Goal: Task Accomplishment & Management: Manage account settings

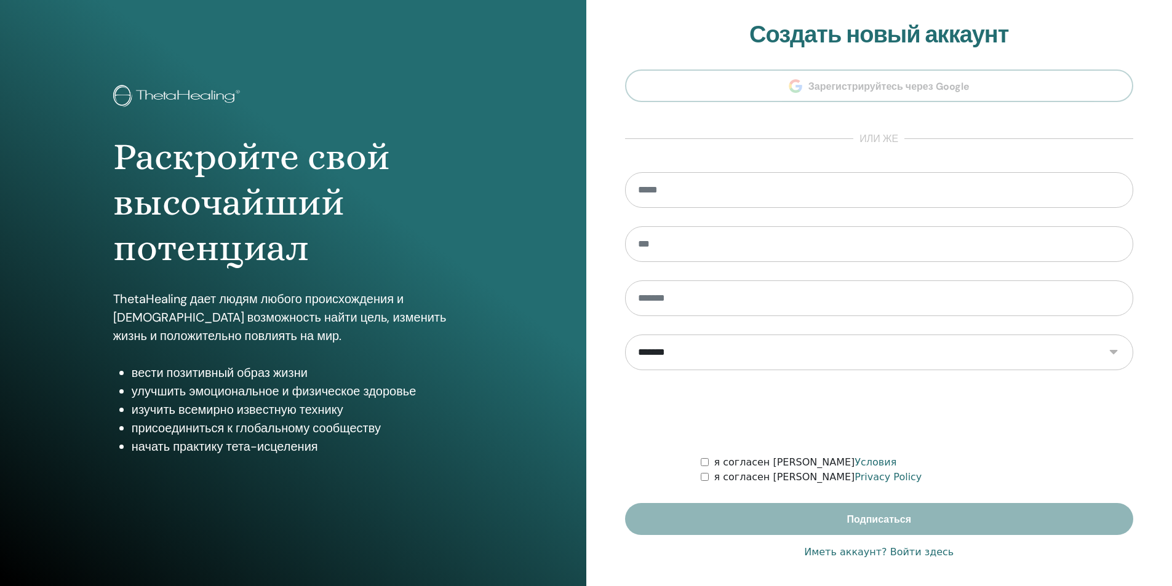
click at [923, 555] on link "Иметь аккаунт? Войти здесь" at bounding box center [878, 552] width 149 height 15
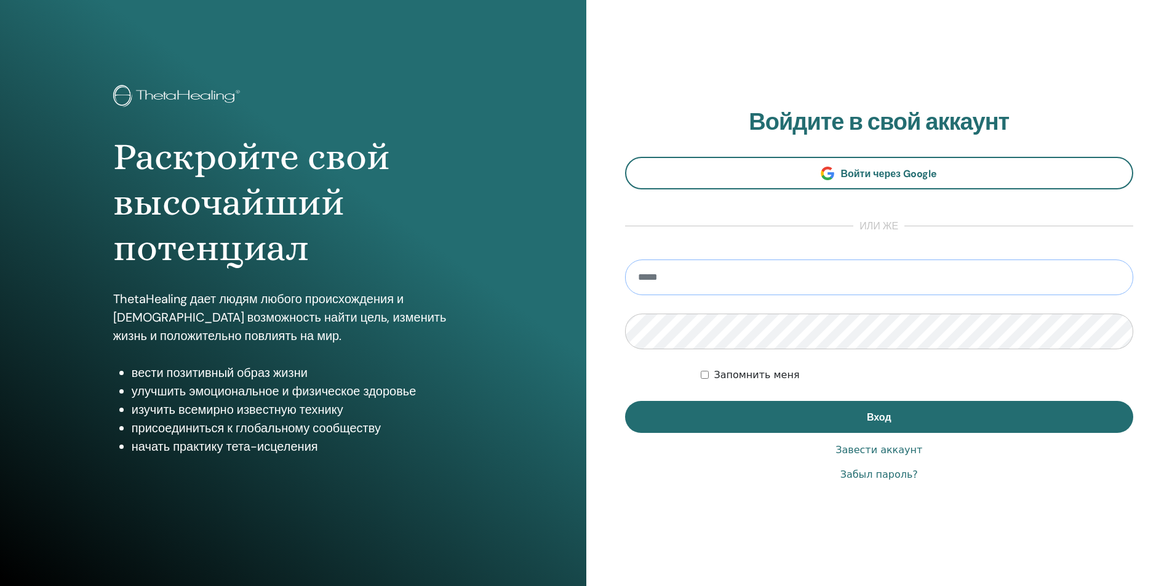
click at [767, 284] on input "email" at bounding box center [879, 278] width 509 height 36
type input "**********"
click at [625, 401] on button "Вход" at bounding box center [879, 417] width 509 height 32
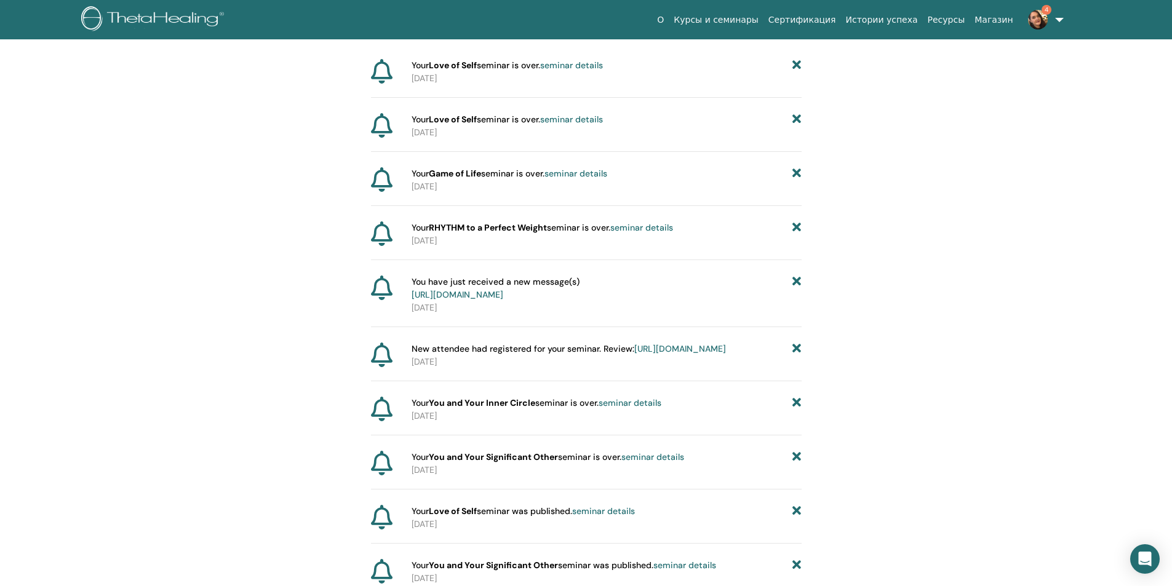
scroll to position [153, 0]
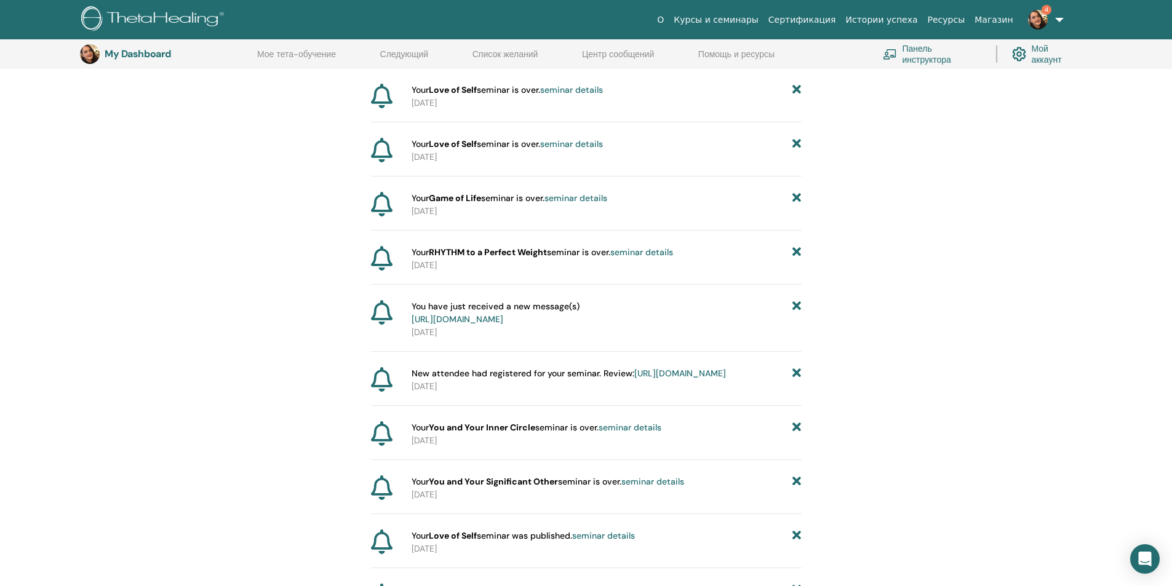
click at [503, 316] on link "https://member.thetahealing.com/message-center/messages/db6cda7e-5fc1-4339-83c4…" at bounding box center [457, 319] width 92 height 11
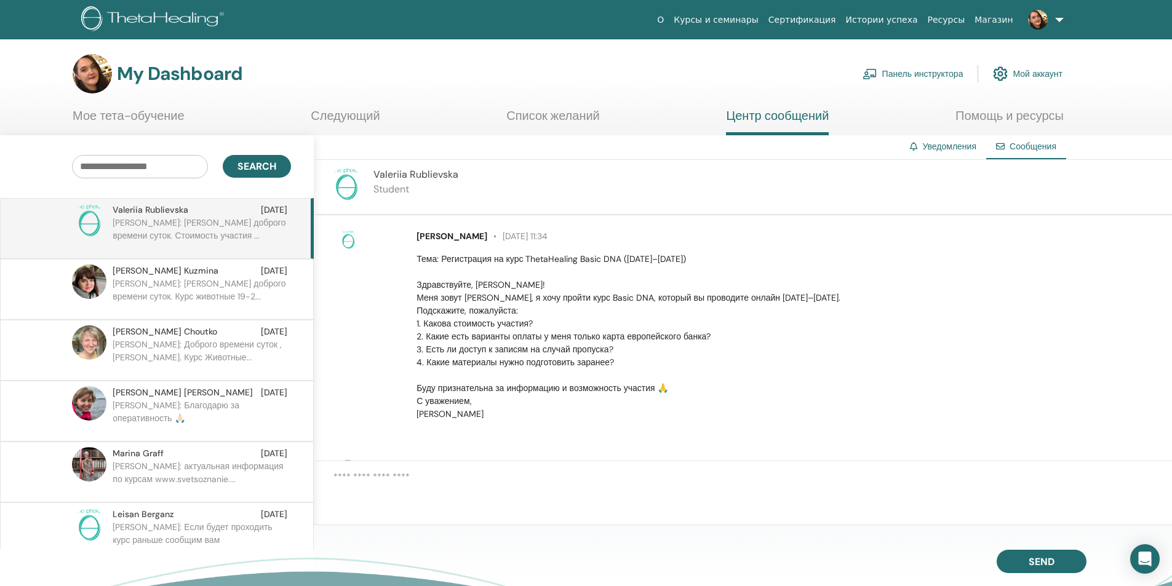
click at [568, 122] on link "Список желаний" at bounding box center [552, 120] width 93 height 24
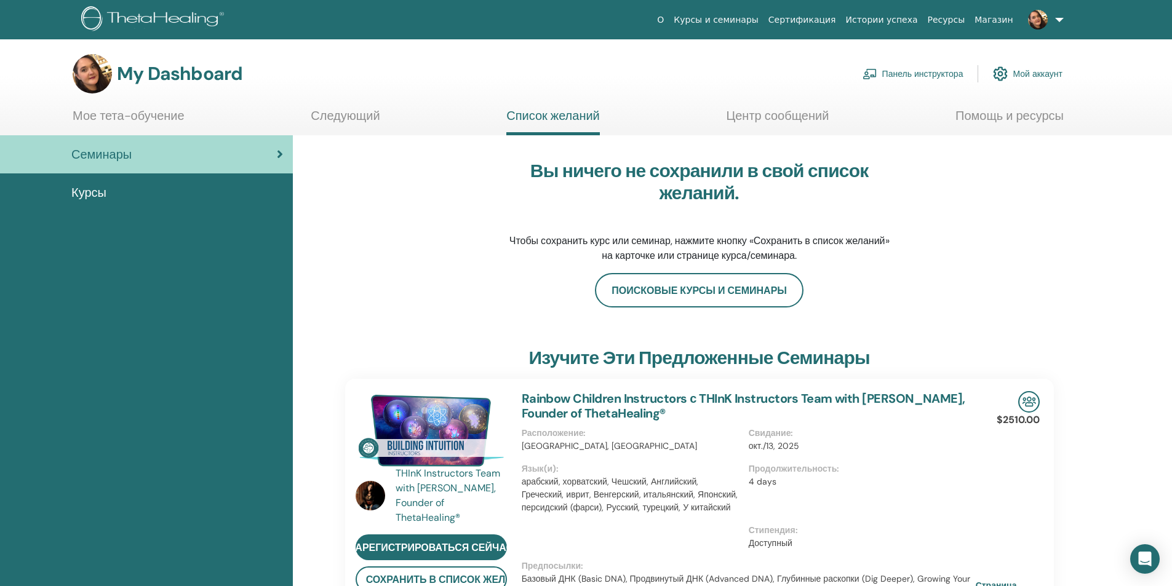
click at [353, 117] on link "Следующий" at bounding box center [345, 120] width 69 height 24
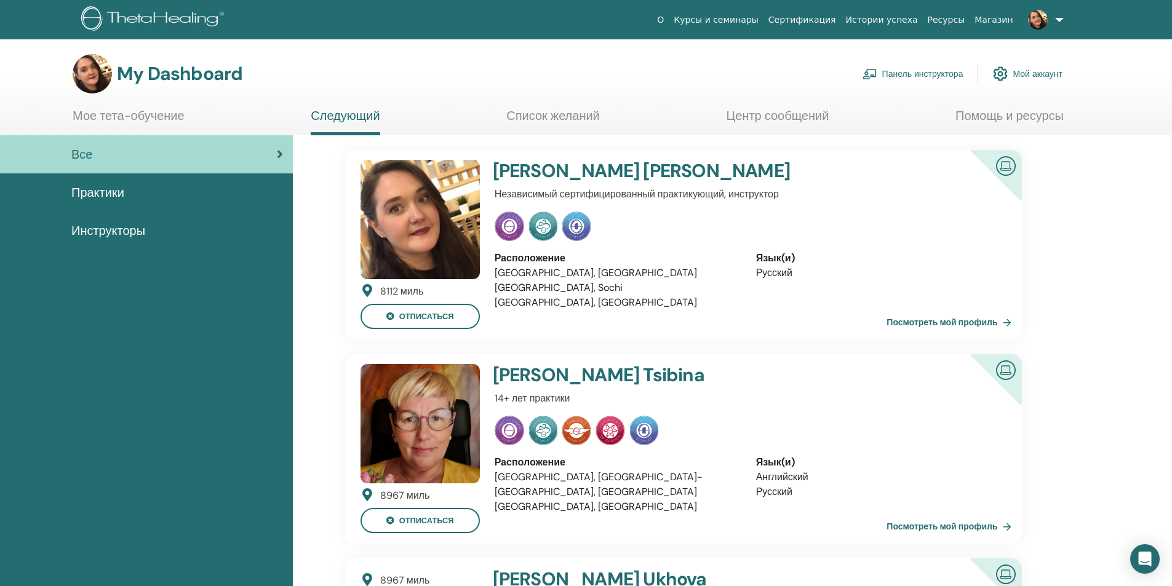
click at [1044, 23] on img at bounding box center [1038, 20] width 20 height 20
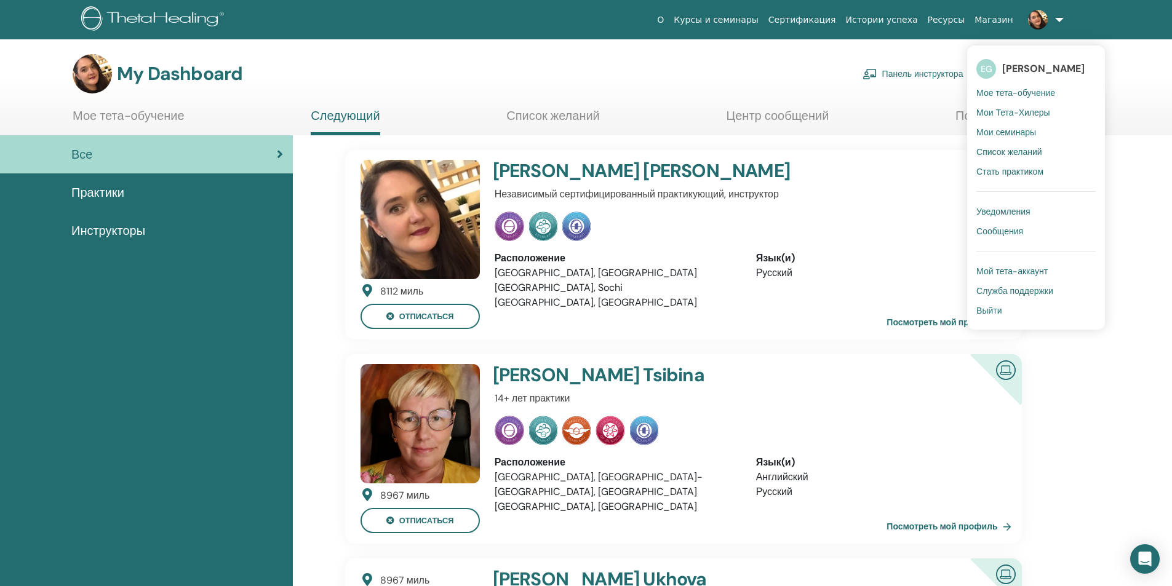
click at [999, 93] on span "Мое тета-обучение" at bounding box center [1015, 92] width 79 height 11
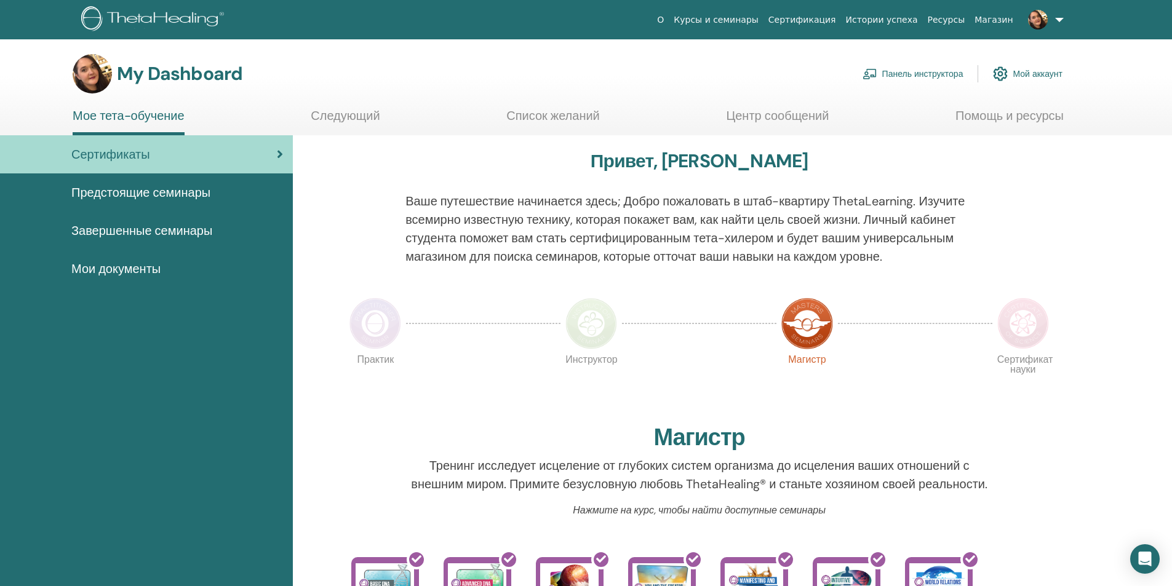
click at [1044, 73] on link "Мой аккаунт" at bounding box center [1028, 73] width 70 height 27
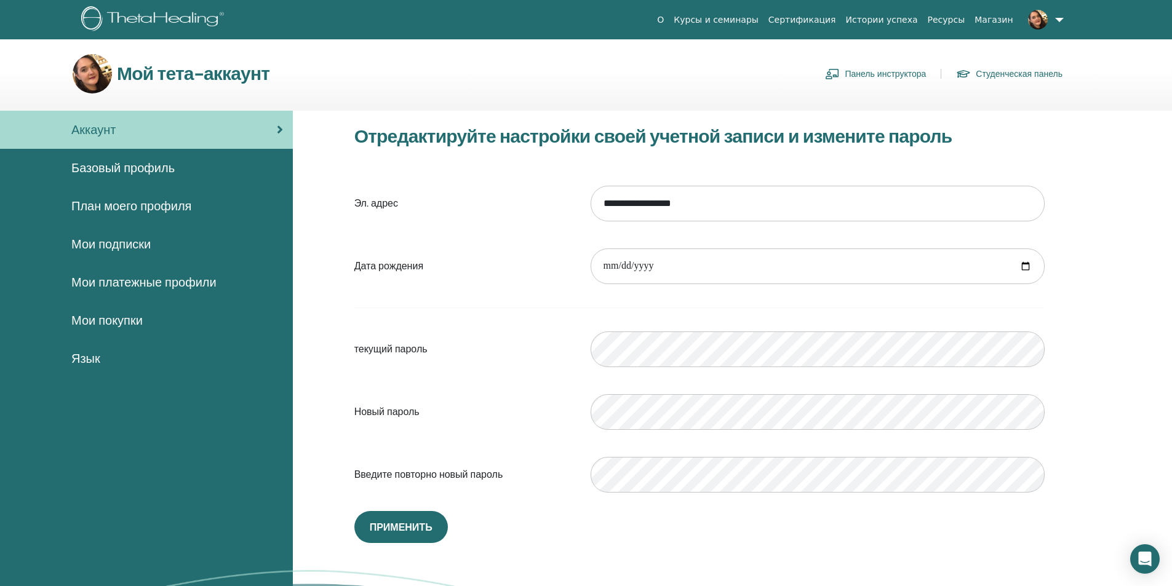
click at [1044, 22] on img at bounding box center [1038, 20] width 20 height 20
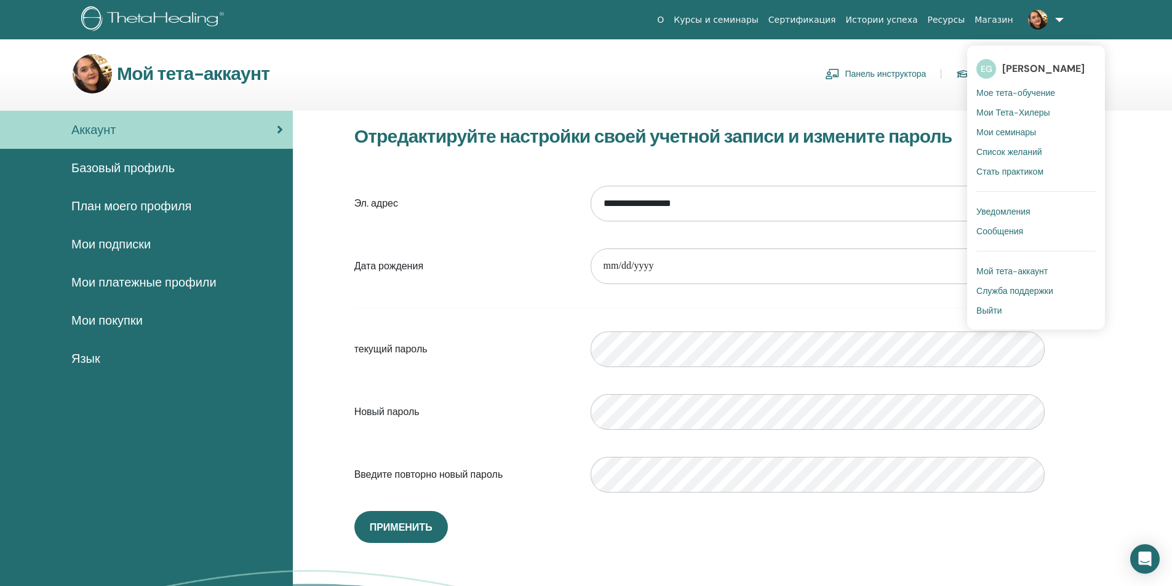
click at [890, 77] on link "Панель инструктора" at bounding box center [875, 74] width 101 height 20
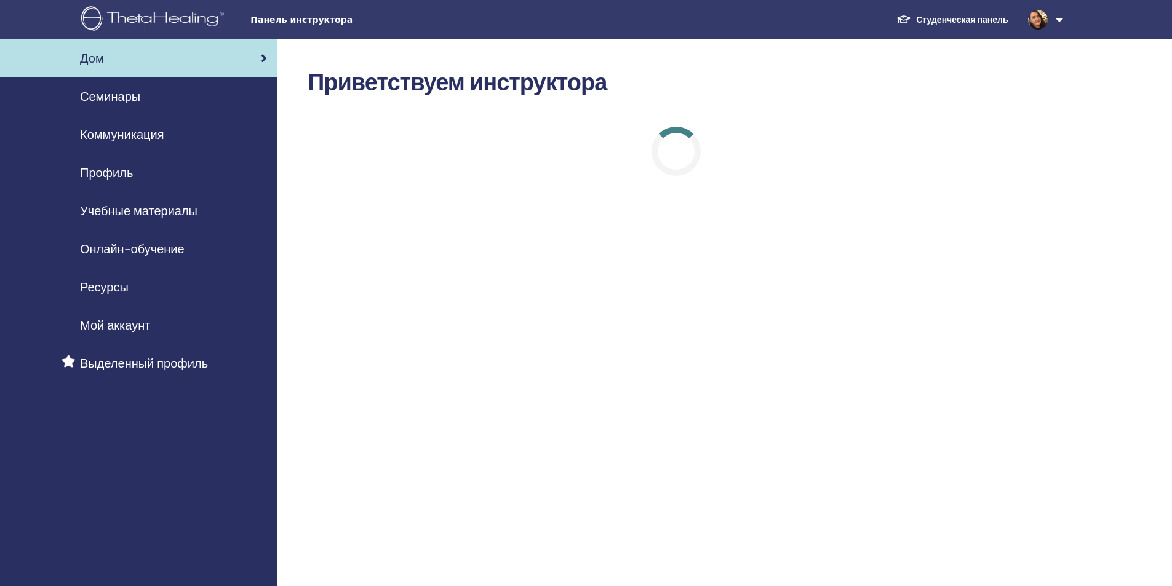
click at [115, 98] on span "Семинары" at bounding box center [110, 96] width 60 height 18
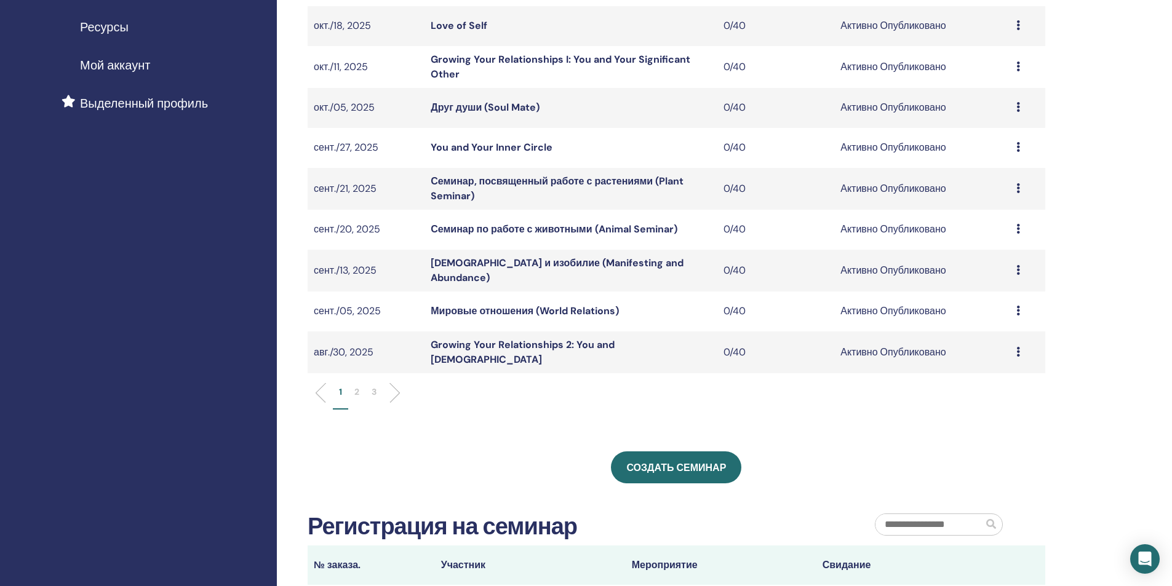
scroll to position [308, 0]
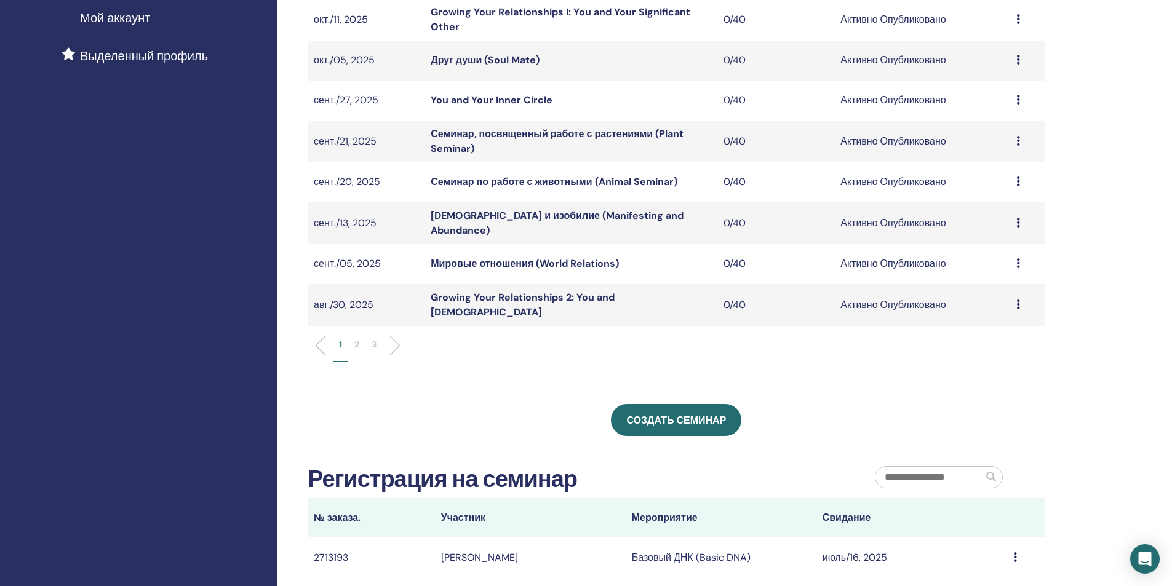
click at [359, 340] on p "2" at bounding box center [356, 344] width 5 height 13
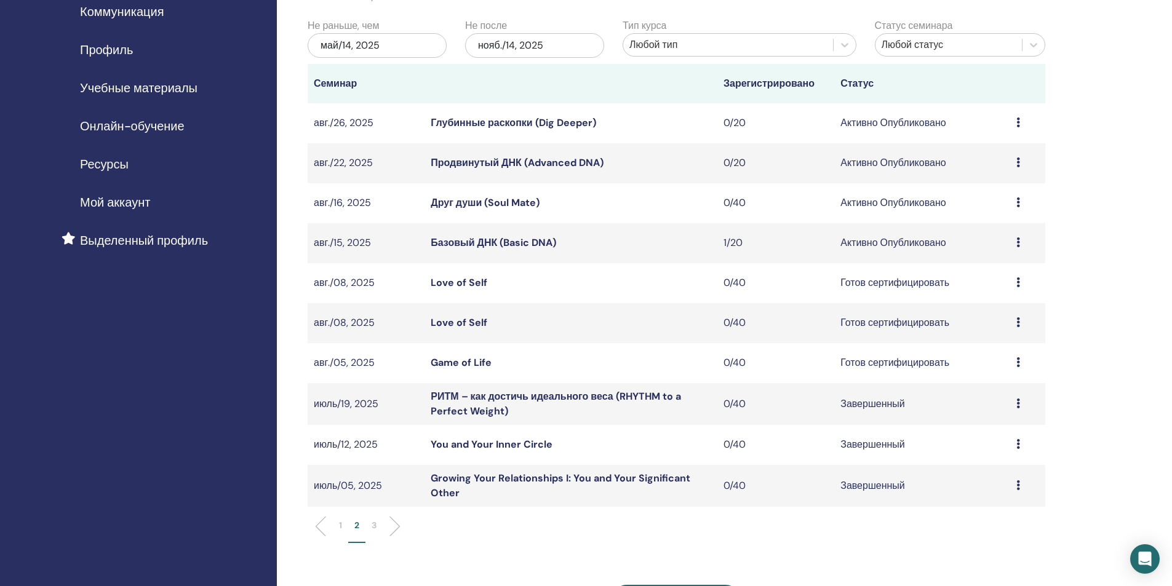
scroll to position [62, 0]
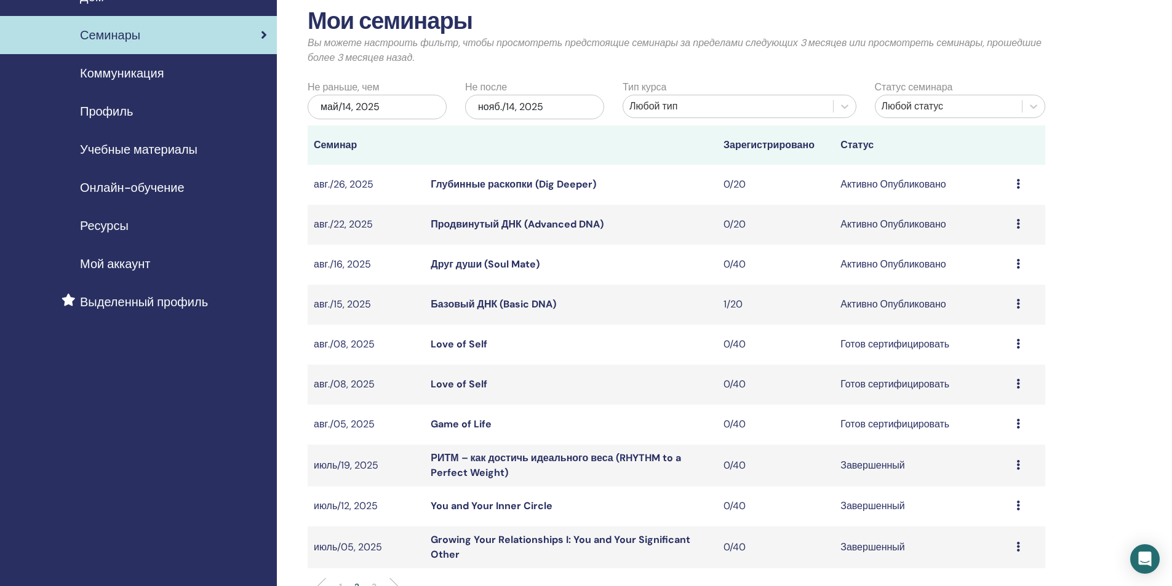
click at [525, 305] on link "Базовый ДНК (Basic DNA)" at bounding box center [493, 304] width 125 height 13
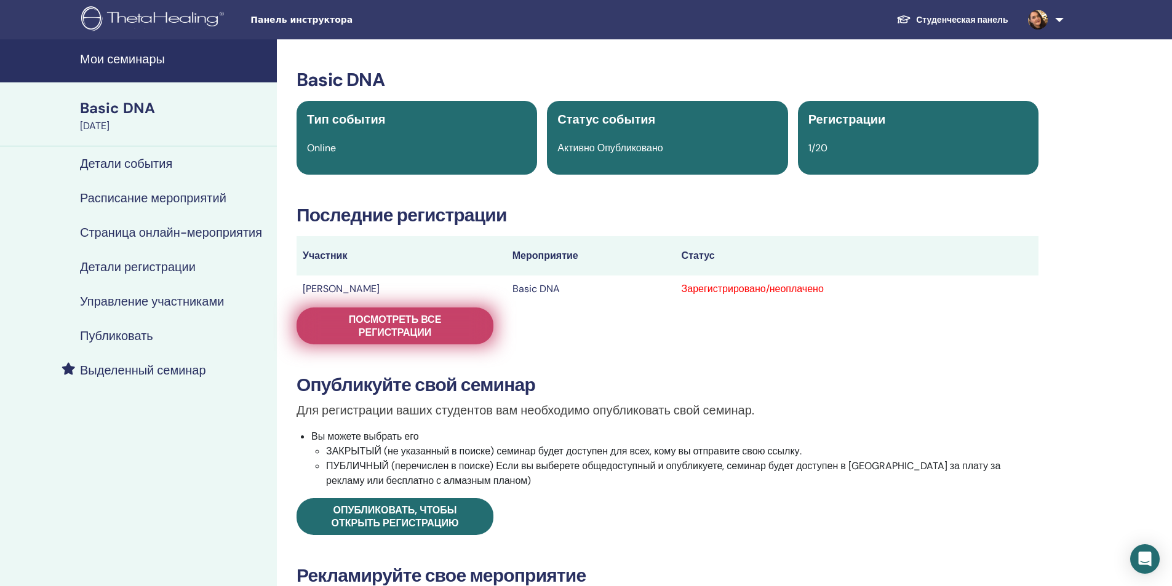
click at [467, 325] on span "Посмотреть все регистрации" at bounding box center [395, 326] width 166 height 26
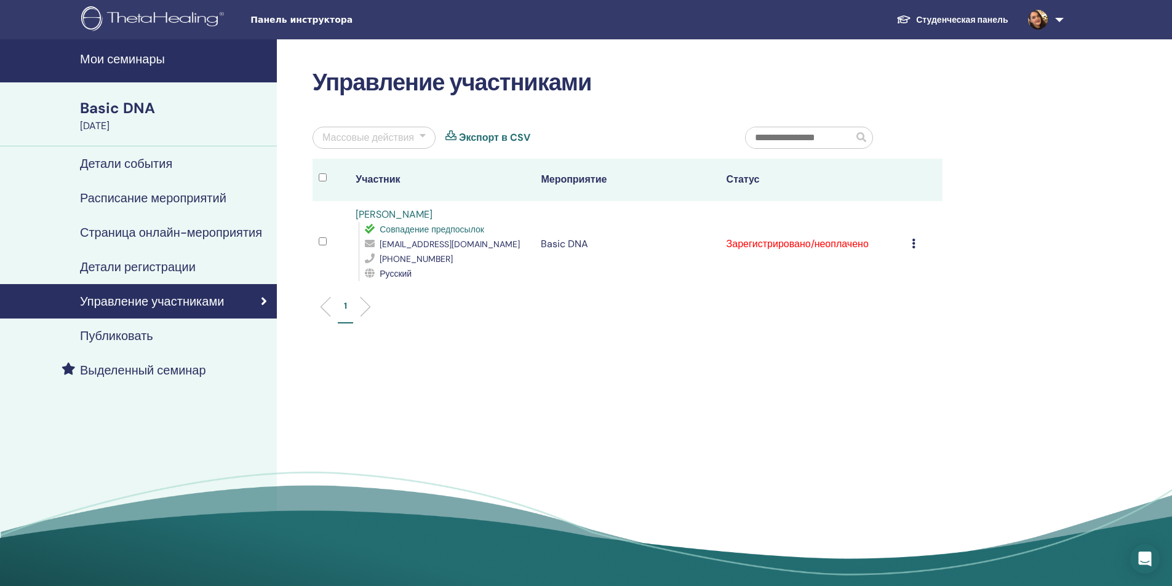
click at [910, 245] on td "Отменить регистрацию Не выполнять автоматическую сертификацию Отметить как опла…" at bounding box center [923, 244] width 37 height 86
click at [914, 245] on icon at bounding box center [914, 244] width 4 height 10
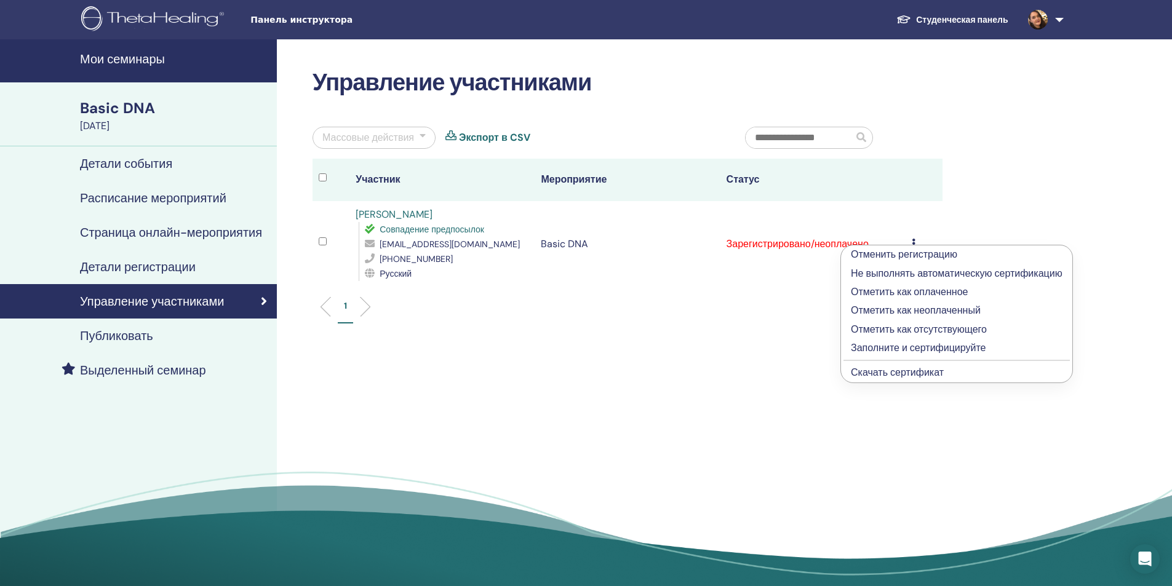
click at [907, 291] on p "Отметить как оплаченное" at bounding box center [957, 292] width 212 height 15
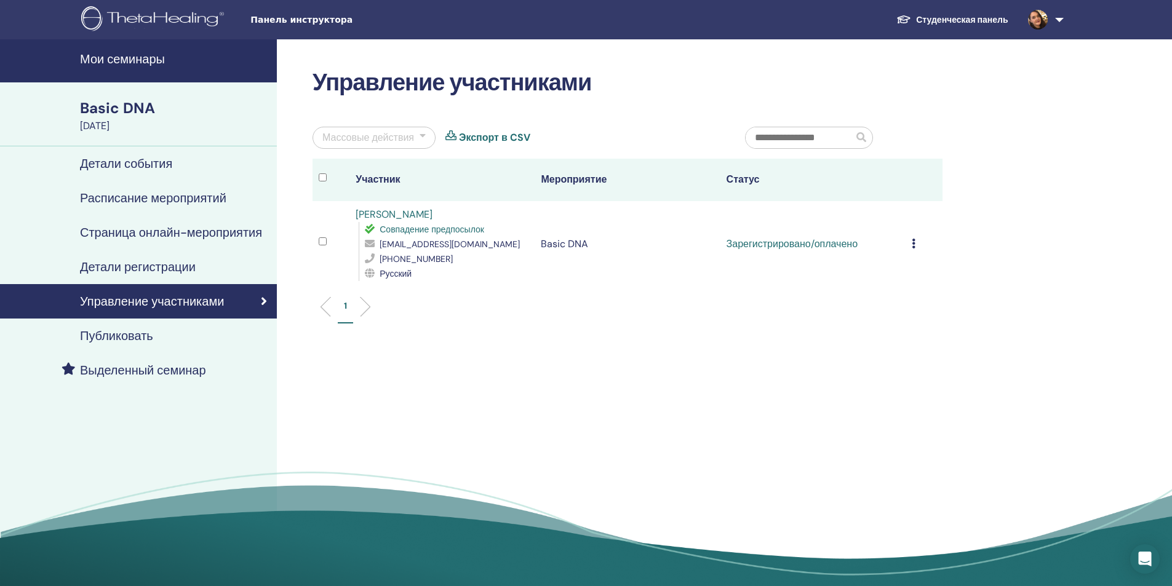
click at [143, 55] on h4 "Мои семинары" at bounding box center [174, 59] width 189 height 15
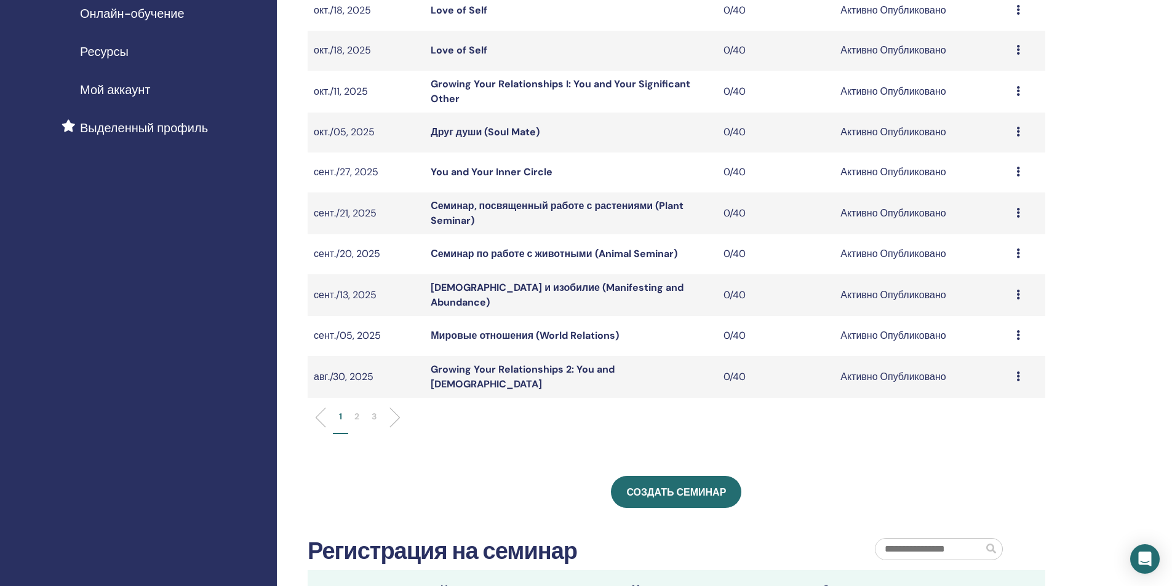
scroll to position [246, 0]
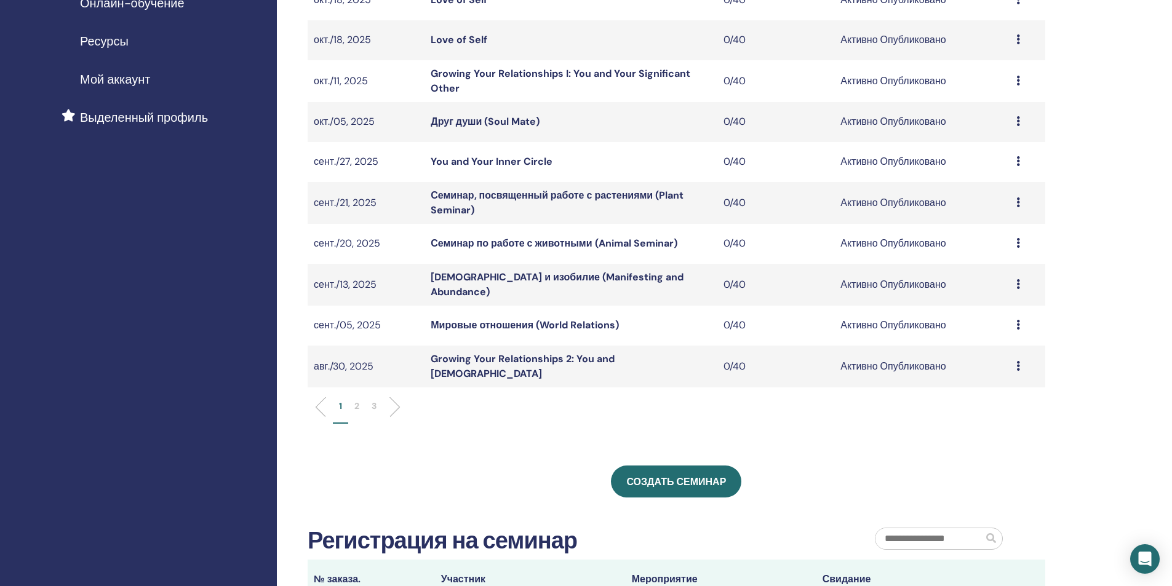
click at [358, 400] on p "2" at bounding box center [356, 406] width 5 height 13
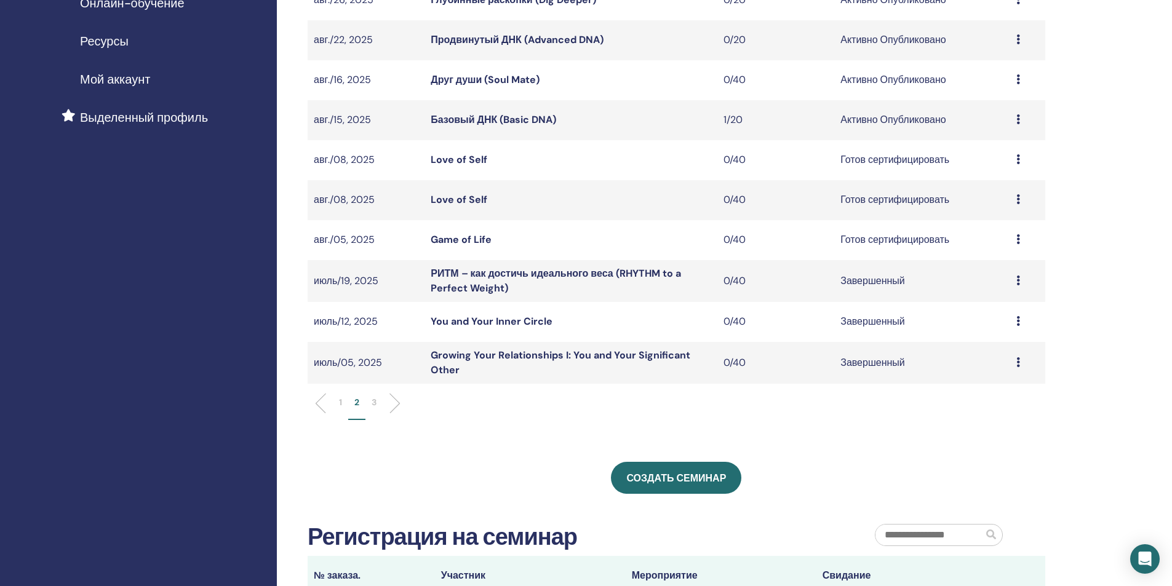
scroll to position [123, 0]
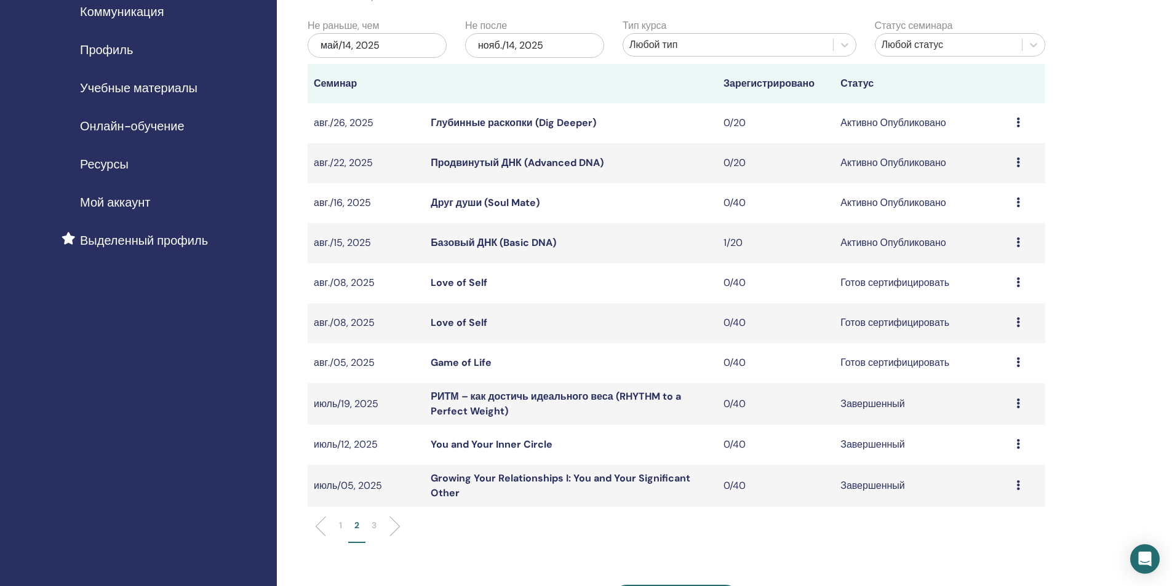
click at [491, 202] on link "Друг души (Soul Mate)" at bounding box center [485, 202] width 109 height 13
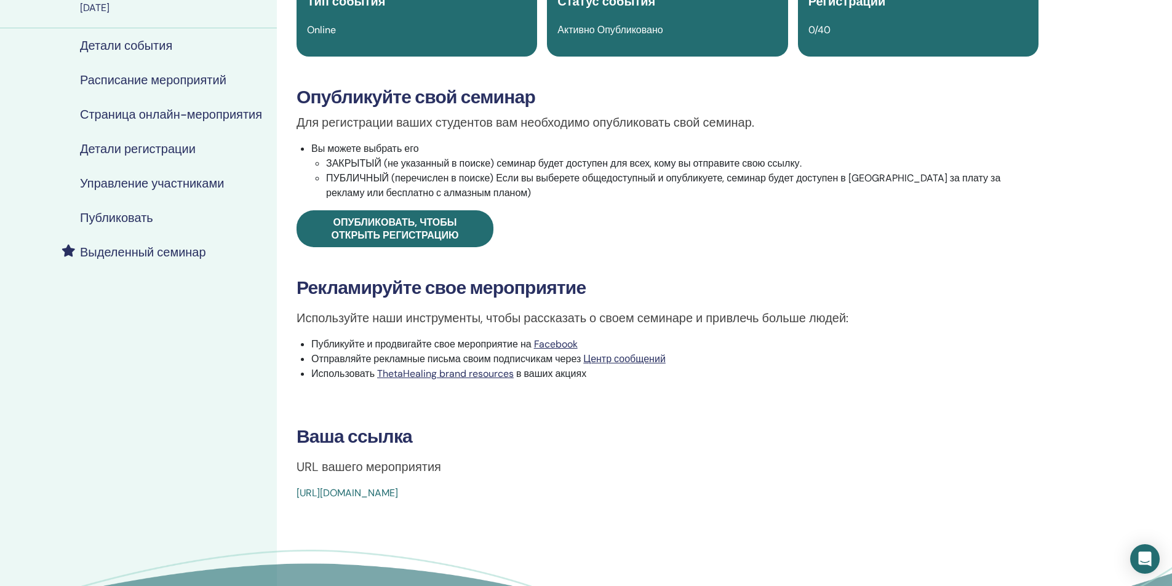
scroll to position [123, 0]
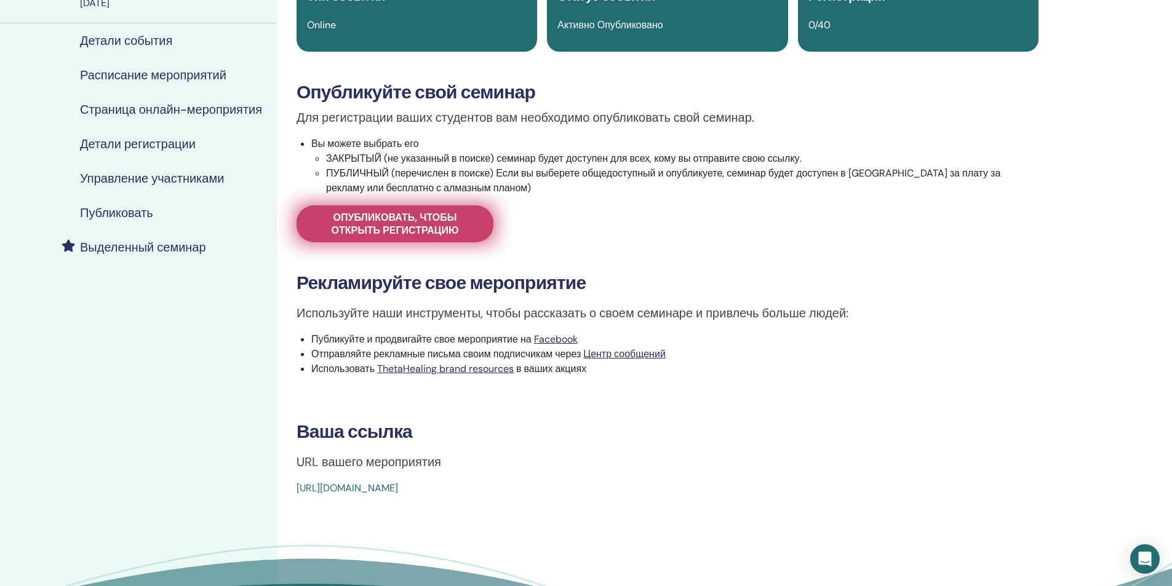
click at [427, 227] on span "Опубликовать, чтобы открыть регистрацию" at bounding box center [395, 224] width 166 height 26
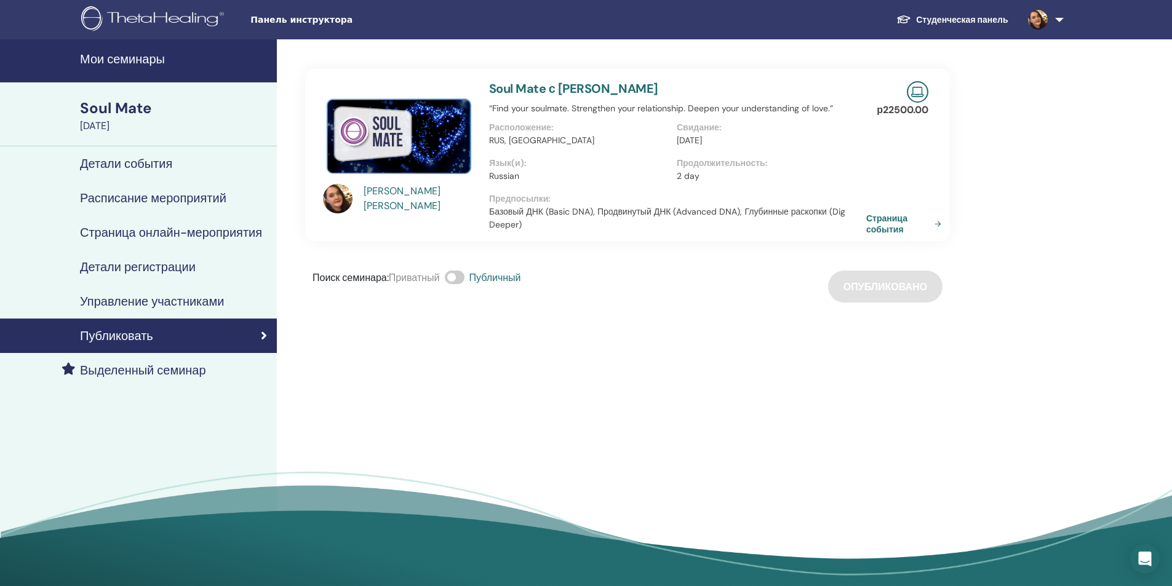
click at [889, 227] on link "Страница события" at bounding box center [906, 224] width 80 height 22
click at [153, 165] on h4 "Детали события" at bounding box center [126, 163] width 92 height 15
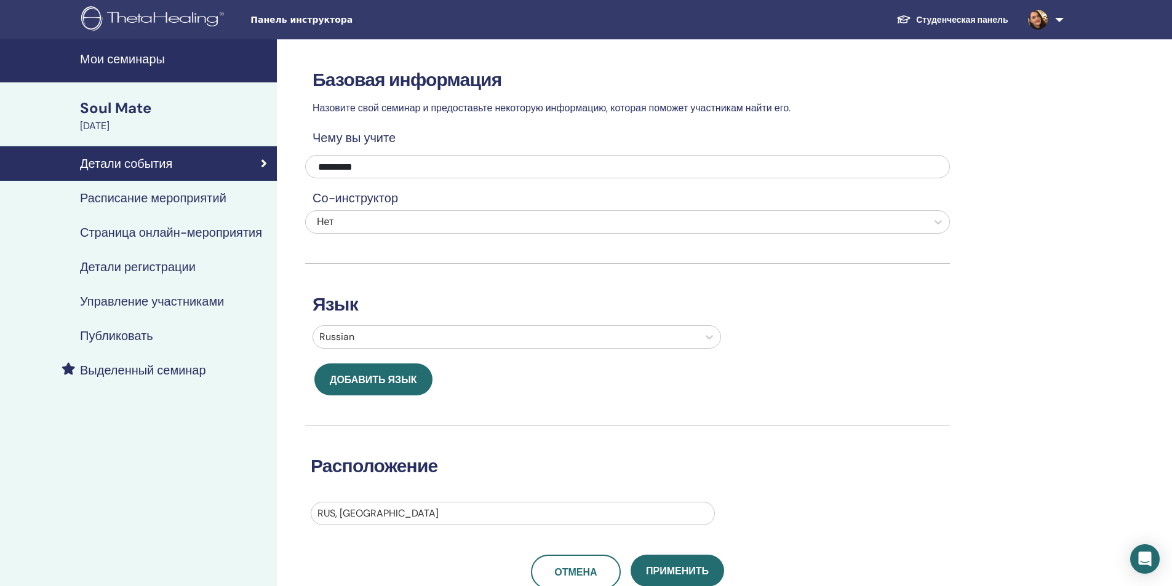
click at [188, 194] on h4 "Расписание мероприятий" at bounding box center [153, 198] width 146 height 15
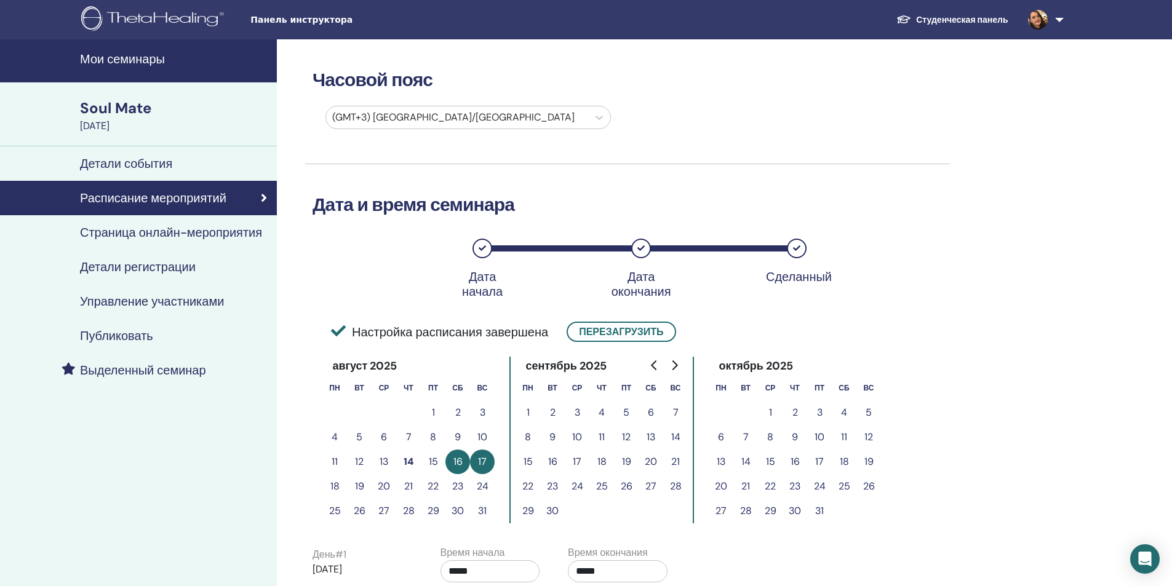
click at [164, 303] on h4 "Управление участниками" at bounding box center [152, 301] width 144 height 15
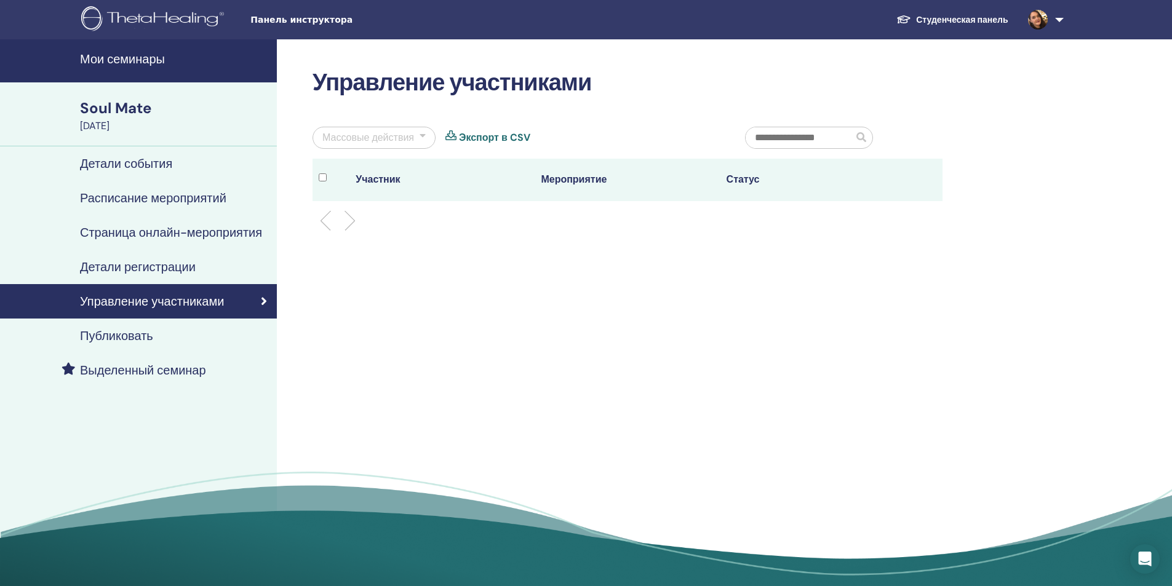
click at [132, 338] on h4 "Публиковать" at bounding box center [116, 335] width 73 height 15
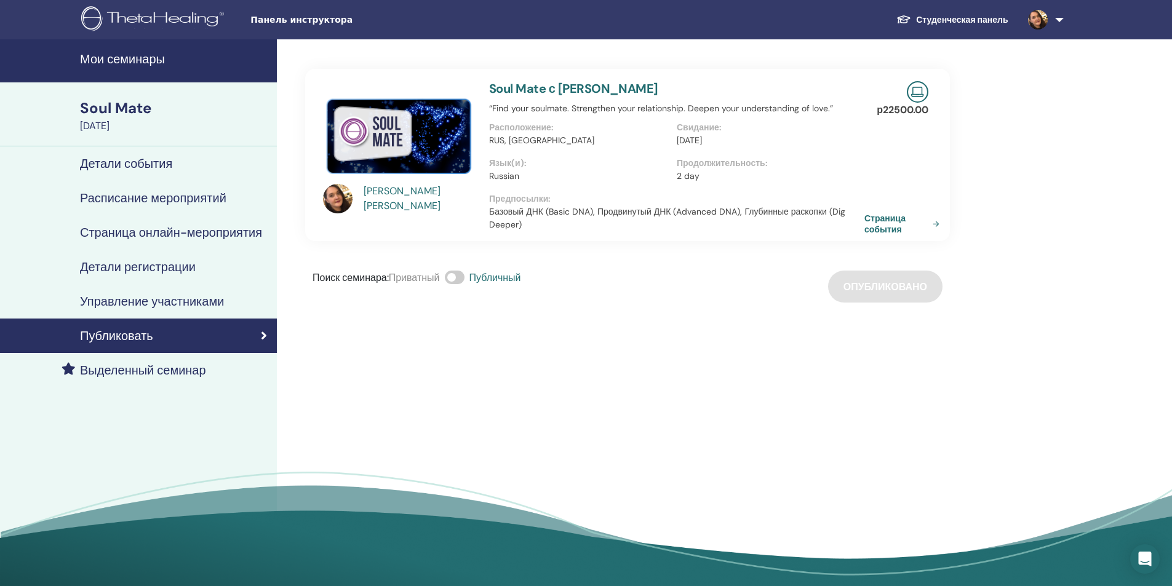
click at [144, 201] on h4 "Расписание мероприятий" at bounding box center [153, 198] width 146 height 15
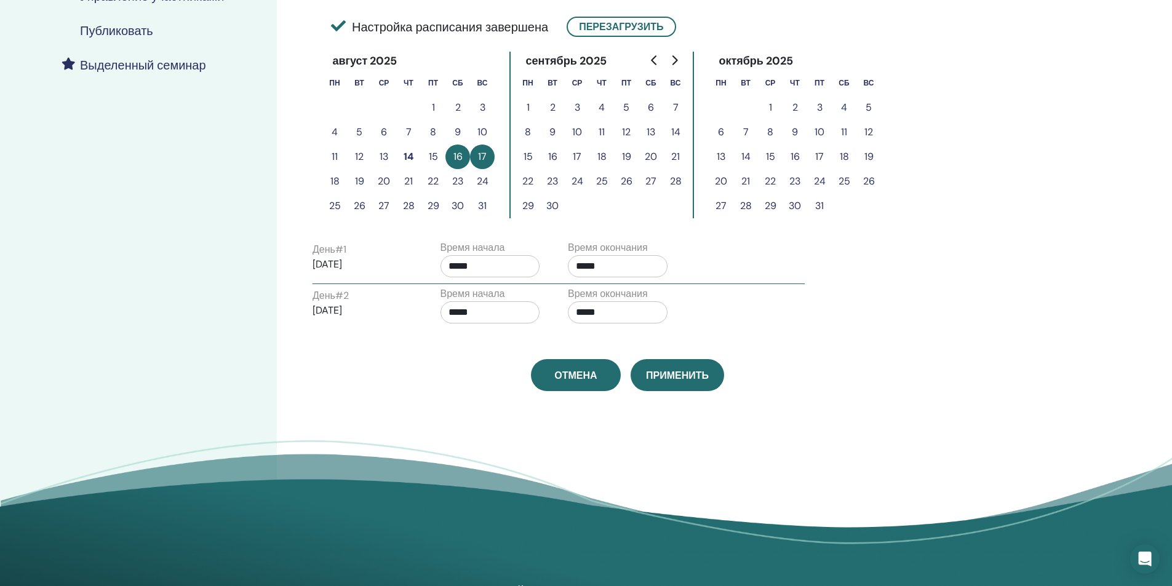
scroll to position [308, 0]
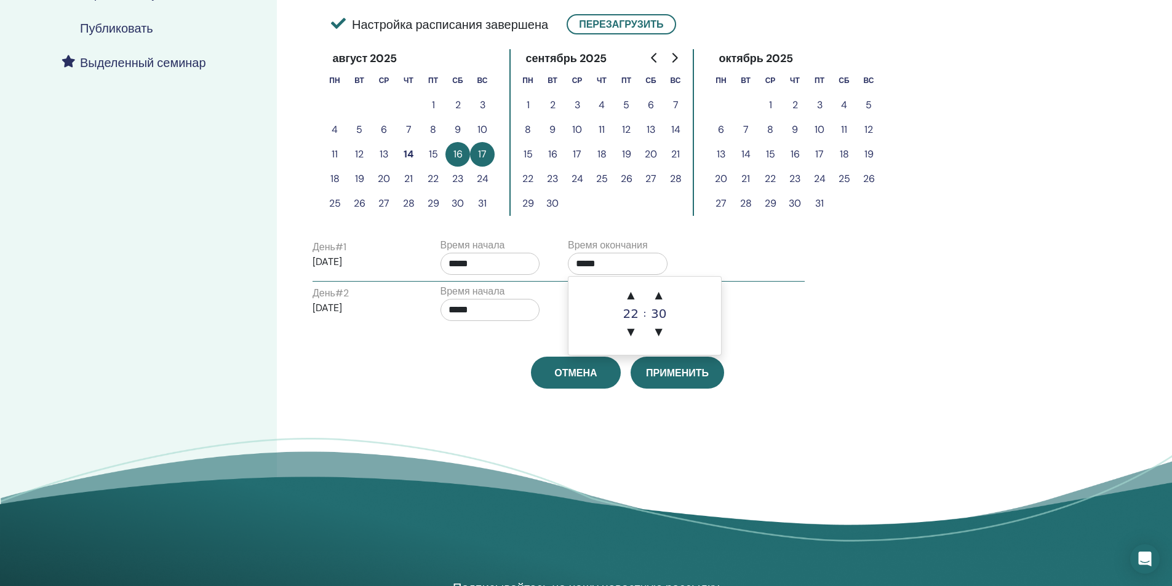
click at [611, 263] on input "*****" at bounding box center [618, 264] width 100 height 22
click at [656, 325] on span "▼" at bounding box center [658, 332] width 25 height 25
click at [656, 326] on span "▼" at bounding box center [658, 332] width 25 height 25
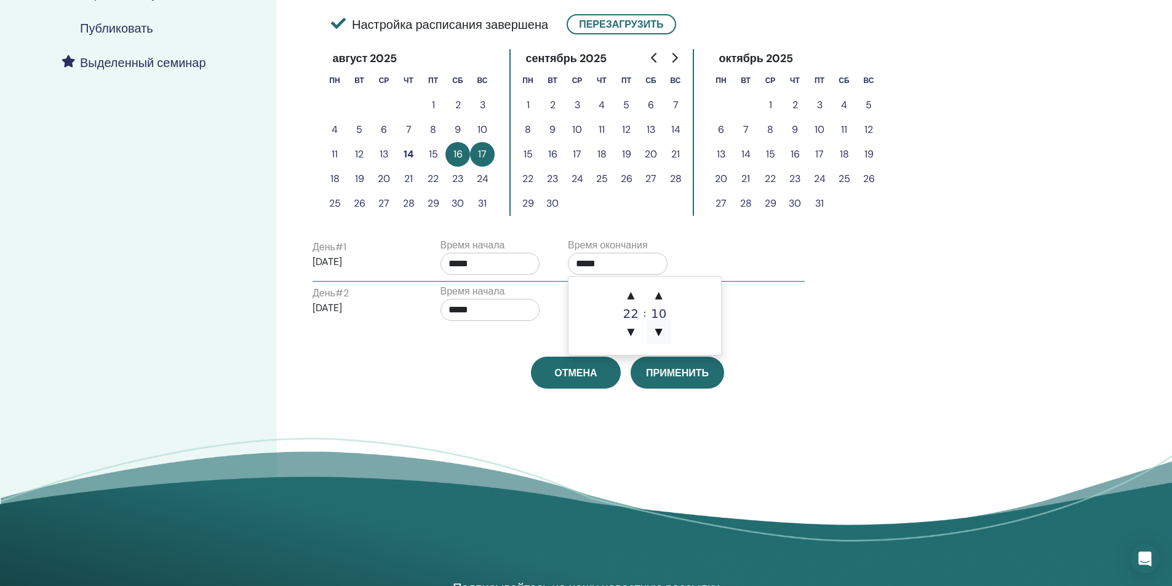
click at [656, 326] on span "▼" at bounding box center [658, 332] width 25 height 25
click at [657, 326] on span "▼" at bounding box center [658, 332] width 25 height 25
type input "*****"
click at [746, 316] on div "День # 2 2025/08/17 Время начала ***** Время окончания *****" at bounding box center [558, 305] width 511 height 43
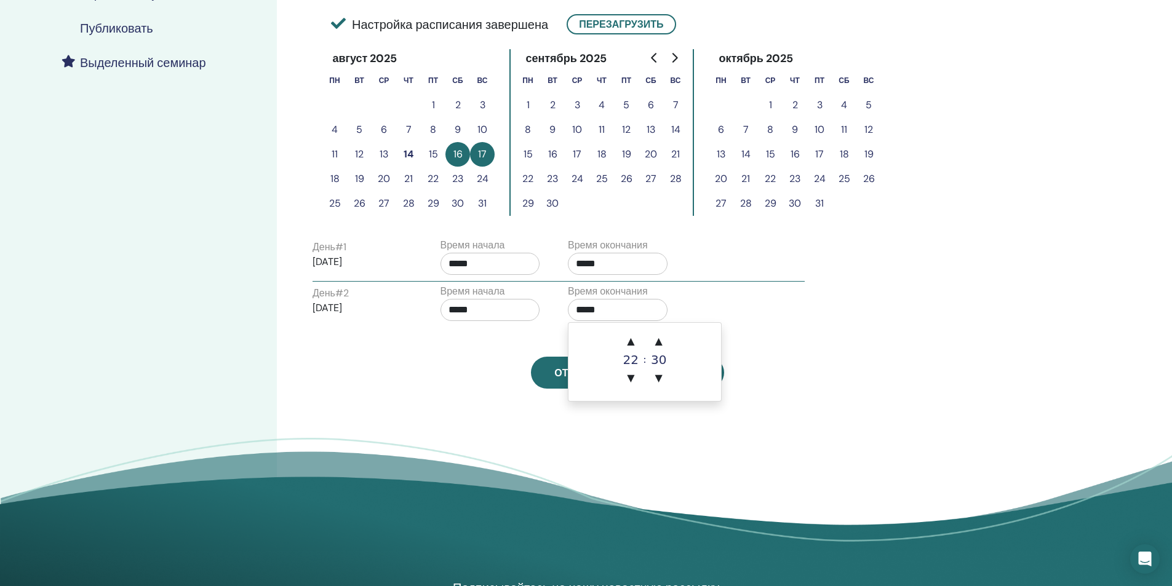
click at [648, 306] on input "*****" at bounding box center [618, 310] width 100 height 22
click at [662, 374] on span "▼" at bounding box center [658, 378] width 25 height 25
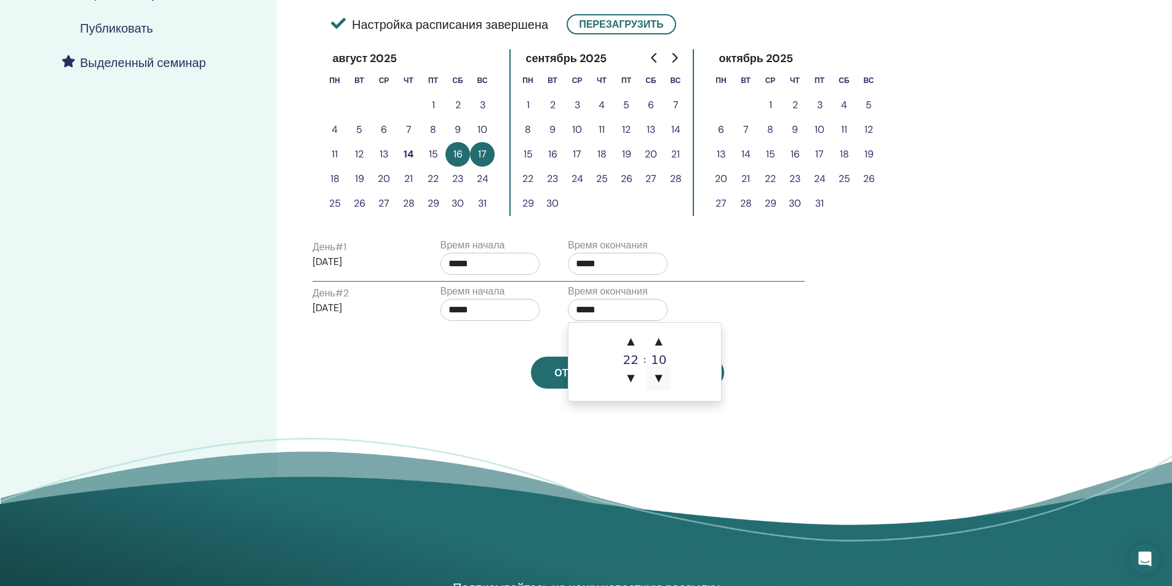
click at [662, 374] on span "▼" at bounding box center [658, 378] width 25 height 25
type input "*****"
click at [786, 295] on div "День # 2 2025/08/17 Время начала ***** Время окончания *****" at bounding box center [558, 305] width 511 height 43
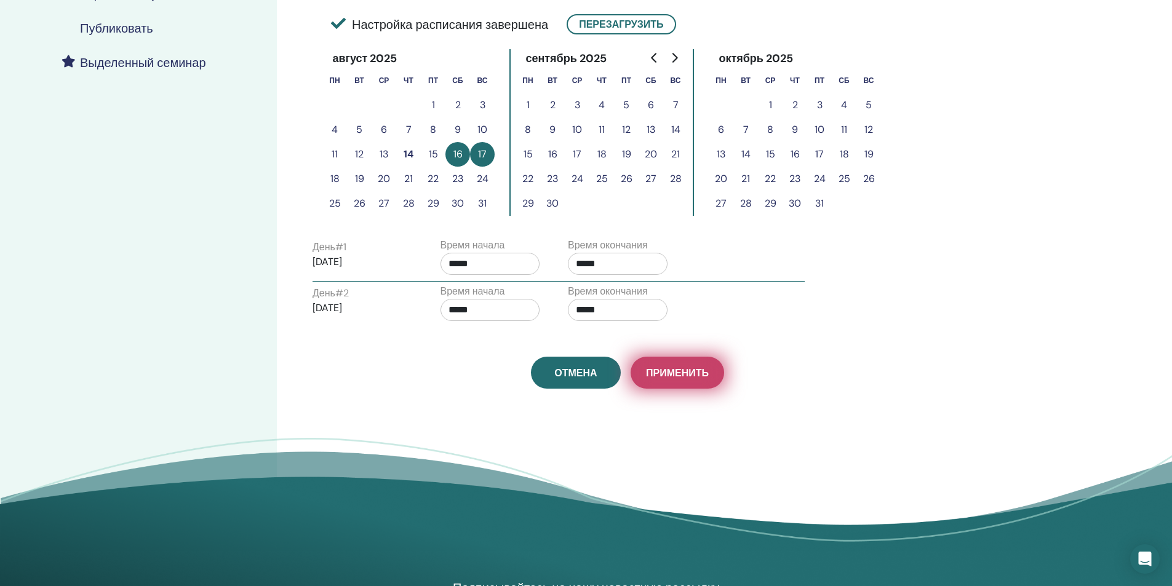
click at [702, 369] on span "Применить" at bounding box center [677, 373] width 63 height 13
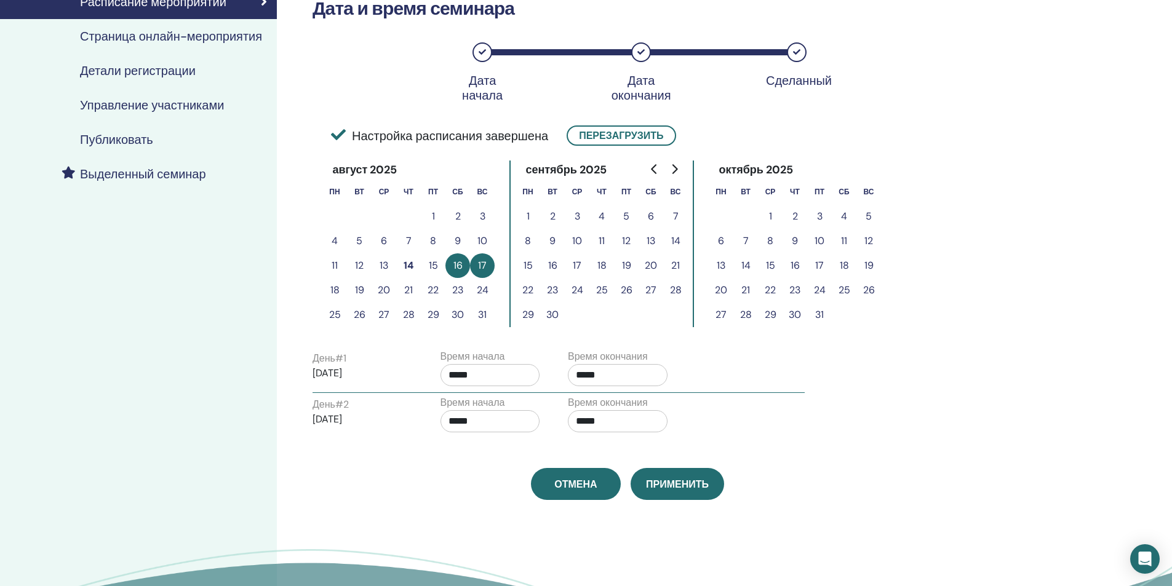
scroll to position [47, 0]
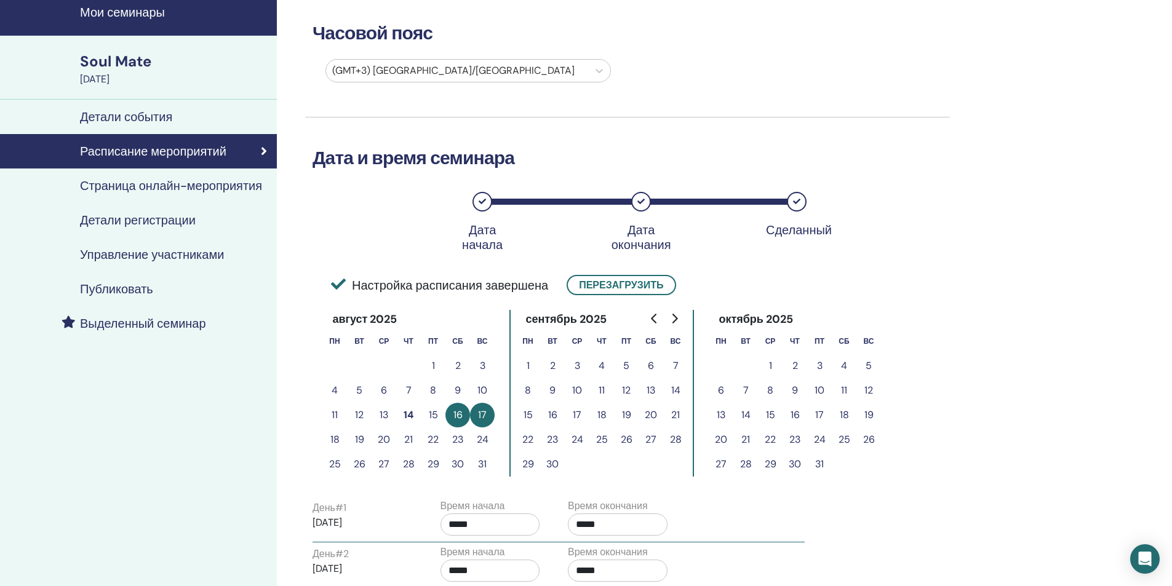
click at [204, 185] on h4 "Страница онлайн-мероприятия" at bounding box center [171, 185] width 182 height 15
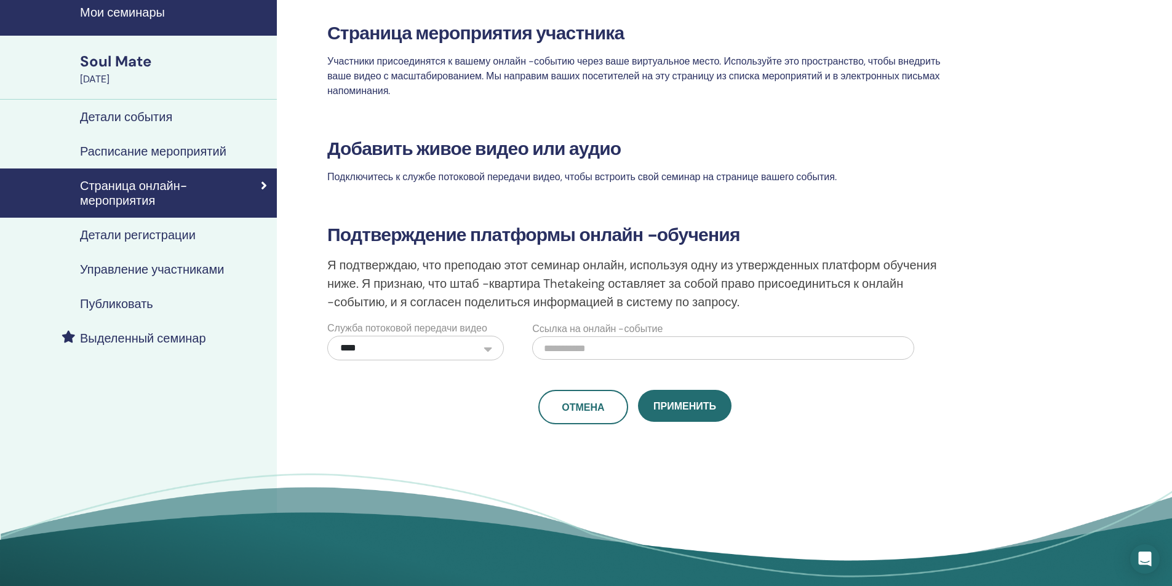
click at [180, 239] on h4 "Детали регистрации" at bounding box center [138, 235] width 116 height 15
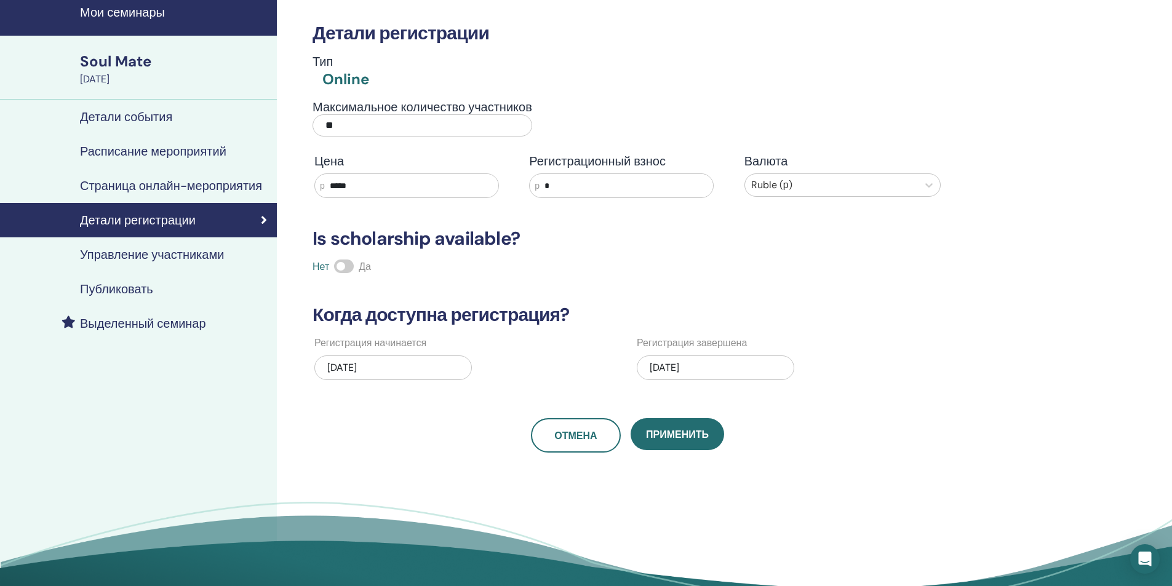
click at [340, 186] on input "*****" at bounding box center [411, 185] width 173 height 23
type input "*****"
drag, startPoint x: 355, startPoint y: 129, endPoint x: 313, endPoint y: 123, distance: 42.2
click at [313, 123] on input "**" at bounding box center [422, 125] width 220 height 22
type input "**"
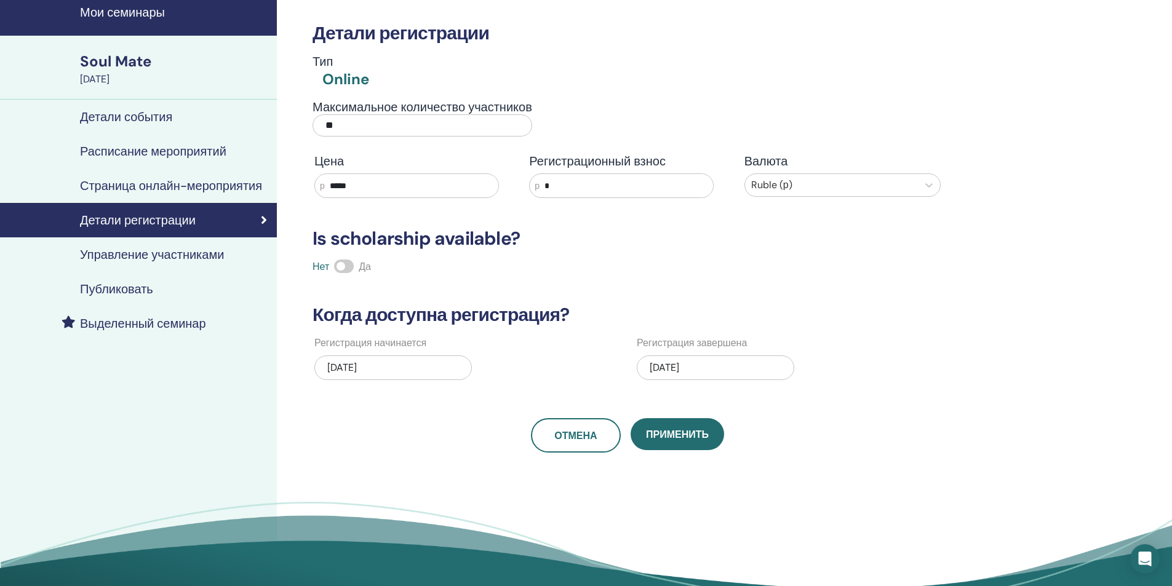
click at [643, 275] on div "Детали регистрации Тип Online Максимальное количество участников ** Цена р ****…" at bounding box center [627, 223] width 645 height 460
click at [683, 368] on div "08/17/2025" at bounding box center [715, 368] width 157 height 25
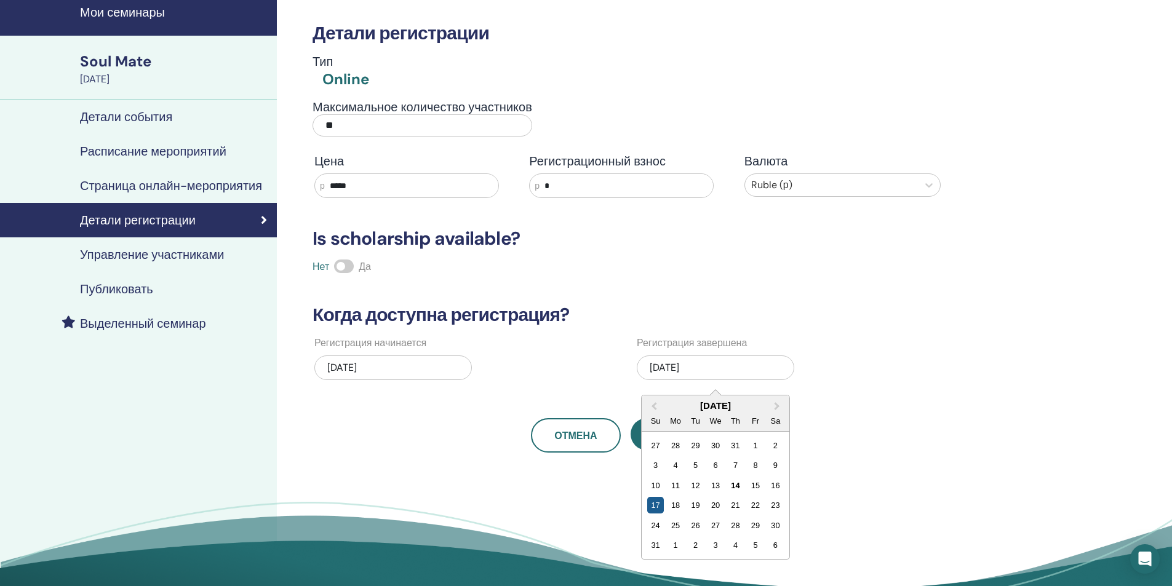
click at [654, 505] on div "17" at bounding box center [655, 505] width 17 height 17
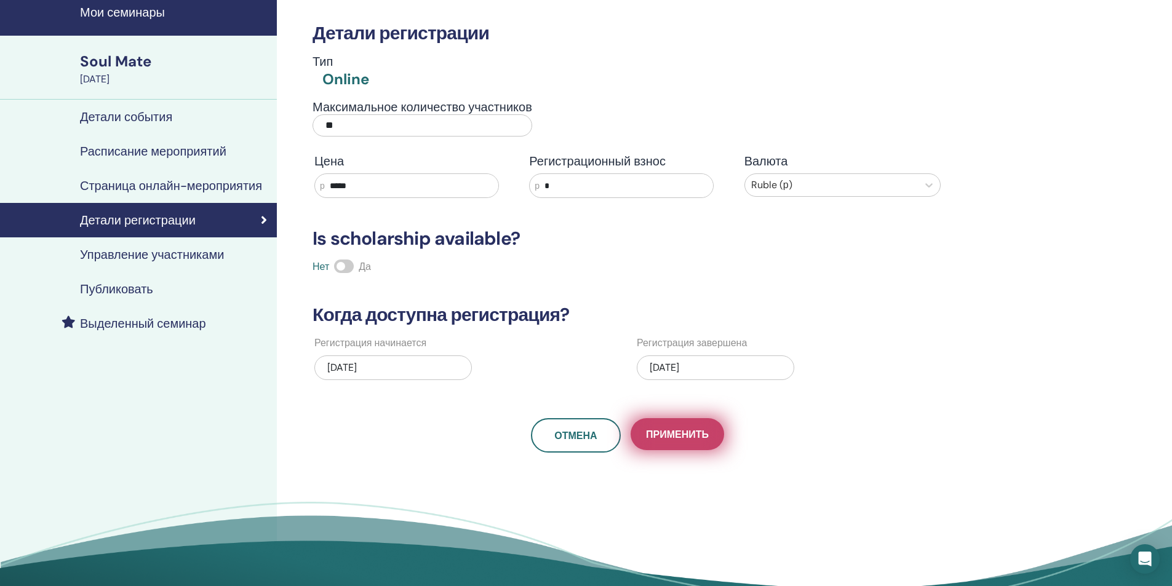
click at [674, 441] on span "Применить" at bounding box center [677, 434] width 63 height 13
click at [134, 258] on h4 "Управление участниками" at bounding box center [152, 254] width 144 height 15
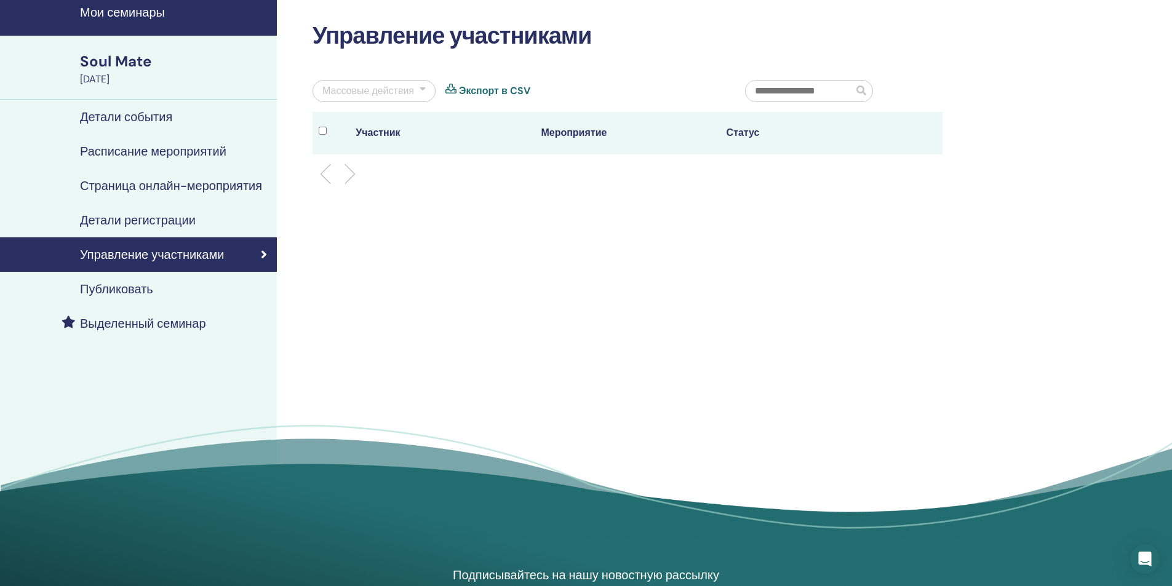
click at [116, 290] on h4 "Публиковать" at bounding box center [116, 289] width 73 height 15
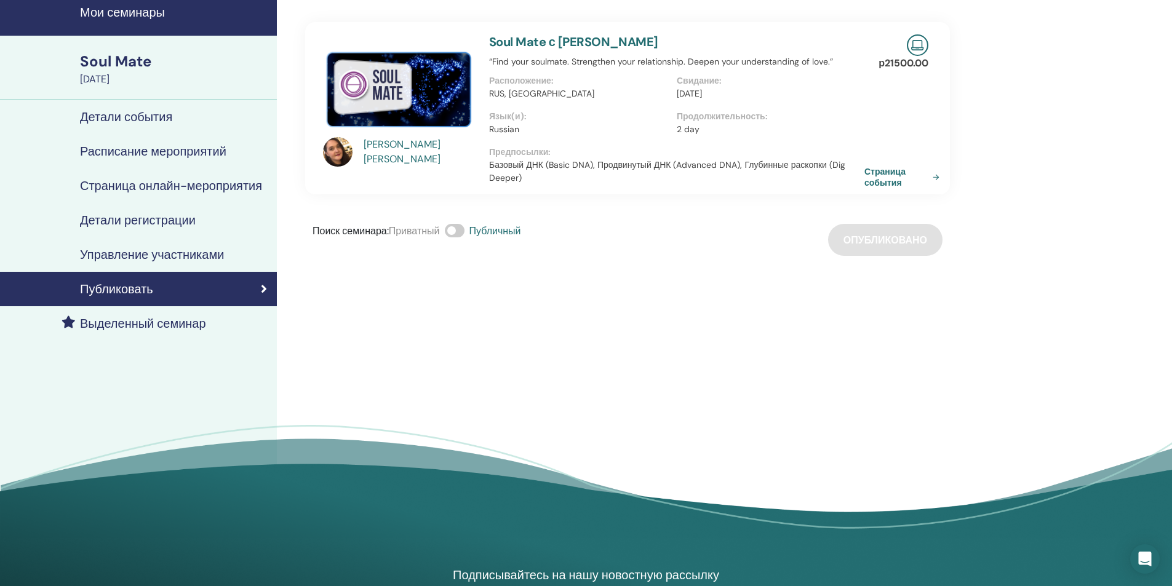
click at [158, 322] on h4 "Выделенный семинар" at bounding box center [143, 323] width 126 height 15
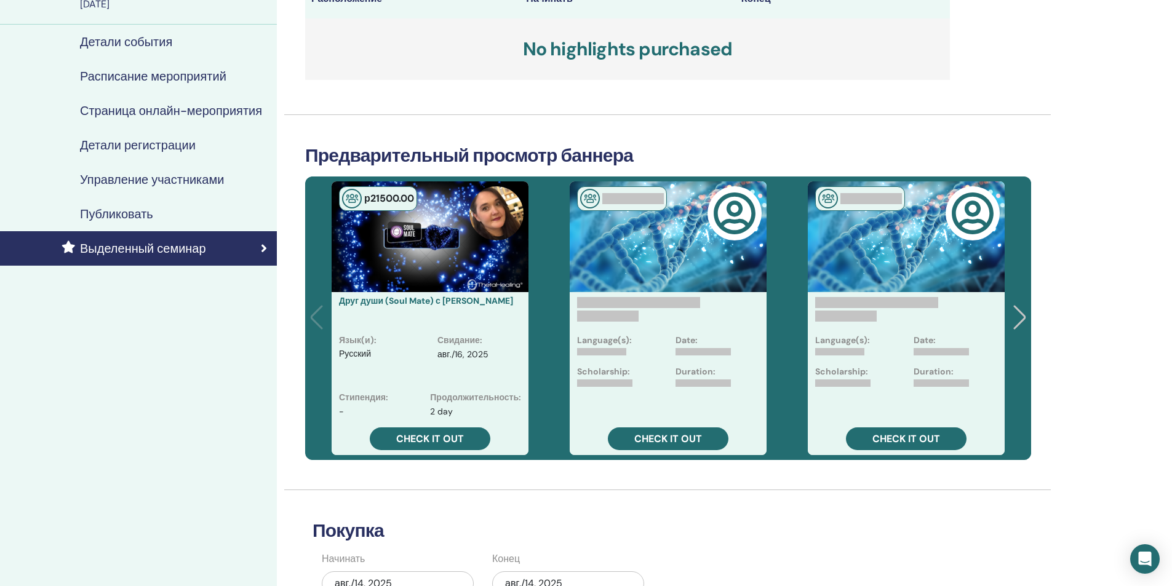
scroll to position [123, 0]
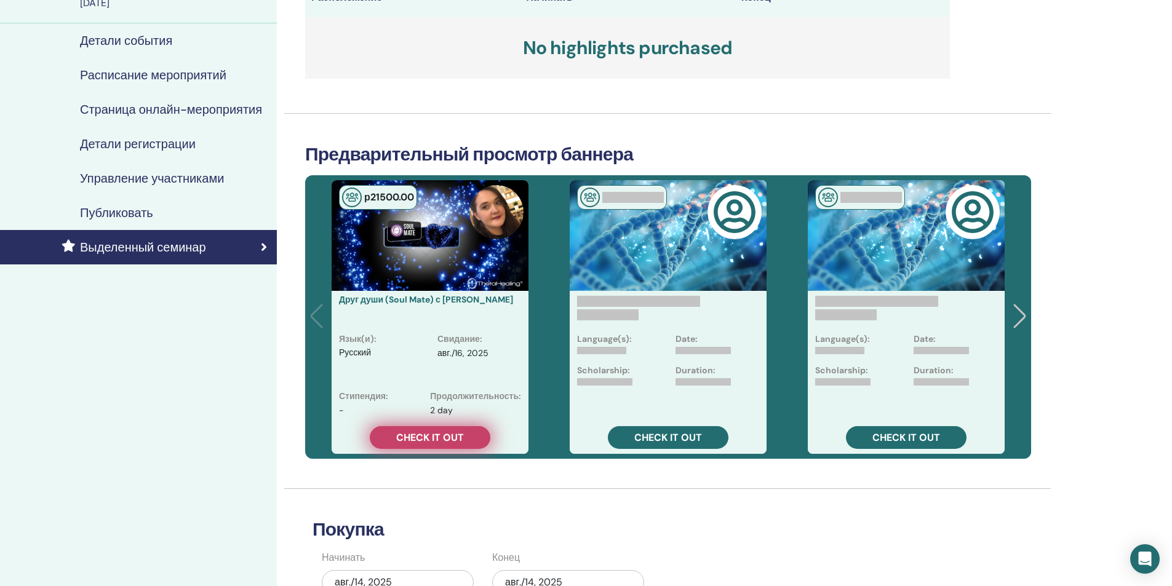
click at [460, 434] on span "Check it out" at bounding box center [430, 437] width 68 height 13
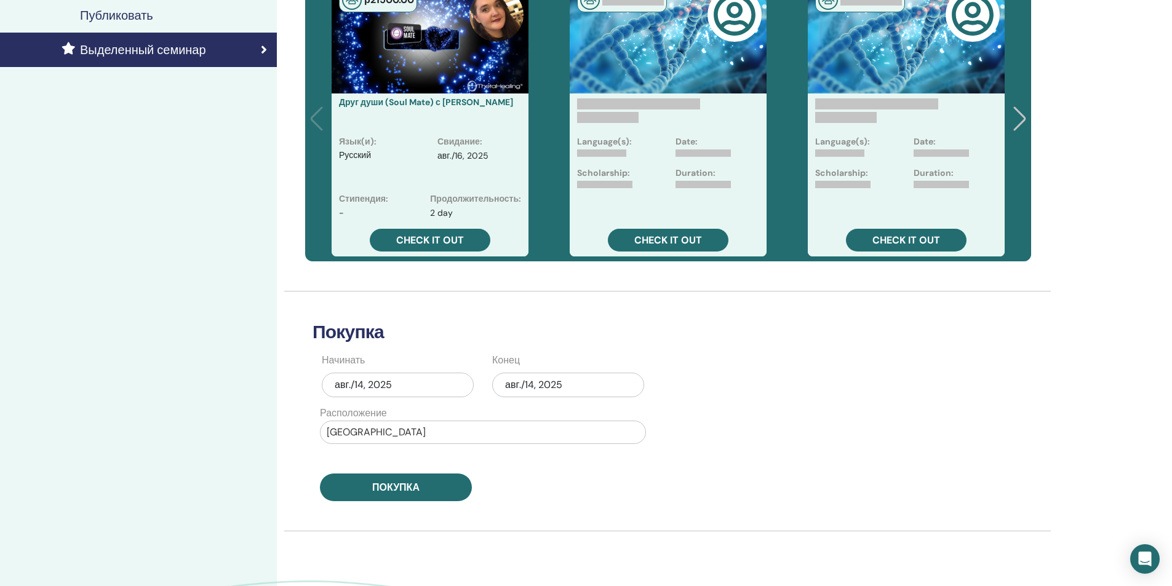
scroll to position [369, 0]
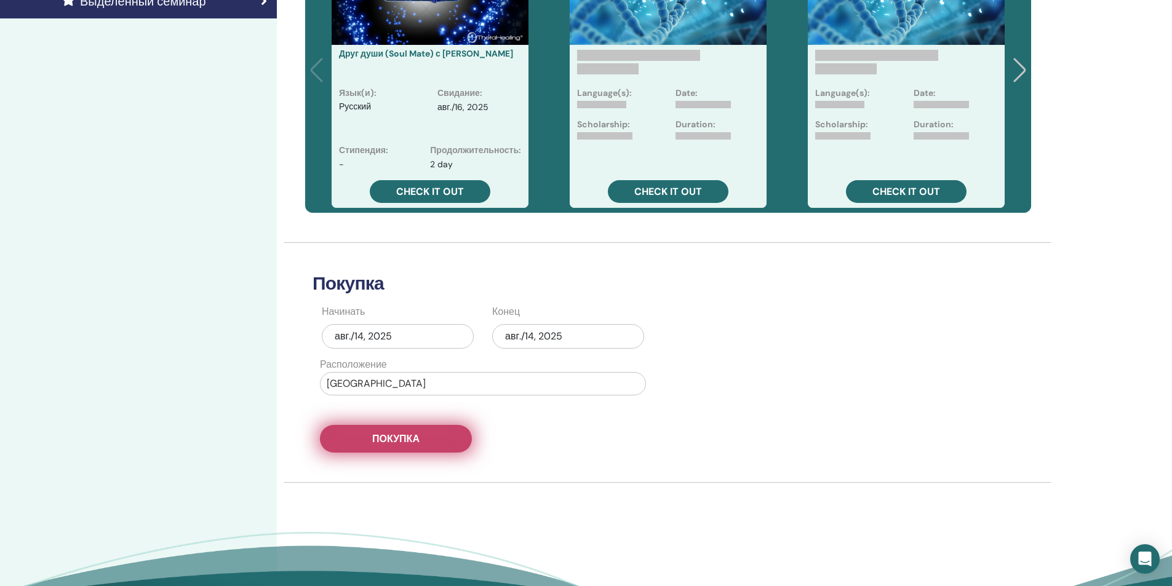
click at [418, 437] on span "Покупка" at bounding box center [395, 438] width 47 height 13
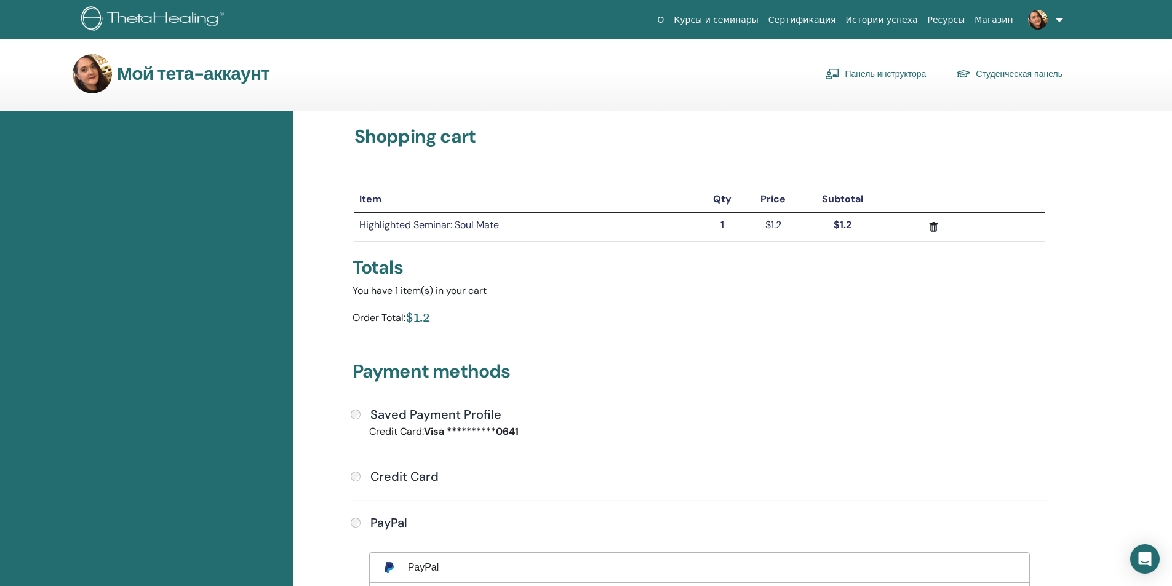
click at [899, 75] on link "Панель инструктора" at bounding box center [875, 74] width 101 height 20
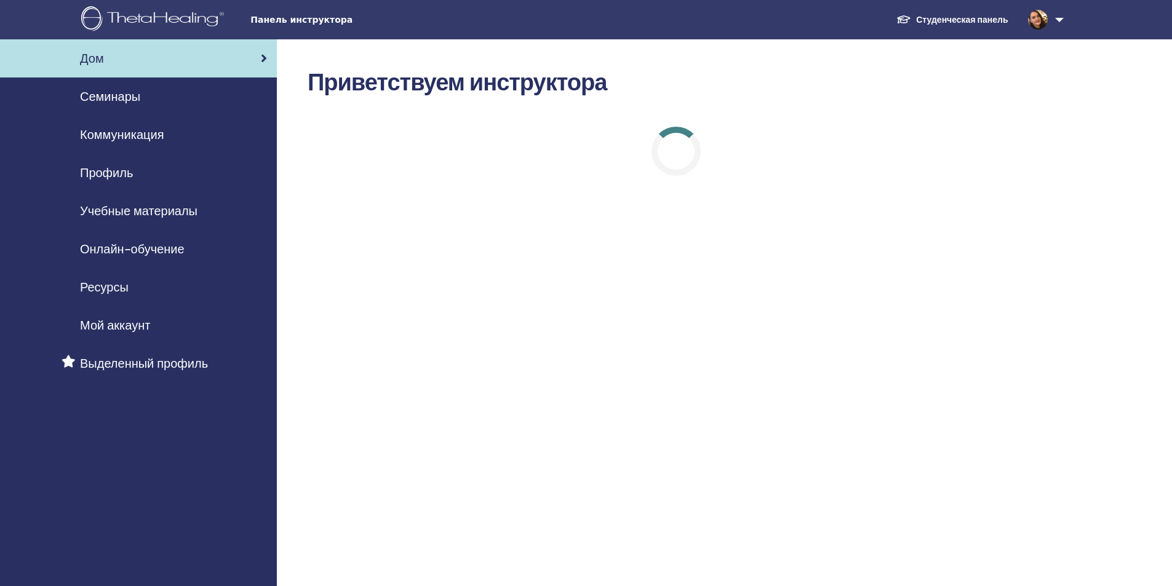
click at [115, 248] on span "Онлайн-обучение" at bounding box center [132, 249] width 105 height 18
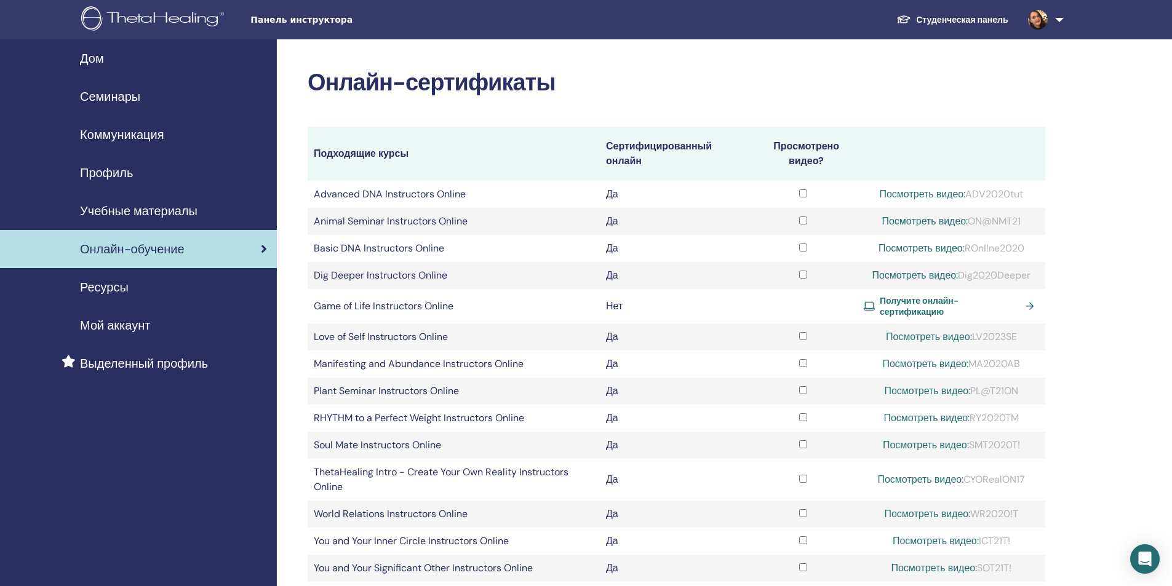
click at [120, 326] on span "Мой аккаунт" at bounding box center [115, 325] width 70 height 18
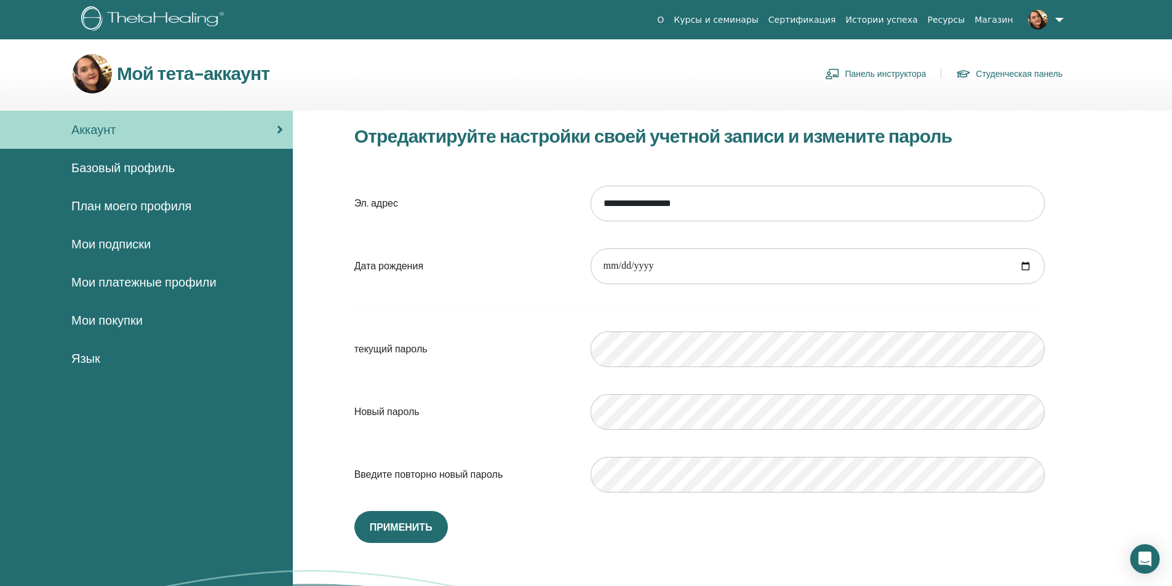
click at [118, 285] on span "Мои платежные профили" at bounding box center [143, 282] width 145 height 18
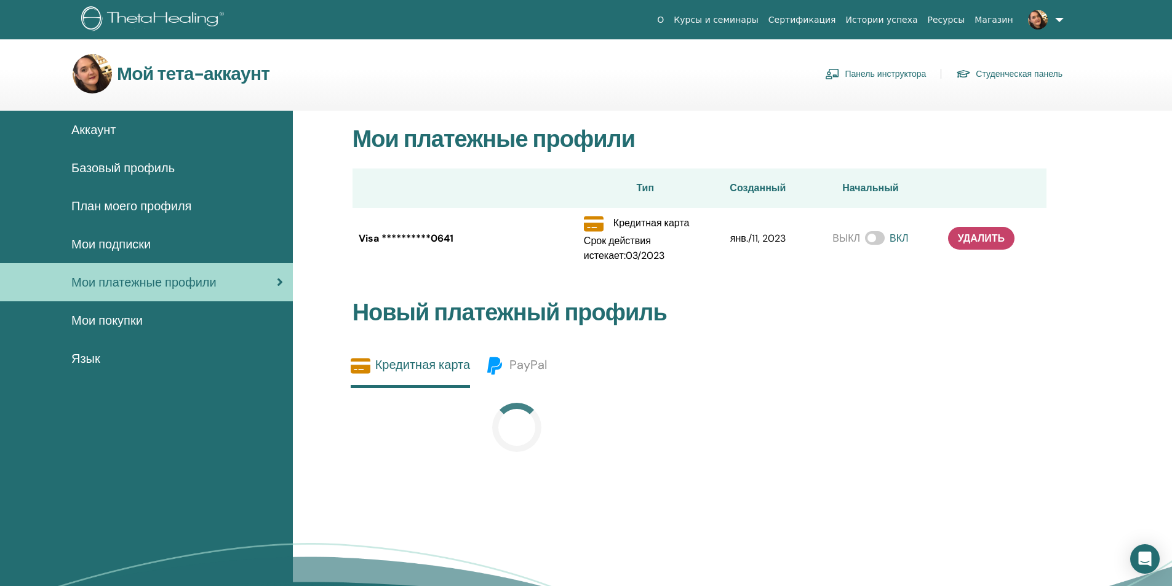
click at [120, 242] on span "Мои подписки" at bounding box center [110, 244] width 79 height 18
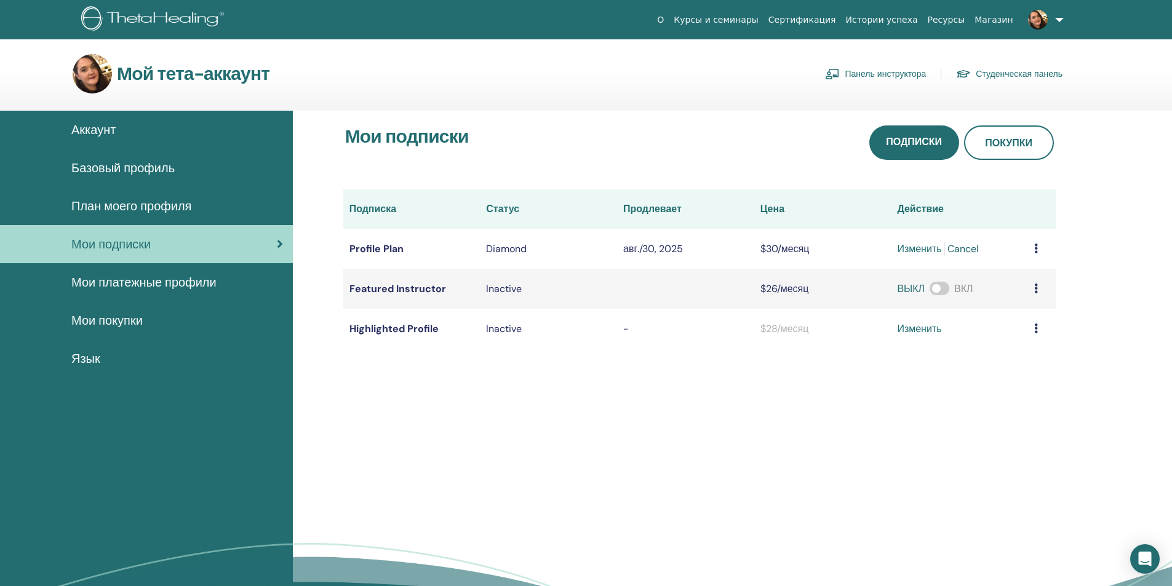
click at [133, 166] on span "Базовый профиль" at bounding box center [122, 168] width 103 height 18
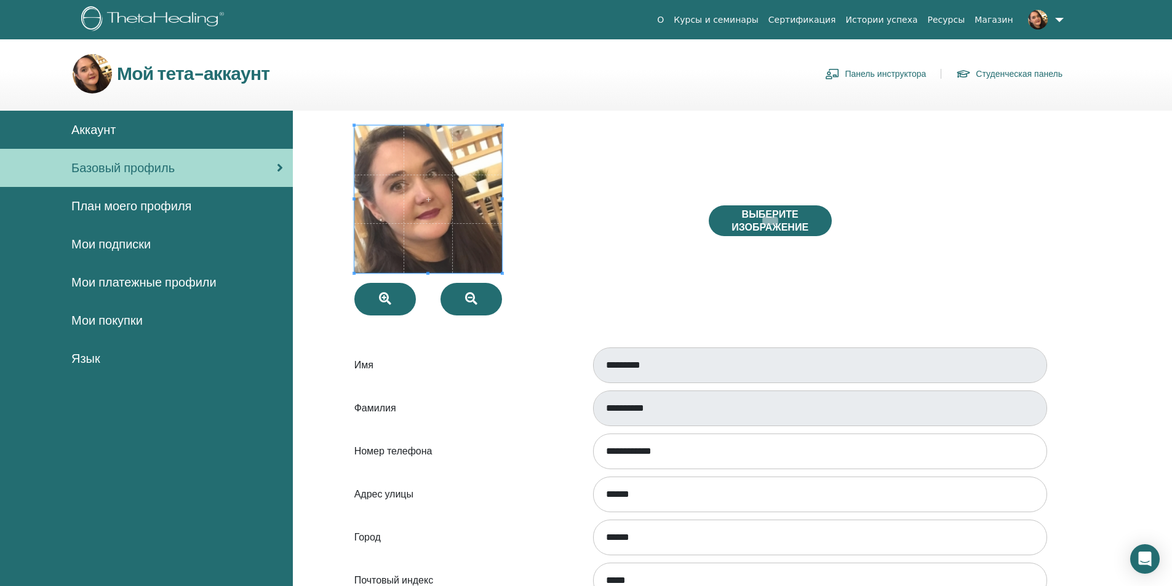
click at [81, 116] on link "Аккаунт" at bounding box center [146, 130] width 293 height 38
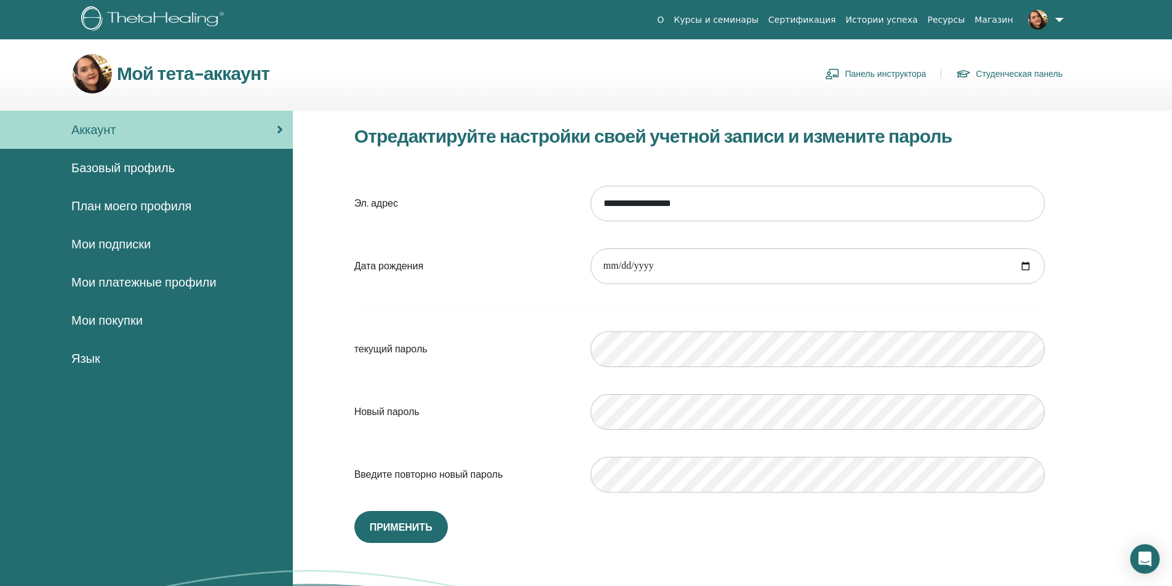
click at [94, 135] on span "Аккаунт" at bounding box center [93, 130] width 44 height 18
click at [122, 322] on span "Мои покупки" at bounding box center [106, 320] width 71 height 18
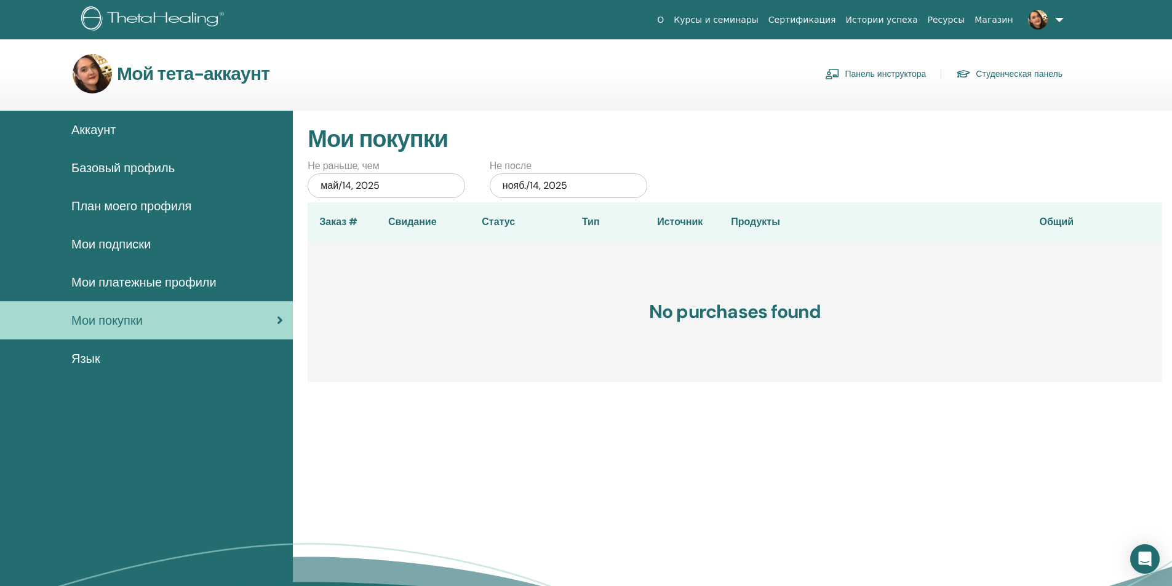
click at [128, 278] on span "Мои платежные профили" at bounding box center [143, 282] width 145 height 18
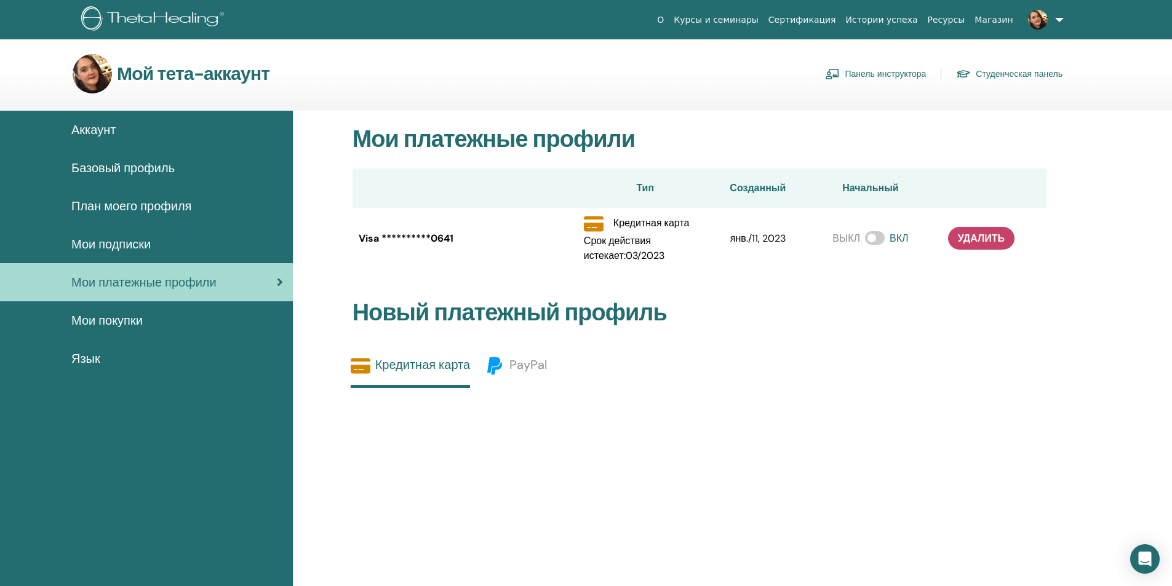
click at [122, 244] on span "Мои подписки" at bounding box center [110, 244] width 79 height 18
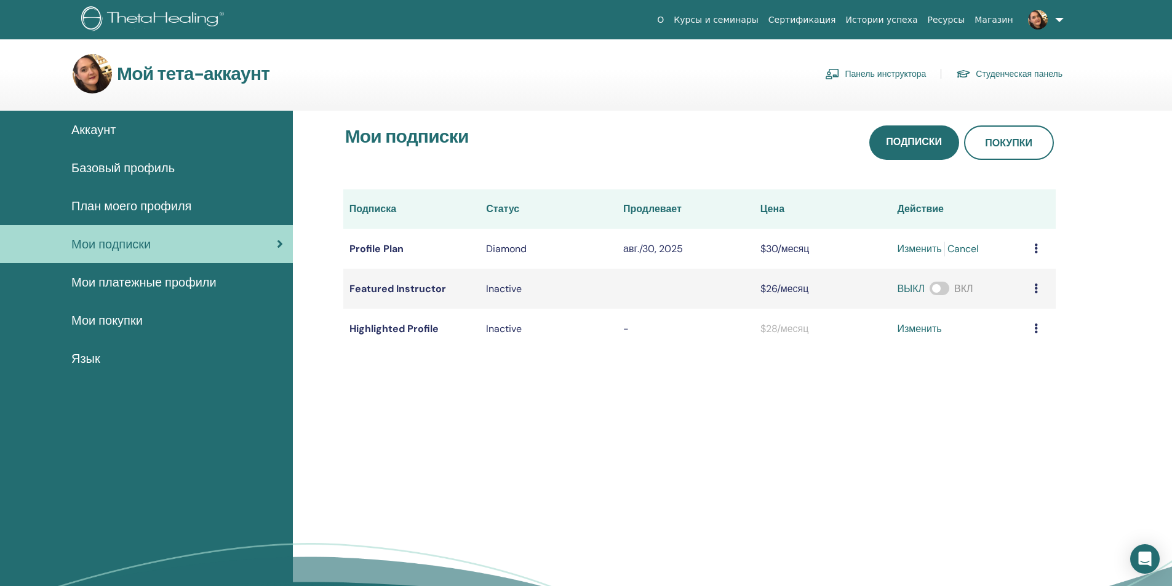
click at [149, 203] on span "План моего профиля" at bounding box center [131, 206] width 120 height 18
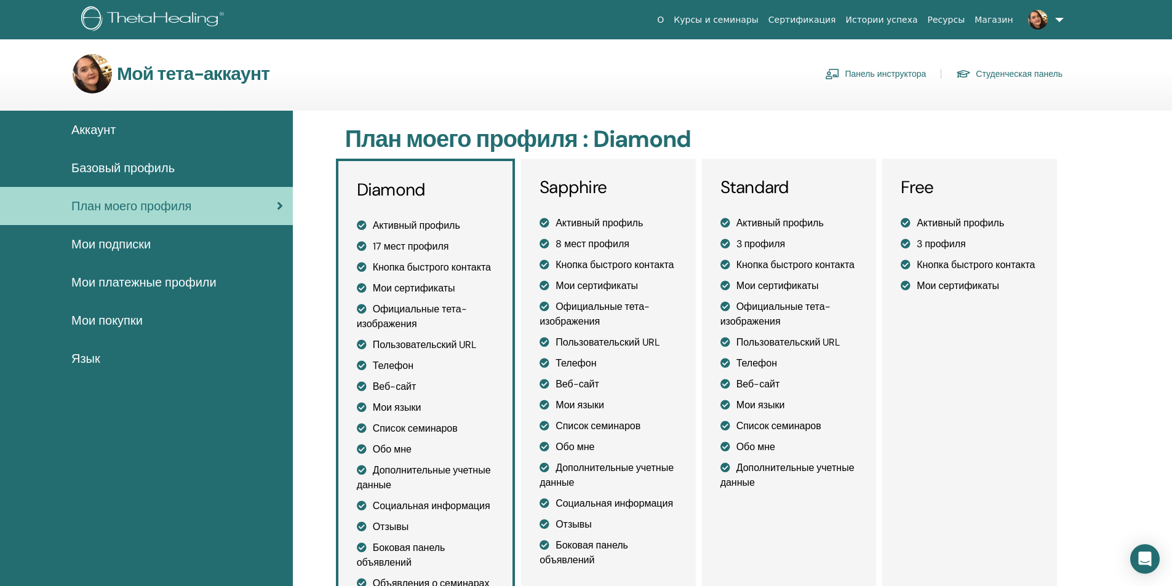
click at [120, 244] on span "Мои подписки" at bounding box center [110, 244] width 79 height 18
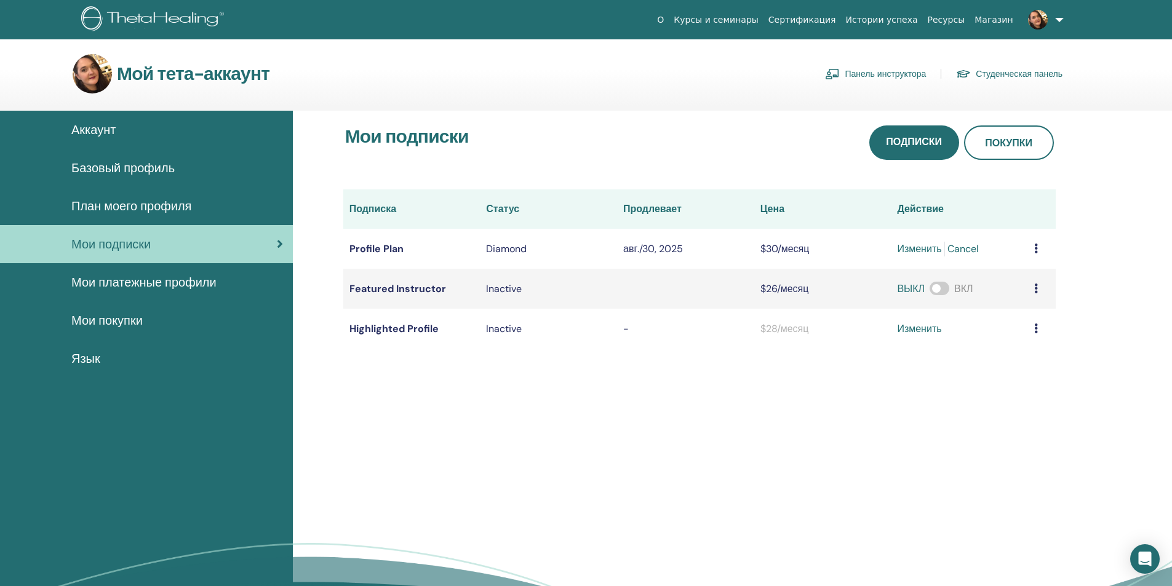
click at [119, 285] on span "Мои платежные профили" at bounding box center [143, 282] width 145 height 18
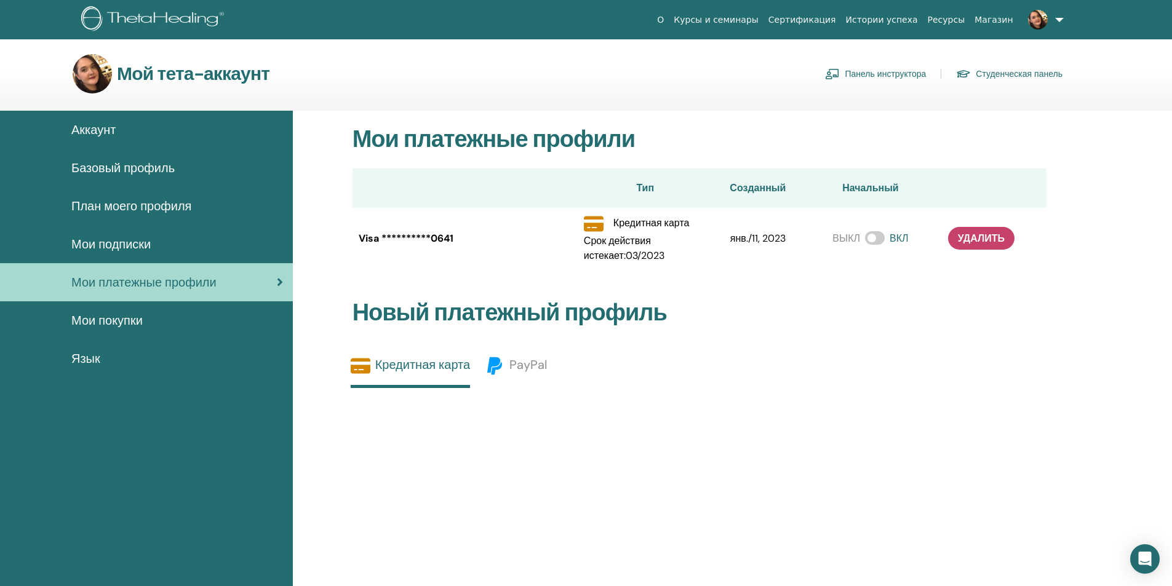
click at [110, 319] on span "Мои покупки" at bounding box center [106, 320] width 71 height 18
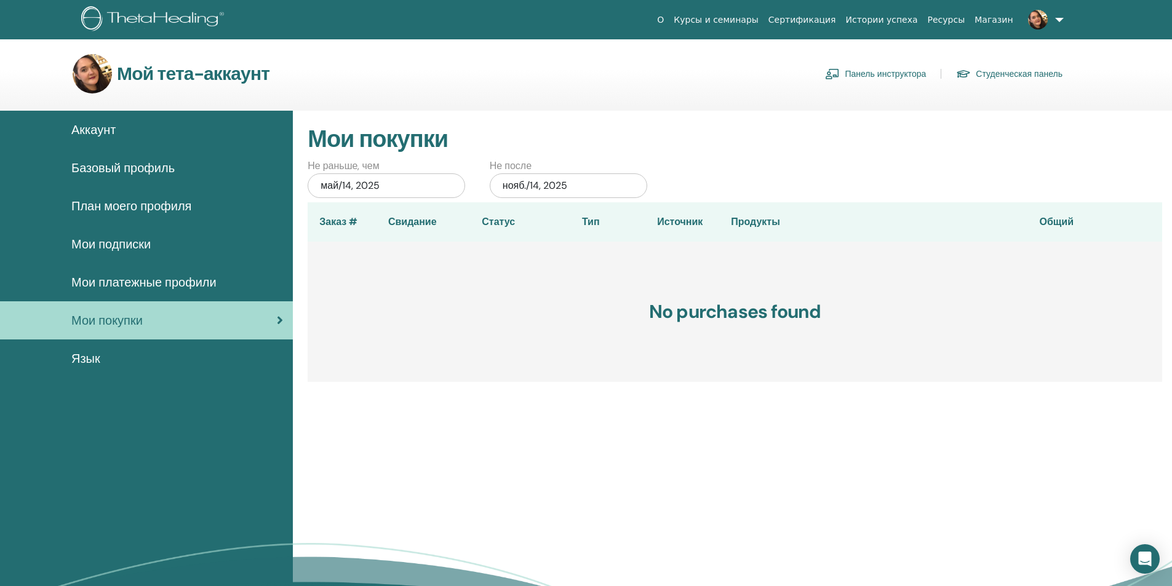
click at [101, 359] on div "Язык" at bounding box center [146, 358] width 273 height 18
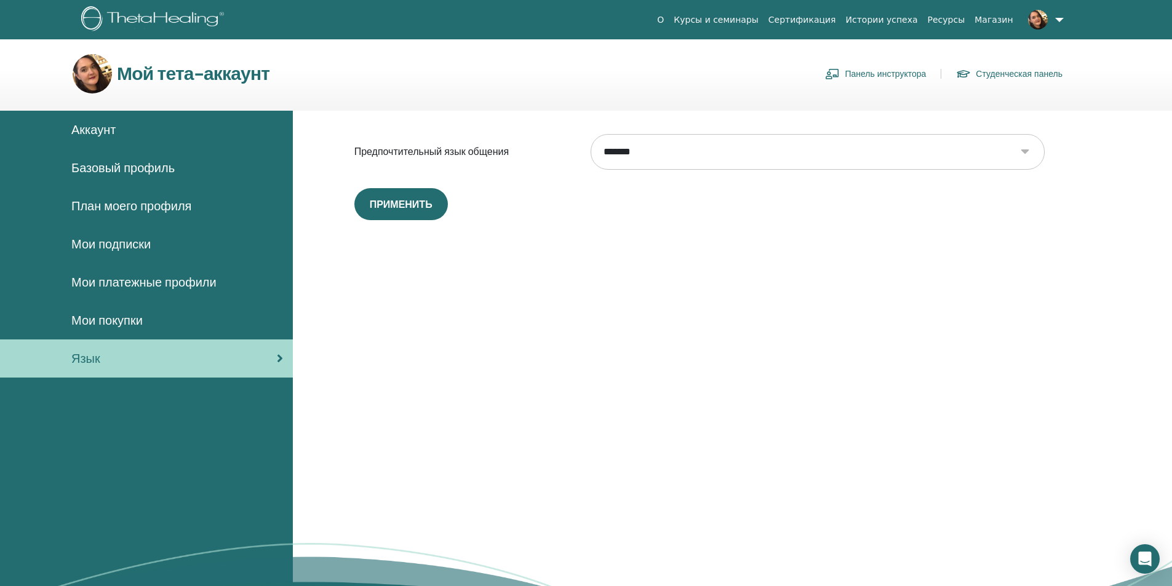
click at [884, 77] on link "Панель инструктора" at bounding box center [875, 74] width 101 height 20
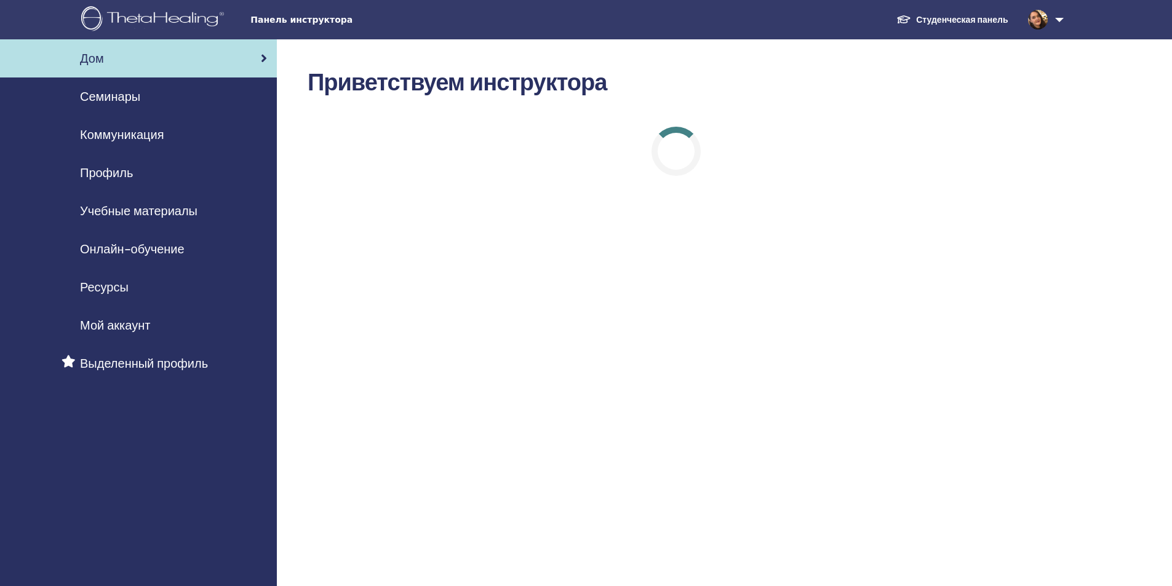
click at [116, 97] on span "Семинары" at bounding box center [110, 96] width 60 height 18
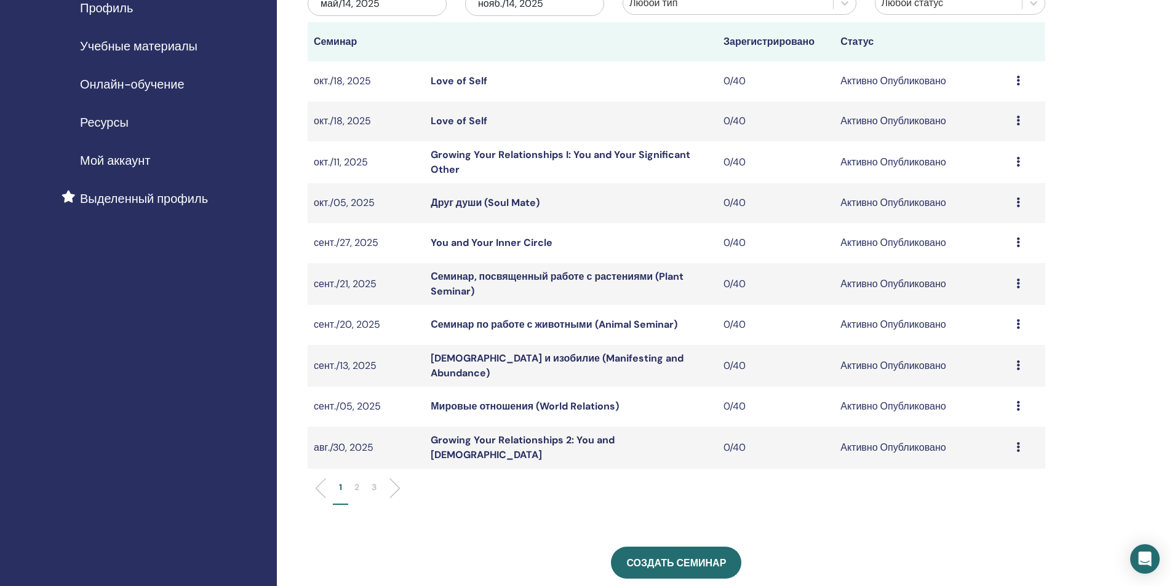
scroll to position [185, 0]
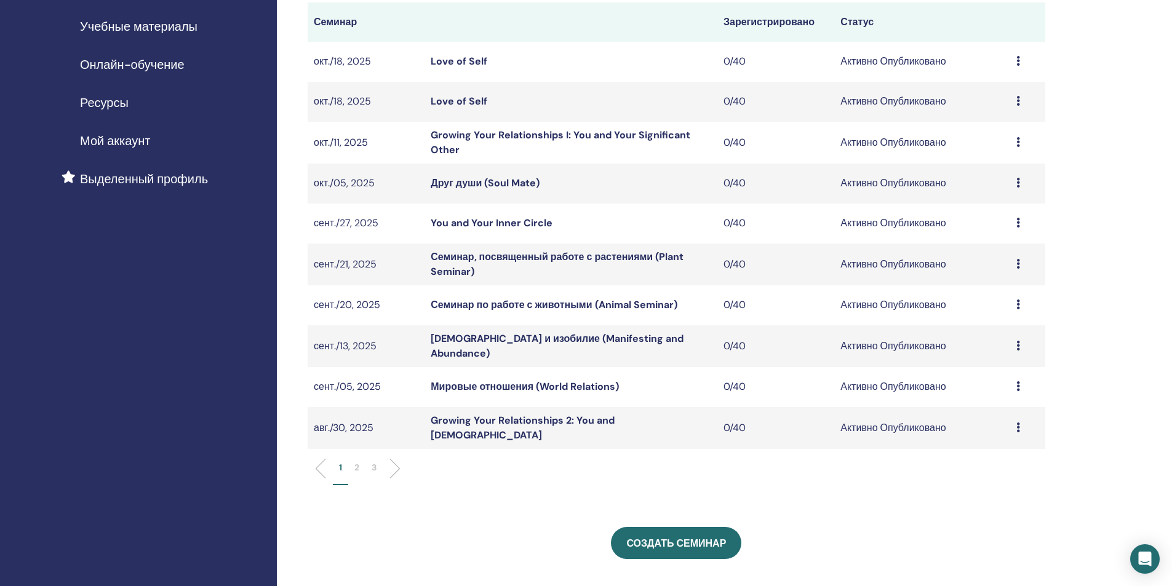
click at [356, 463] on p "2" at bounding box center [356, 467] width 5 height 13
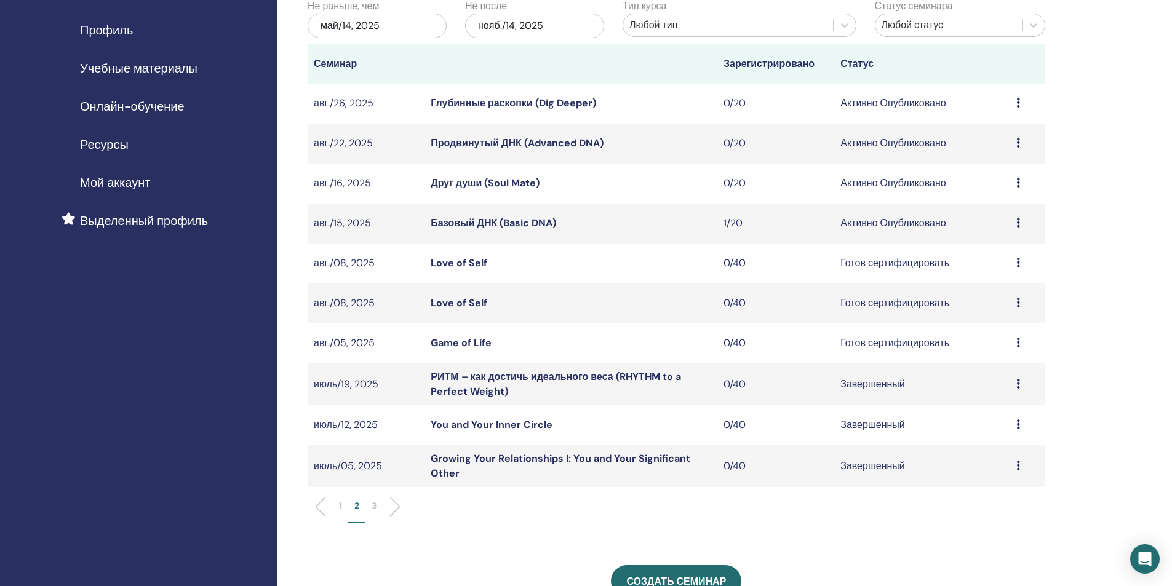
scroll to position [123, 0]
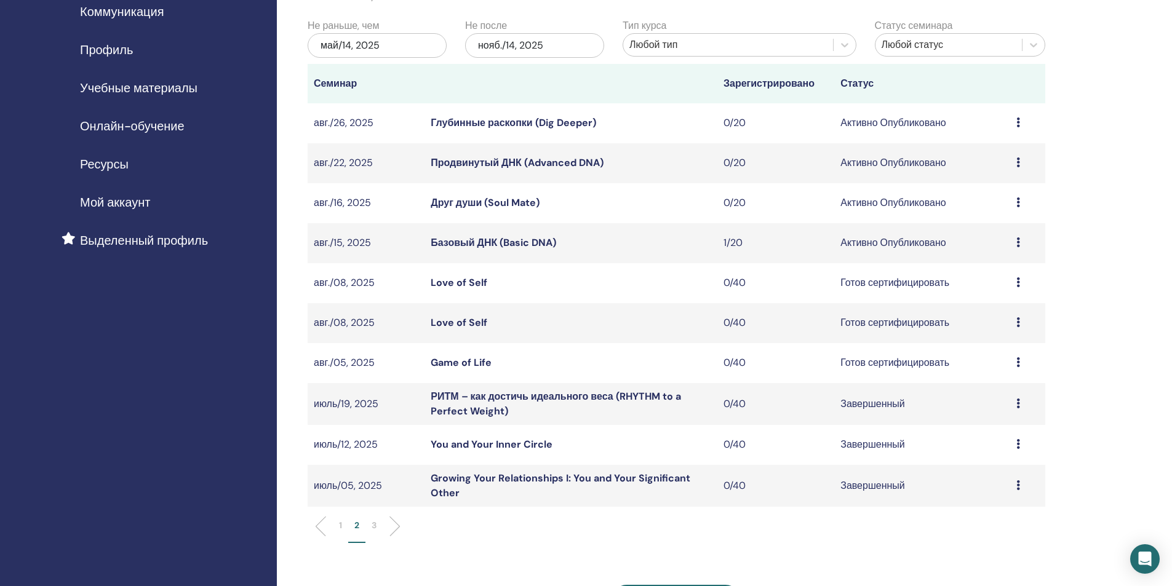
click at [477, 184] on td "Друг души (Soul Mate)" at bounding box center [570, 203] width 293 height 40
click at [469, 204] on link "Друг души (Soul Mate)" at bounding box center [485, 202] width 109 height 13
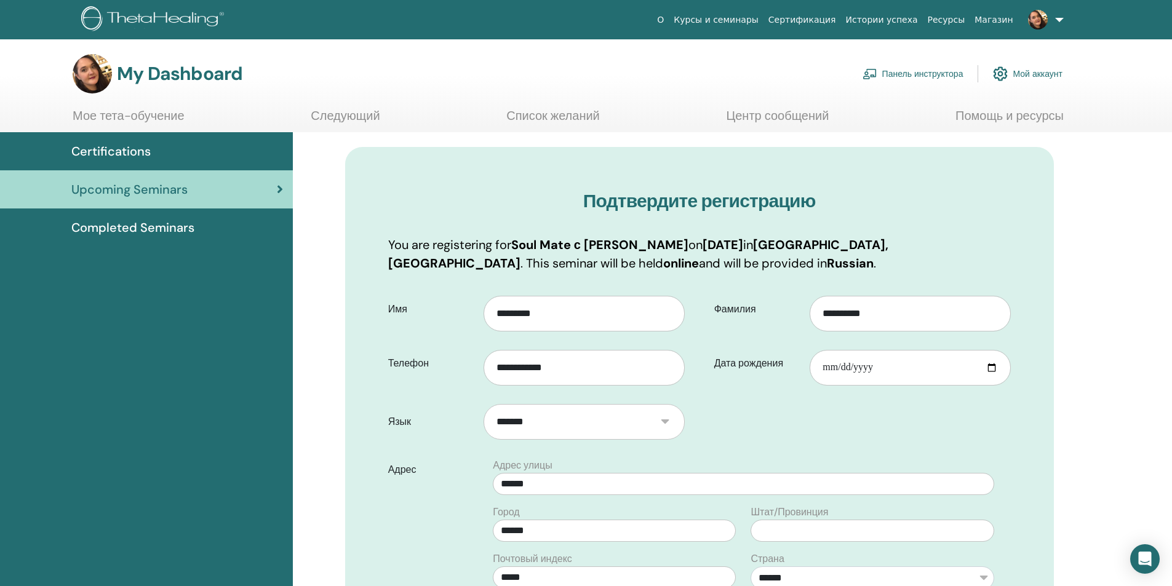
click at [221, 153] on div "Certifications" at bounding box center [146, 151] width 273 height 18
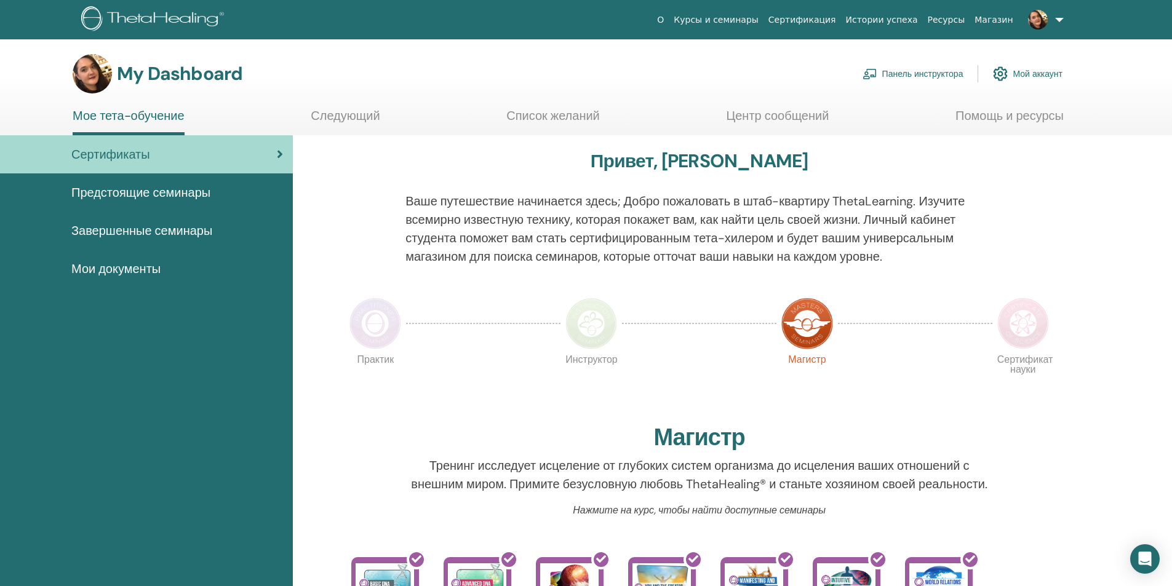
click at [199, 196] on span "Предстоящие семинары" at bounding box center [140, 192] width 139 height 18
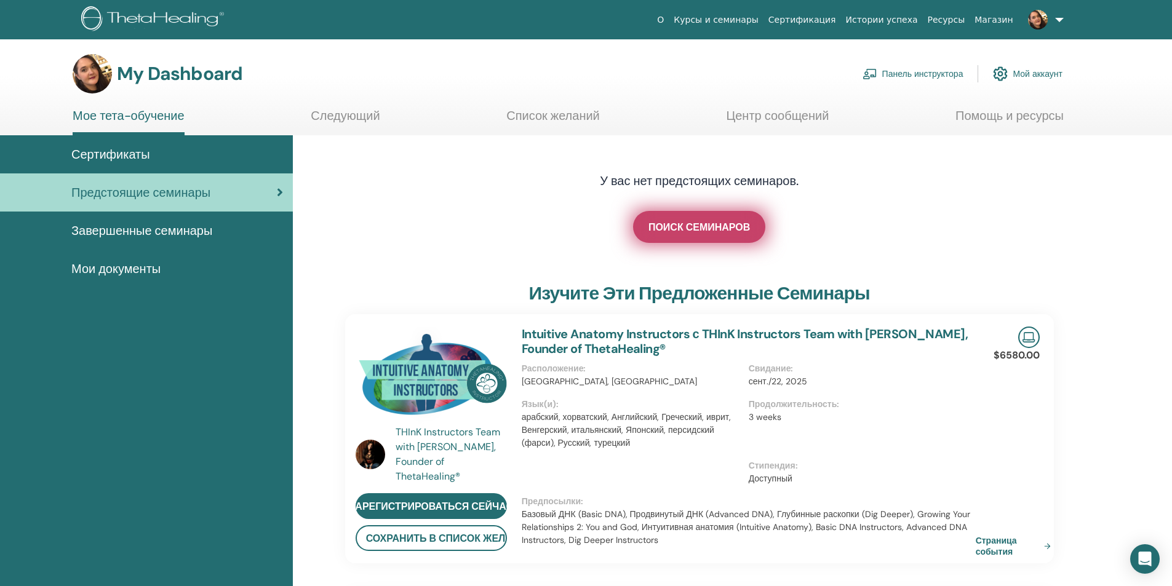
click at [674, 228] on span "ПОИСК СЕМИНАРОВ" at bounding box center [698, 227] width 101 height 13
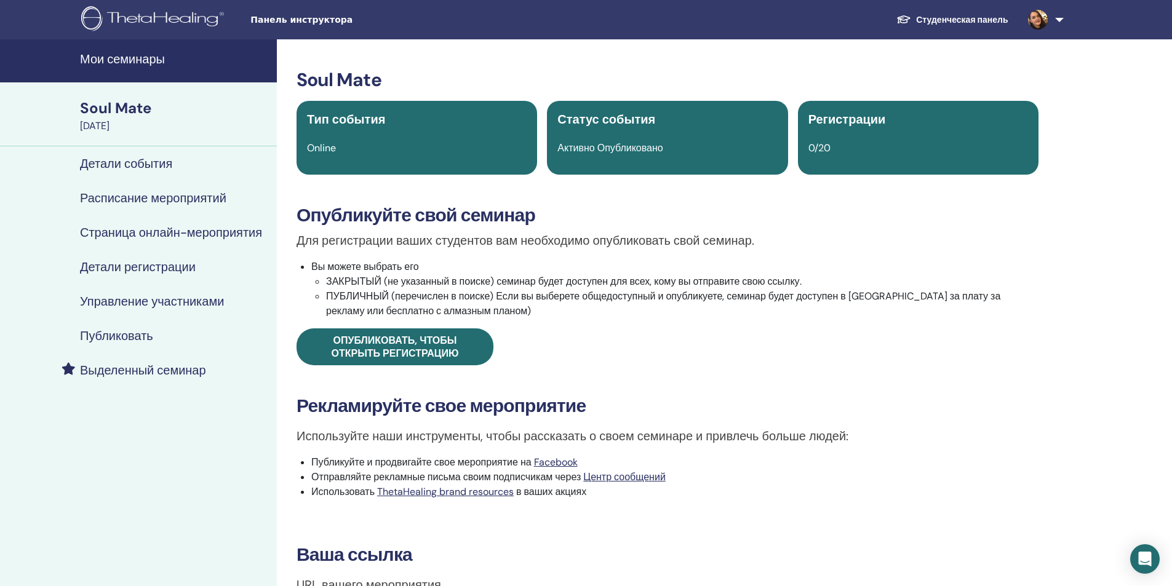
click at [157, 194] on h4 "Расписание мероприятий" at bounding box center [153, 198] width 146 height 15
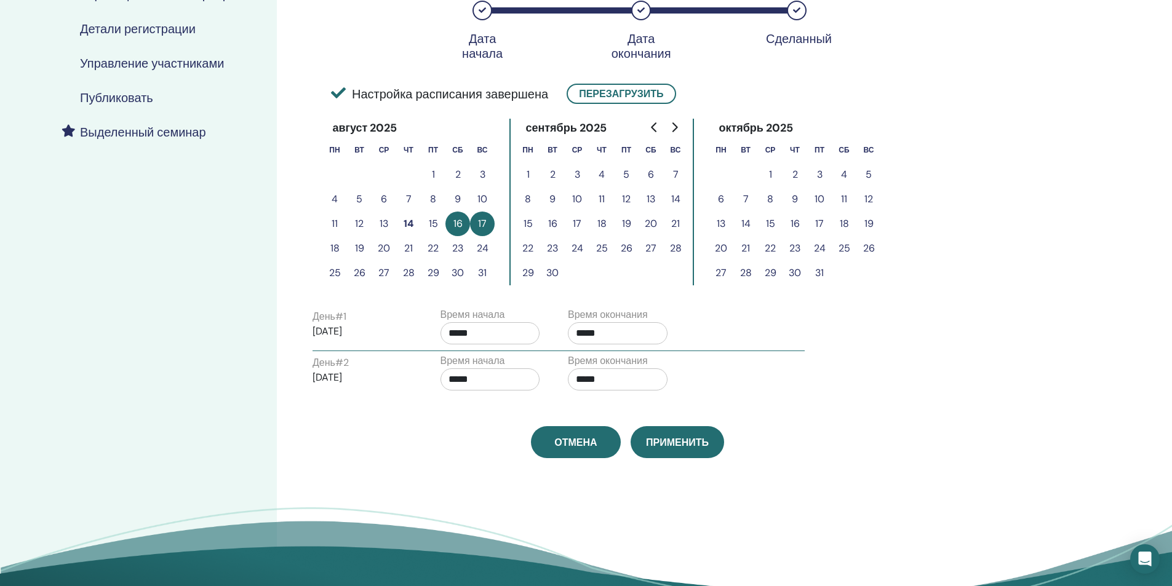
scroll to position [246, 0]
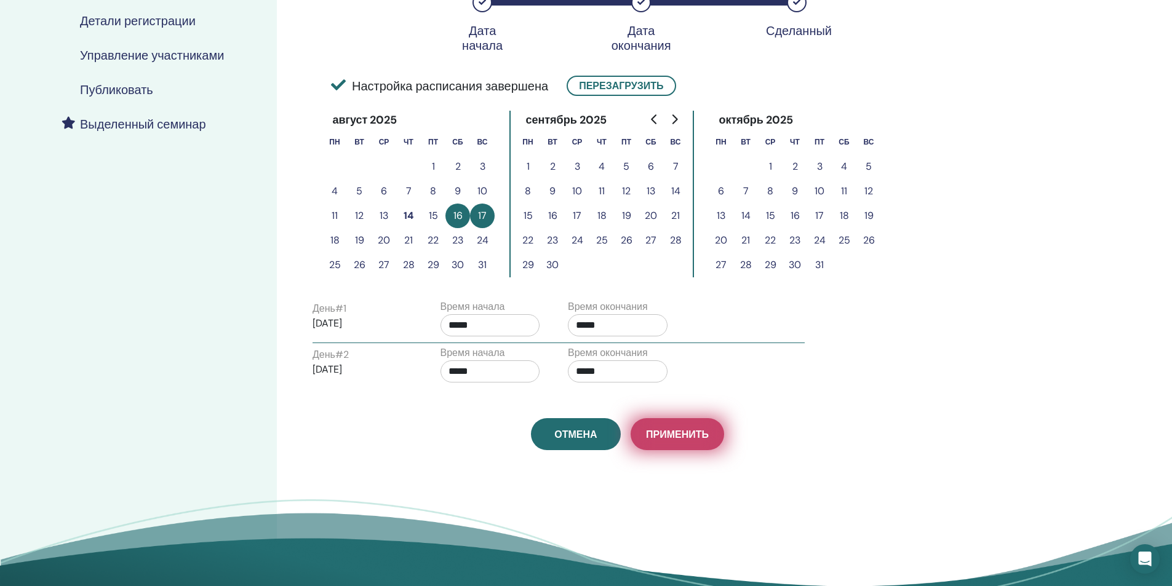
click at [664, 436] on span "Применить" at bounding box center [677, 434] width 63 height 13
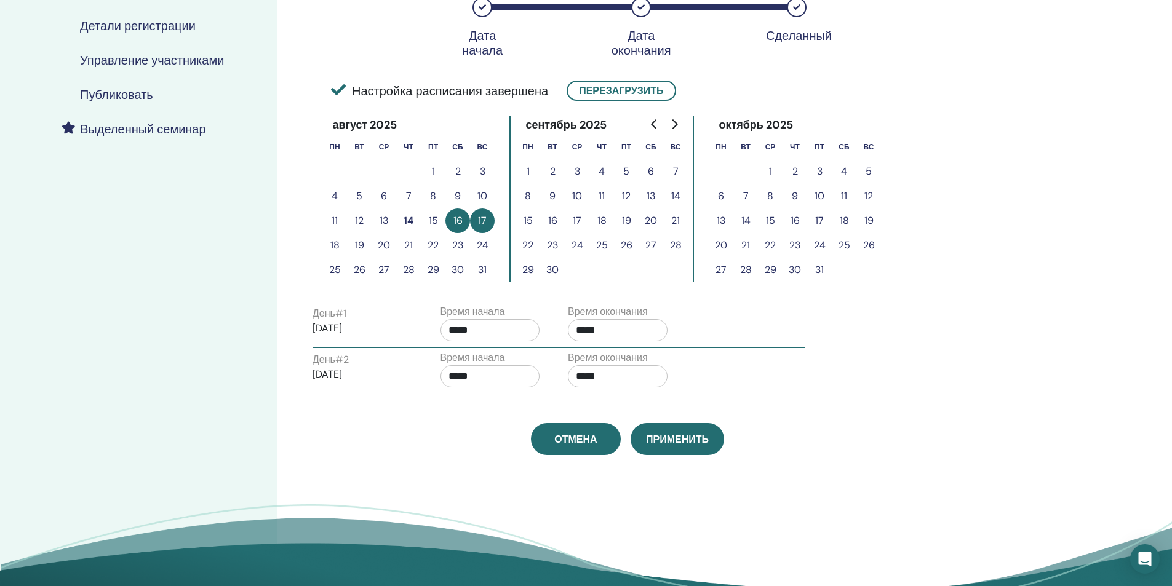
scroll to position [246, 0]
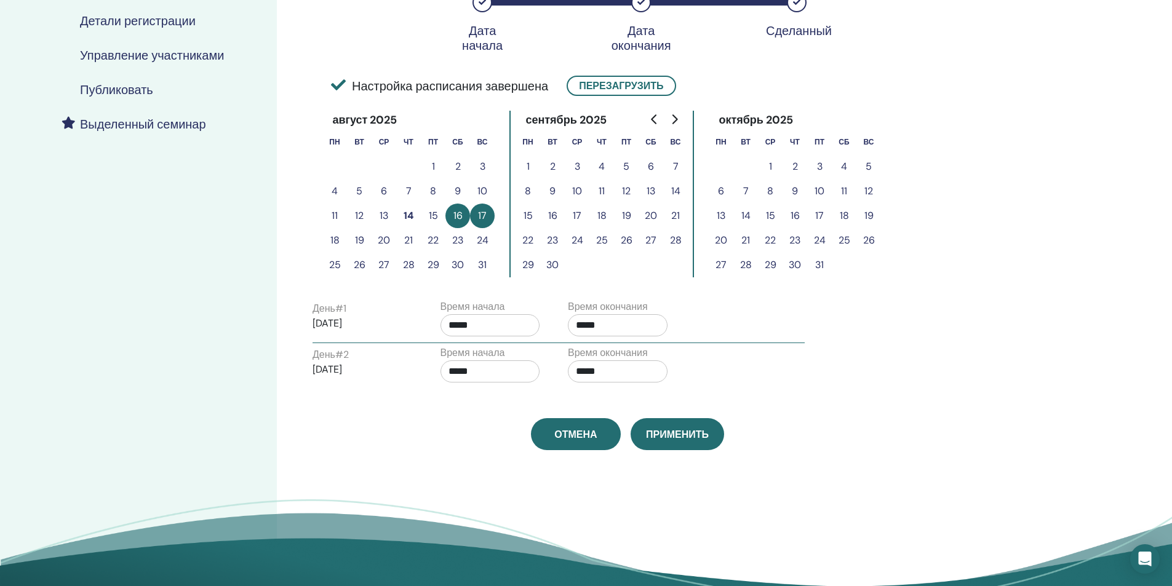
click at [130, 91] on h4 "Публиковать" at bounding box center [116, 89] width 73 height 15
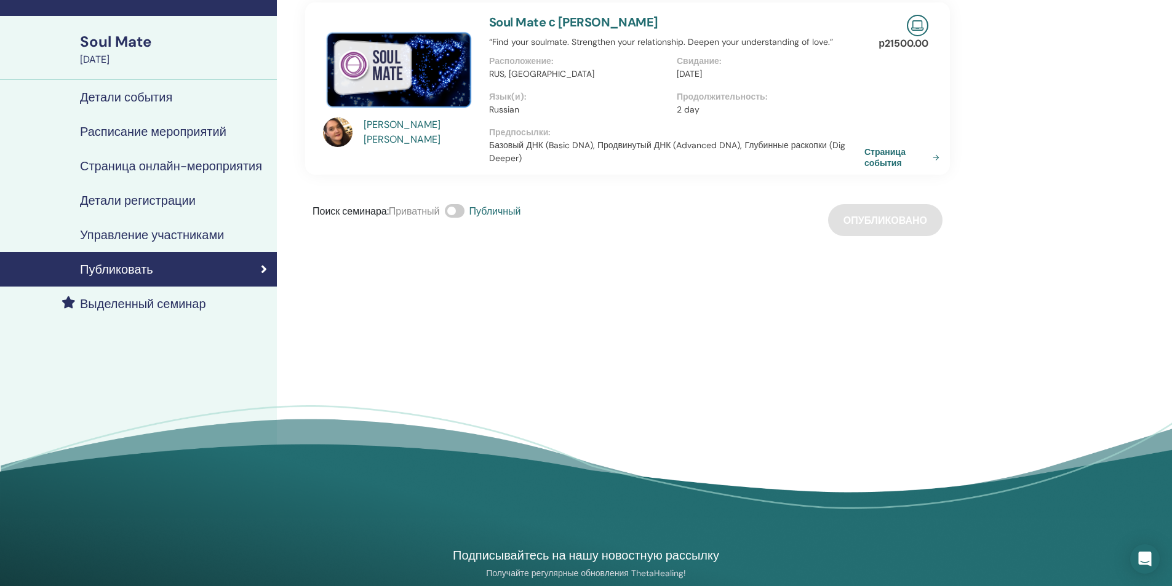
scroll to position [62, 0]
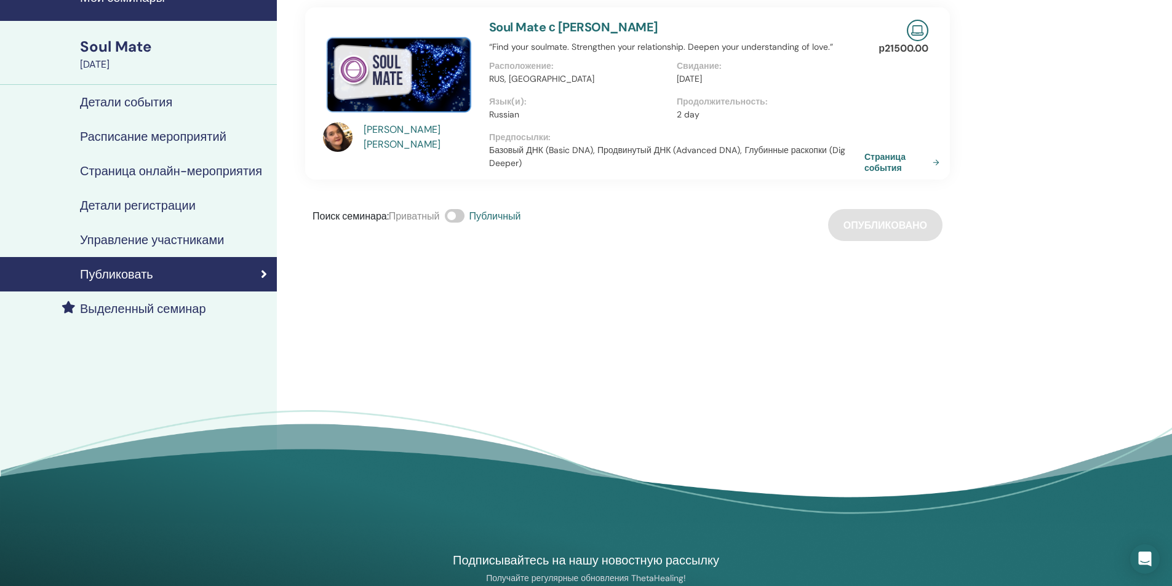
click at [459, 217] on span at bounding box center [455, 216] width 20 height 14
click at [453, 215] on span at bounding box center [455, 216] width 20 height 14
click at [876, 223] on div "Поиск семинара : Приватный Публичный Опубликовано" at bounding box center [627, 225] width 645 height 32
click at [888, 173] on link "Страница события" at bounding box center [906, 162] width 80 height 22
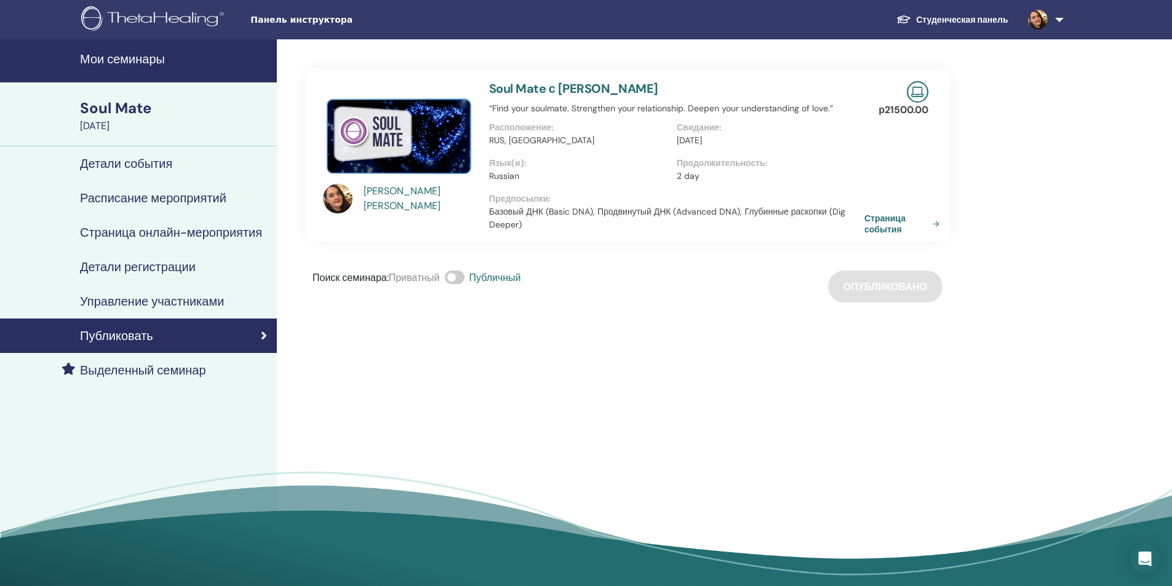
click at [156, 167] on h4 "Детали события" at bounding box center [126, 163] width 92 height 15
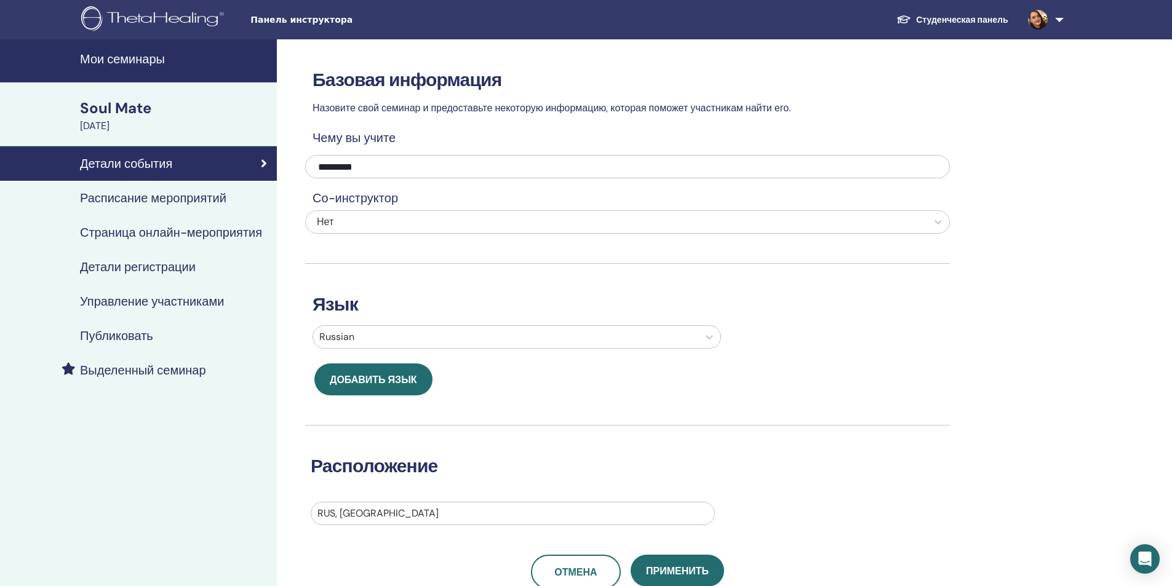
click at [162, 199] on h4 "Расписание мероприятий" at bounding box center [153, 198] width 146 height 15
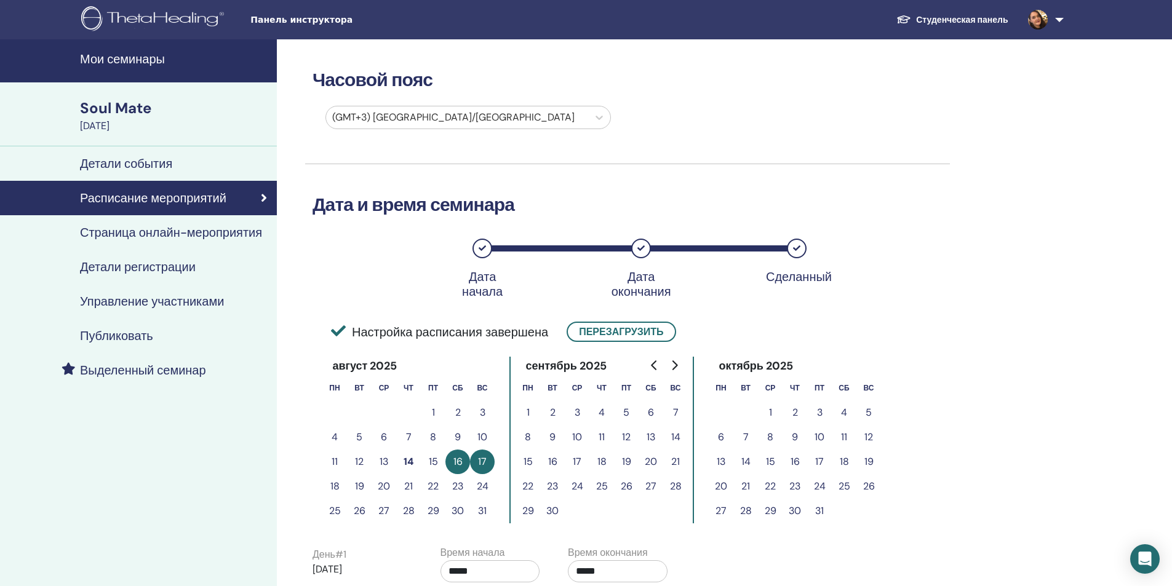
click at [151, 232] on h4 "Страница онлайн-мероприятия" at bounding box center [171, 232] width 182 height 15
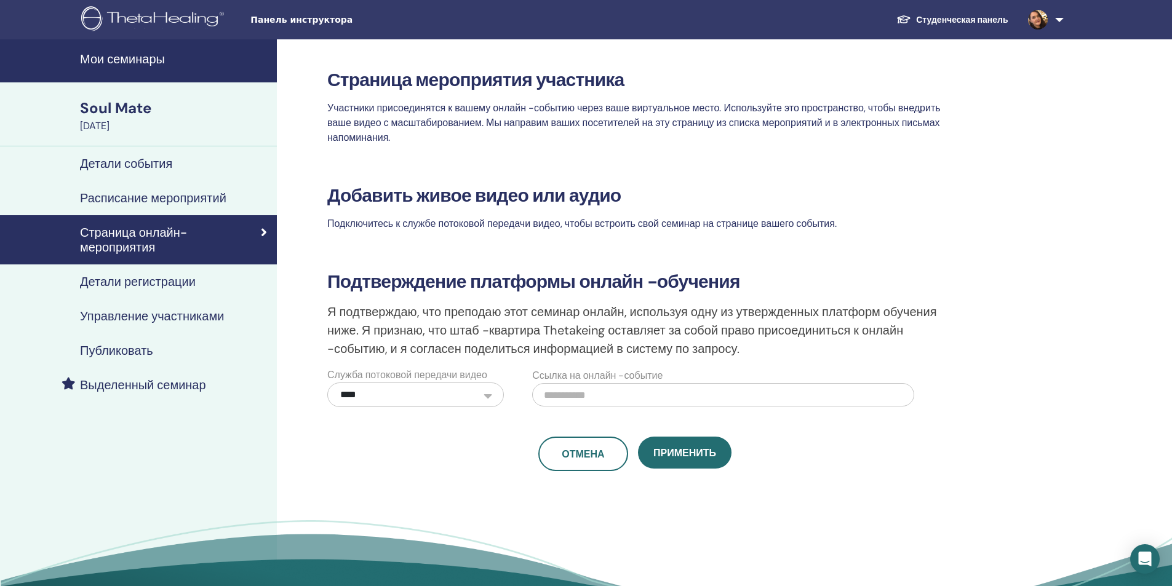
click at [140, 187] on link "Расписание мероприятий" at bounding box center [138, 198] width 277 height 34
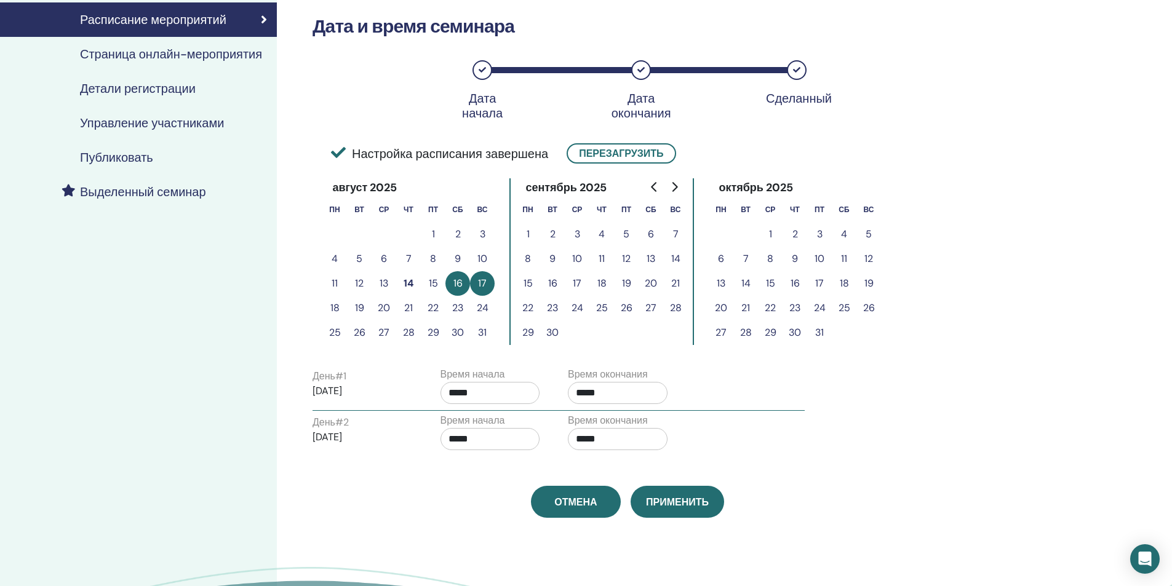
scroll to position [185, 0]
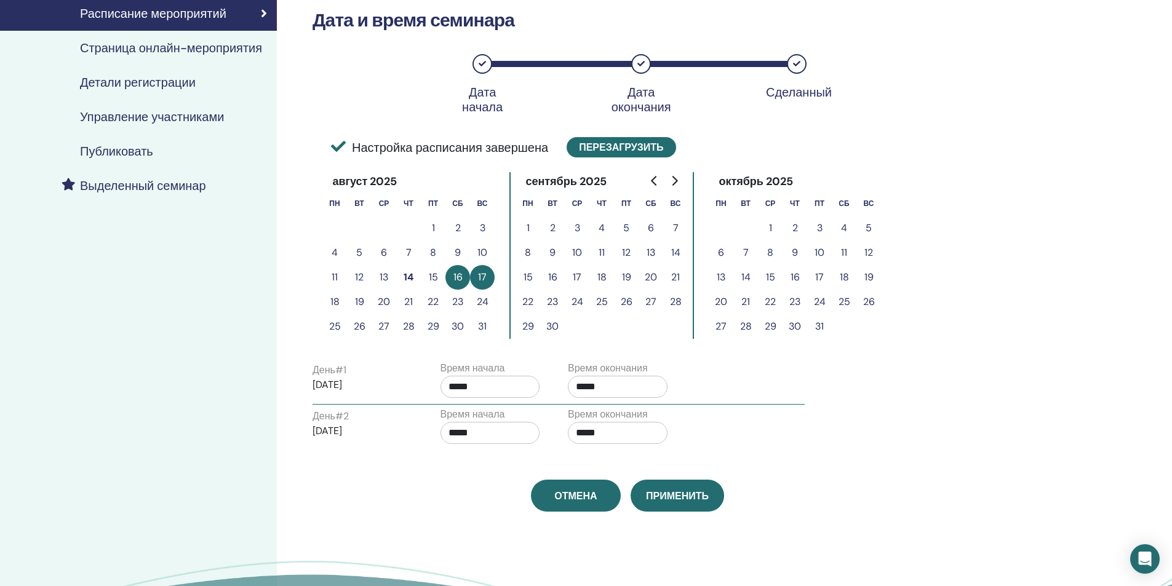
click at [622, 153] on button "Перезагрузить" at bounding box center [620, 147] width 109 height 20
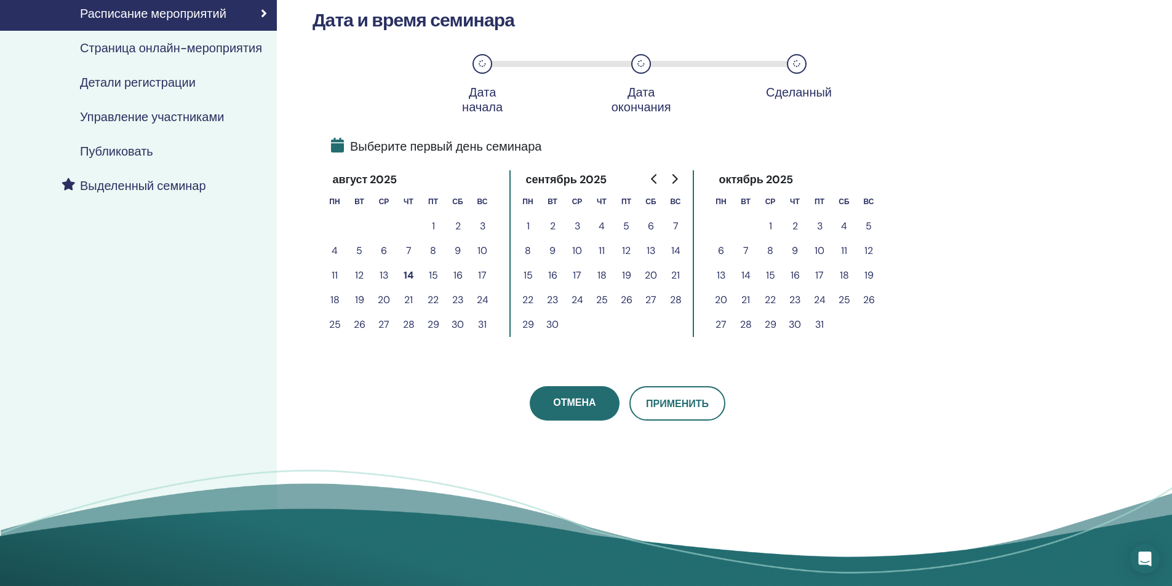
click at [460, 277] on button "16" at bounding box center [457, 275] width 25 height 25
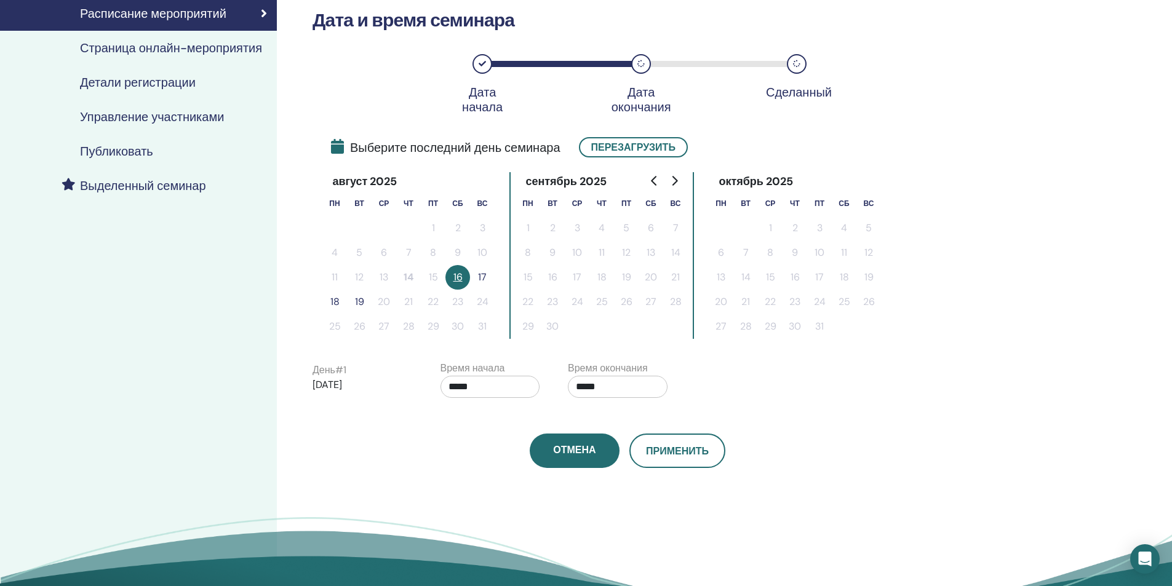
click at [483, 274] on button "17" at bounding box center [482, 277] width 25 height 25
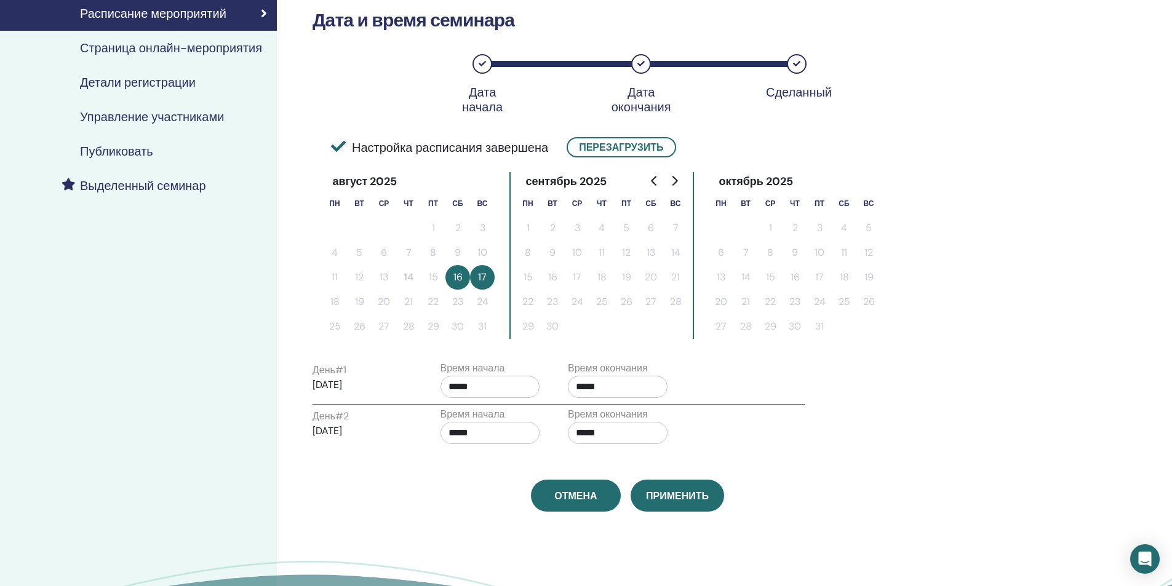
click at [593, 384] on input "*****" at bounding box center [618, 387] width 100 height 22
click at [634, 413] on span "▲" at bounding box center [630, 418] width 25 height 25
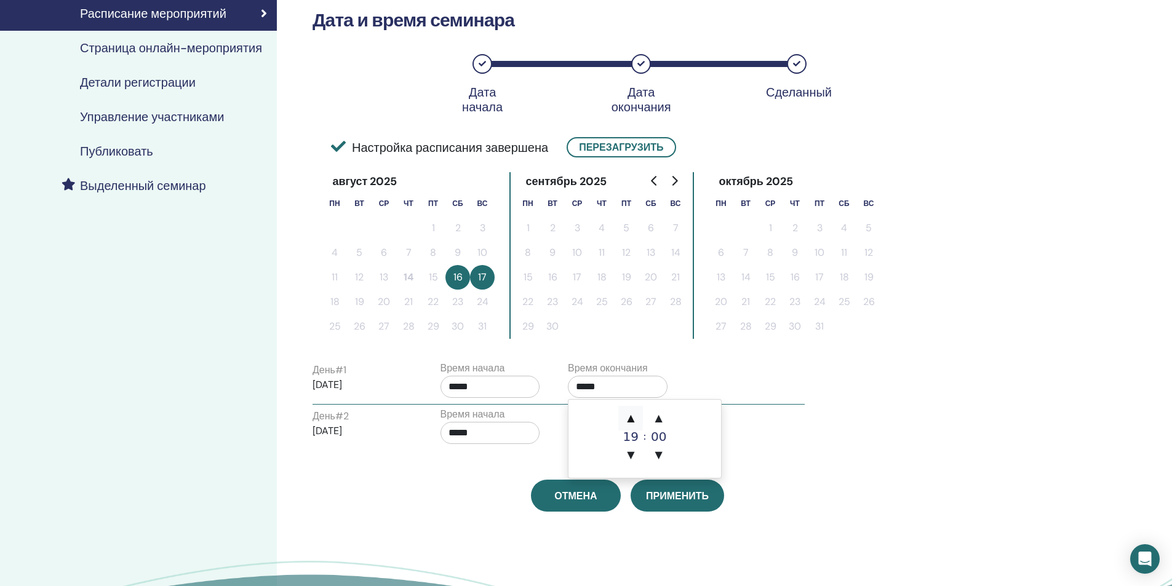
click at [634, 413] on span "▲" at bounding box center [630, 418] width 25 height 25
type input "*****"
click at [540, 424] on div "Время начала *****" at bounding box center [495, 428] width 128 height 43
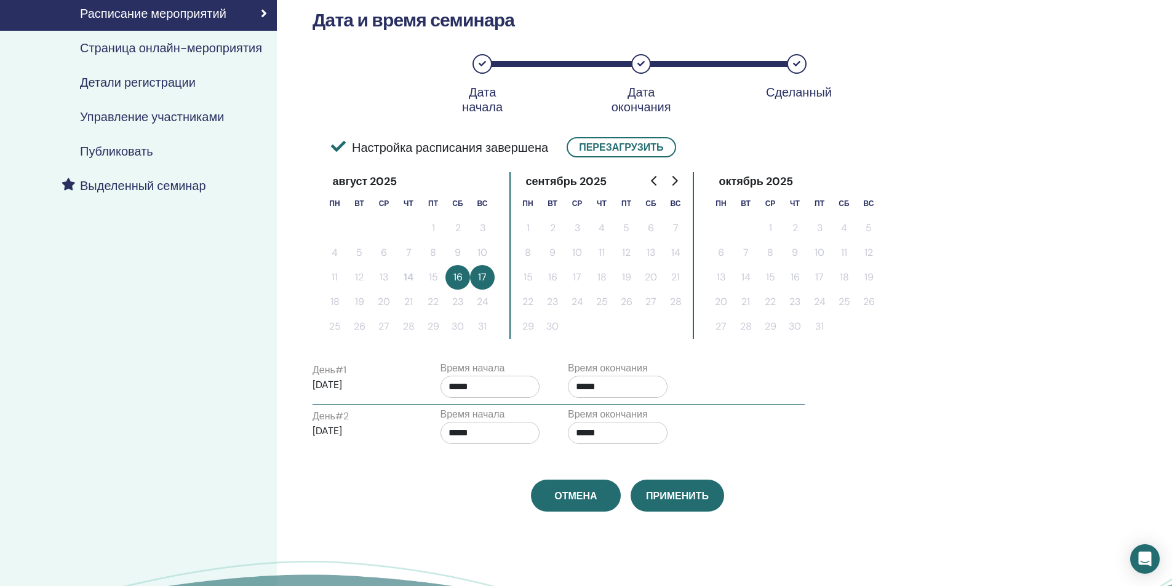
click at [610, 432] on input "*****" at bounding box center [618, 433] width 100 height 22
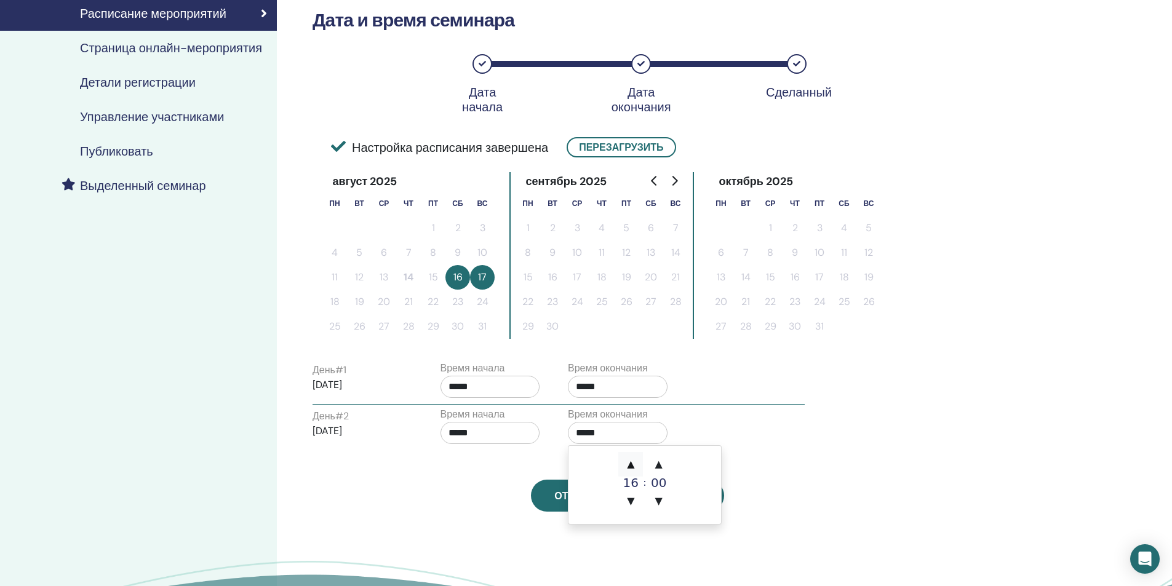
click at [627, 466] on span "▲" at bounding box center [630, 464] width 25 height 25
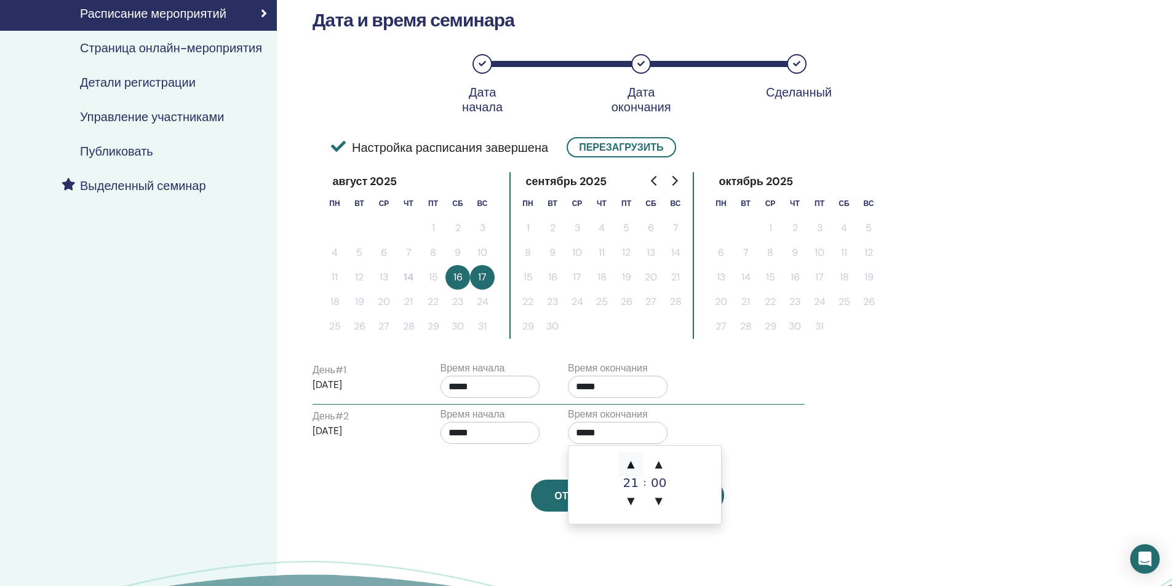
click at [627, 466] on span "▲" at bounding box center [630, 464] width 25 height 25
type input "*****"
click at [458, 394] on input "*****" at bounding box center [490, 387] width 100 height 22
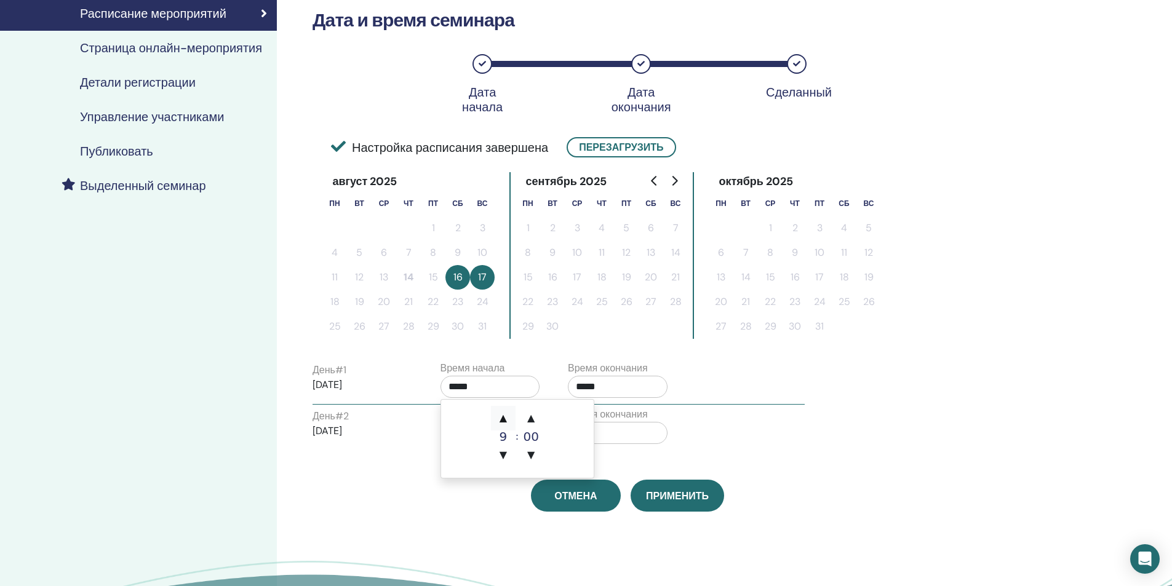
click at [507, 417] on span "▲" at bounding box center [503, 418] width 25 height 25
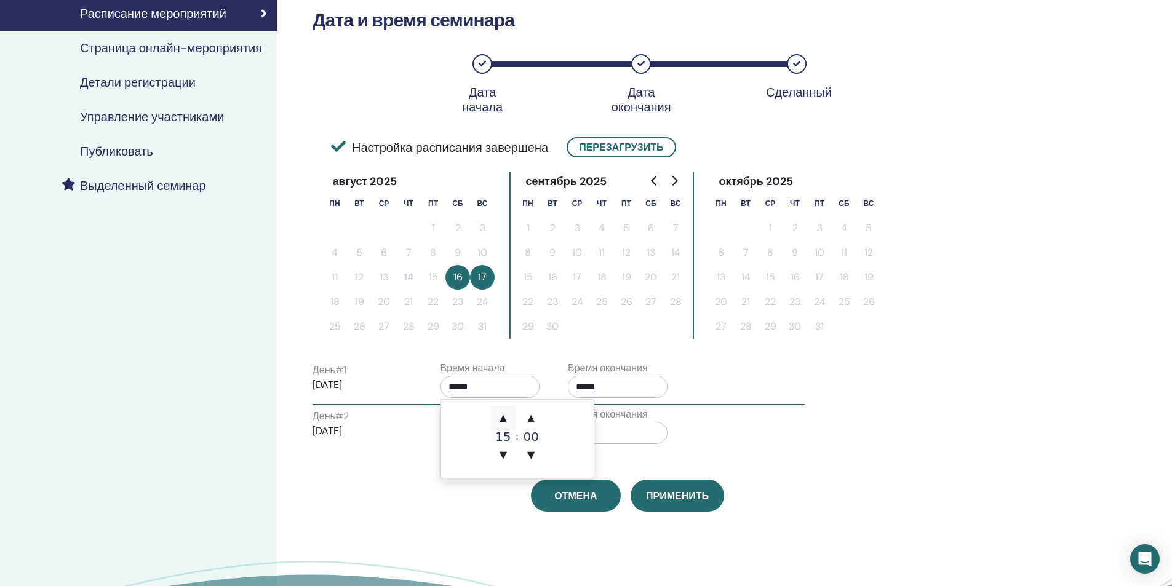
click at [507, 417] on span "▲" at bounding box center [503, 418] width 25 height 25
type input "*****"
drag, startPoint x: 423, startPoint y: 427, endPoint x: 474, endPoint y: 430, distance: 51.1
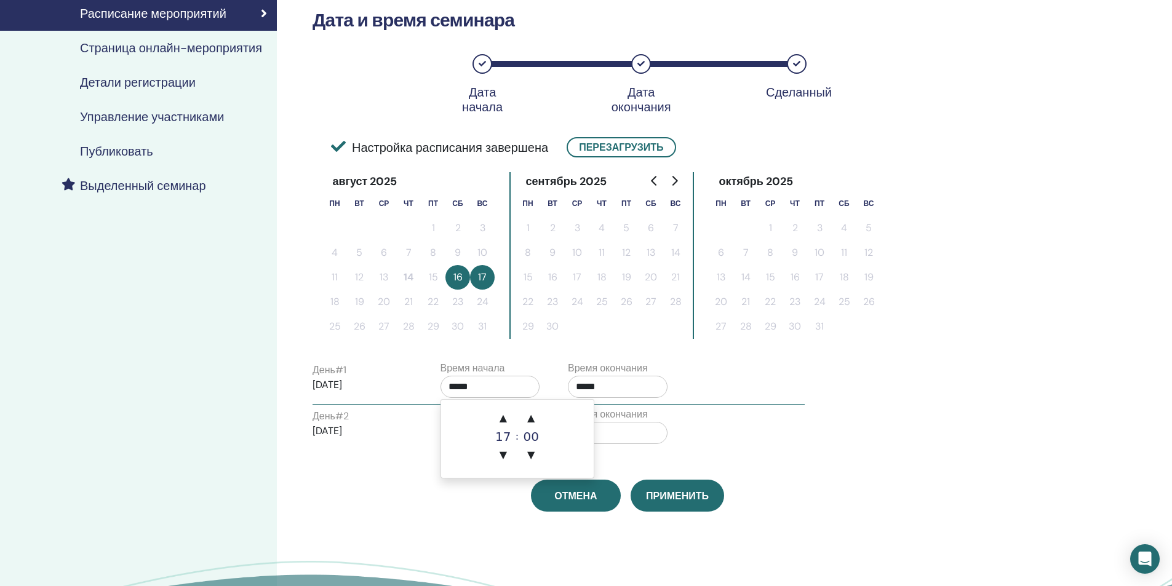
click at [424, 427] on div "День # 2 2025/08/17" at bounding box center [367, 428] width 128 height 39
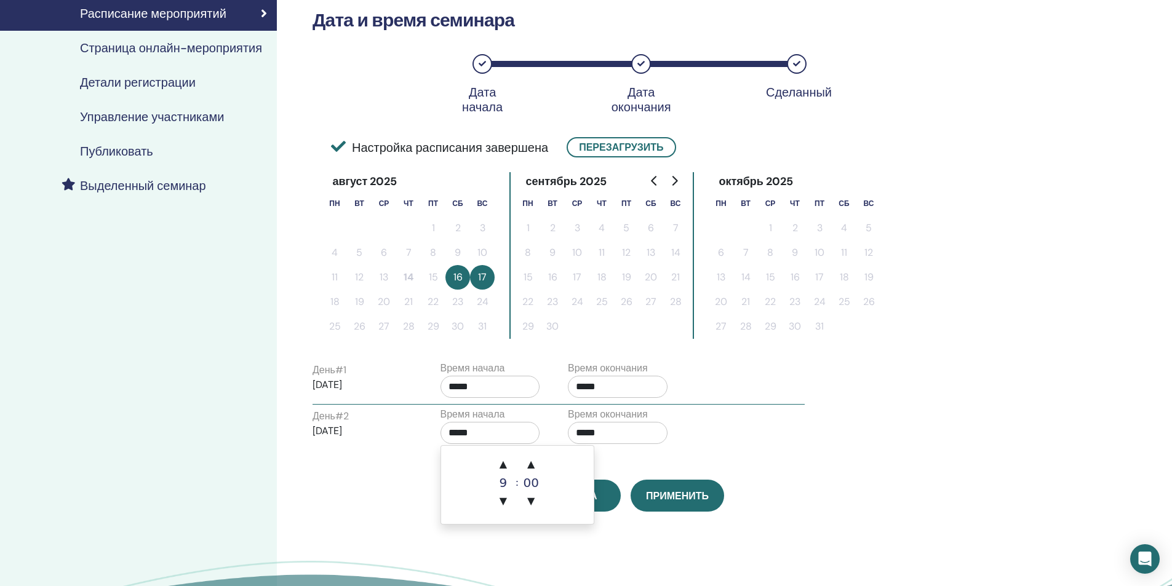
click at [496, 428] on input "*****" at bounding box center [490, 433] width 100 height 22
click at [505, 461] on span "▲" at bounding box center [503, 464] width 25 height 25
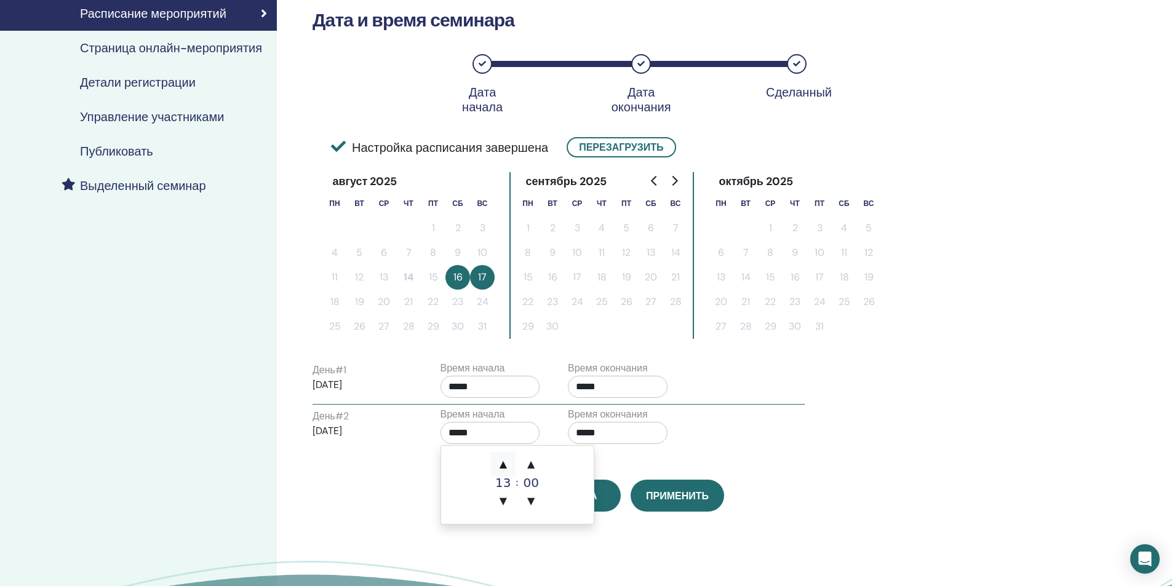
click at [505, 461] on span "▲" at bounding box center [503, 464] width 25 height 25
type input "*****"
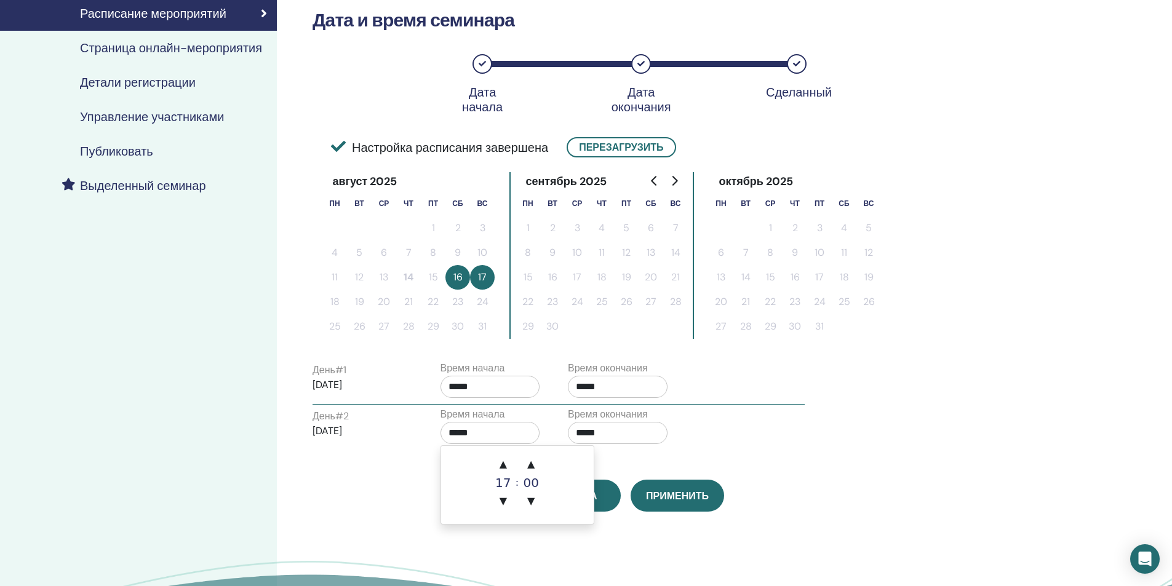
click at [392, 474] on div "Часовой пояс (GMT+3) Europe/Moscow Дата и время семинара Дата начала Дата оконч…" at bounding box center [627, 183] width 645 height 657
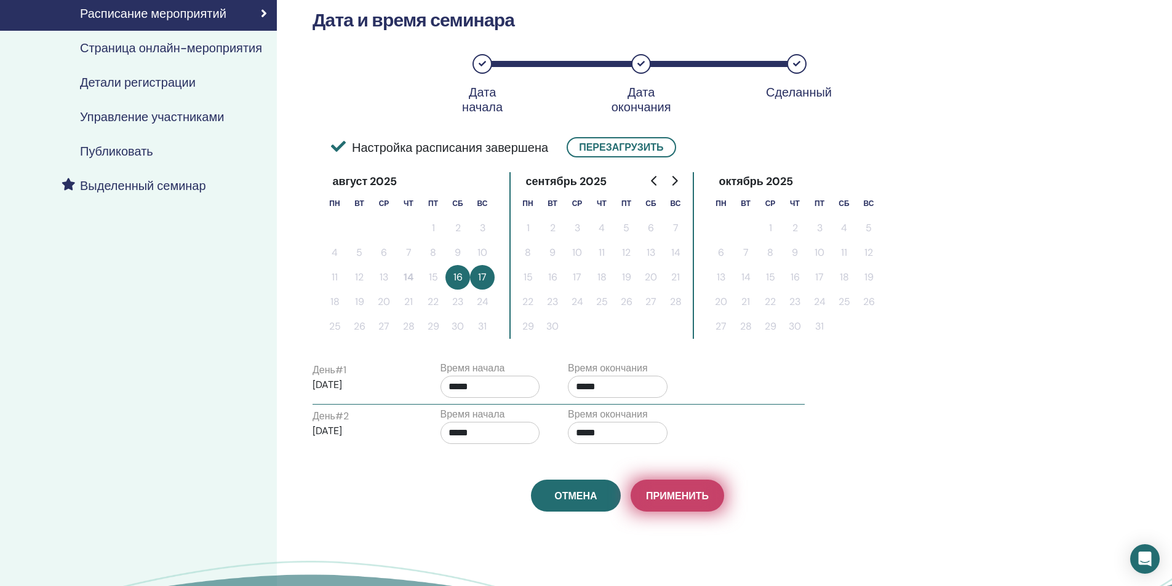
click at [686, 498] on span "Применить" at bounding box center [677, 496] width 63 height 13
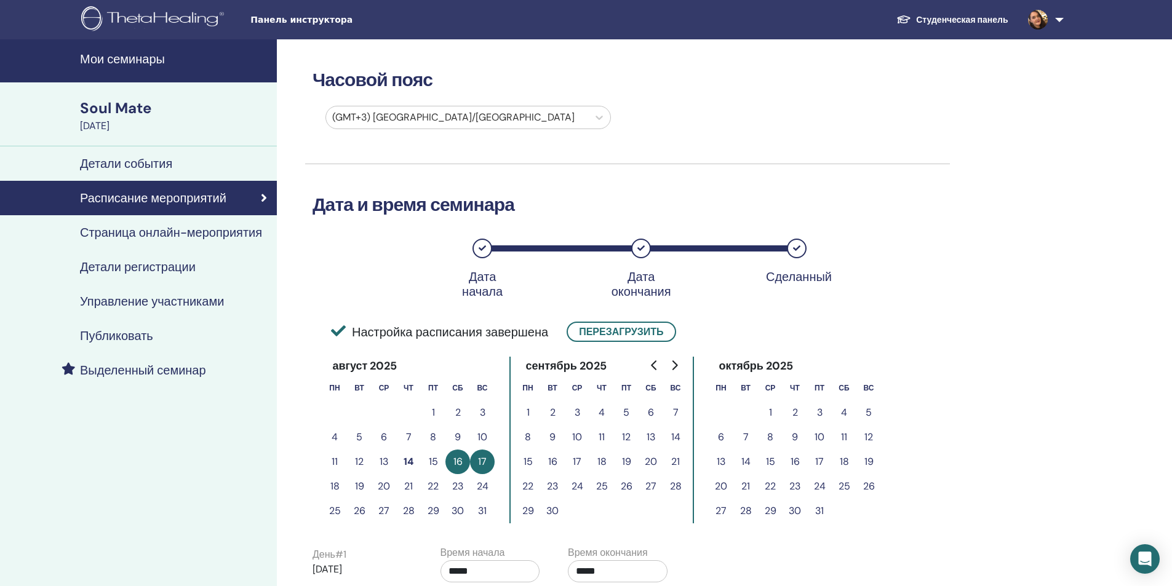
click at [135, 231] on h4 "Страница онлайн-мероприятия" at bounding box center [171, 232] width 182 height 15
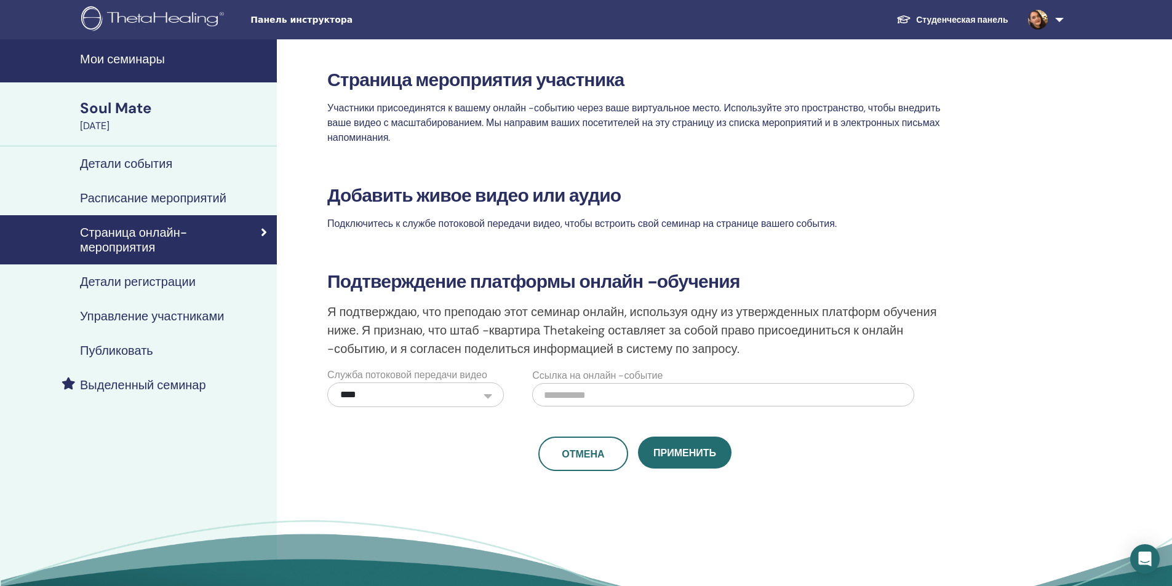
click at [138, 284] on h4 "Детали регистрации" at bounding box center [138, 281] width 116 height 15
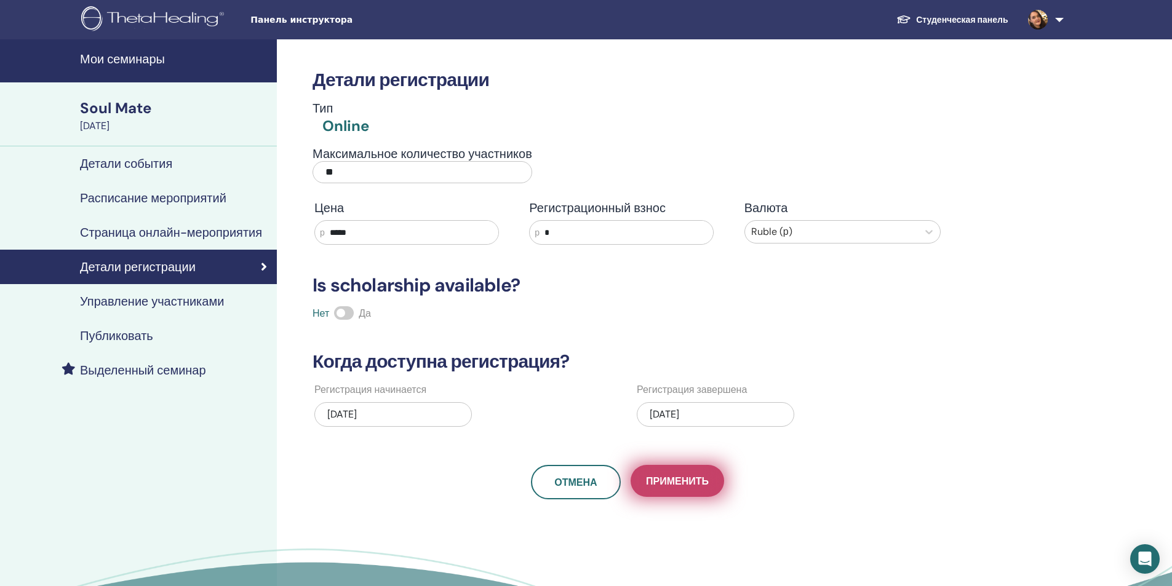
click at [681, 483] on span "Применить" at bounding box center [677, 481] width 63 height 13
click at [175, 310] on link "Управление участниками" at bounding box center [138, 301] width 277 height 34
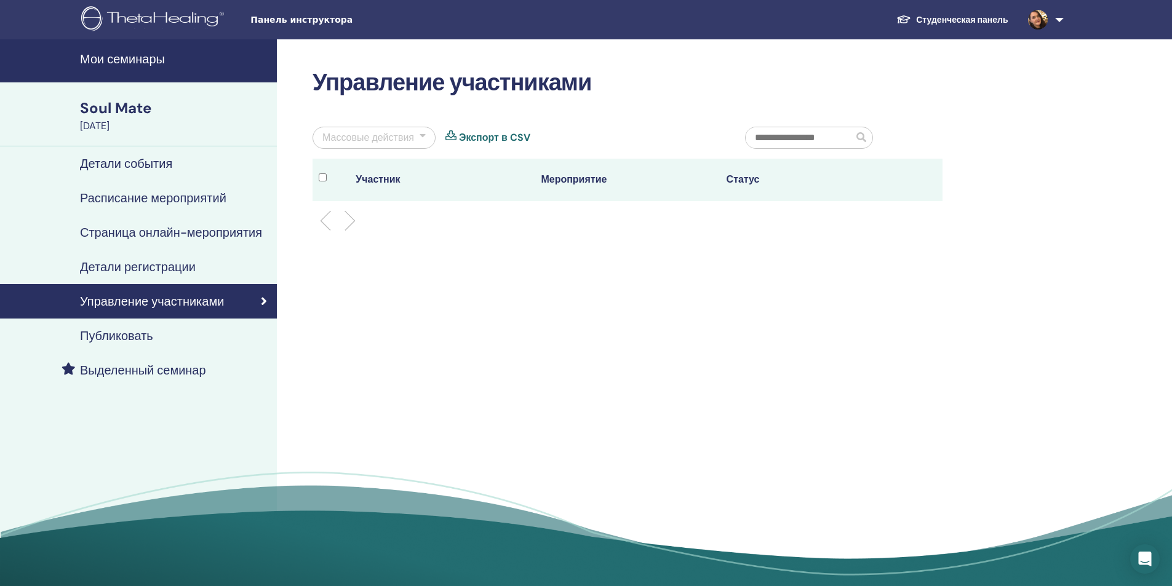
click at [137, 322] on link "Публиковать" at bounding box center [138, 336] width 277 height 34
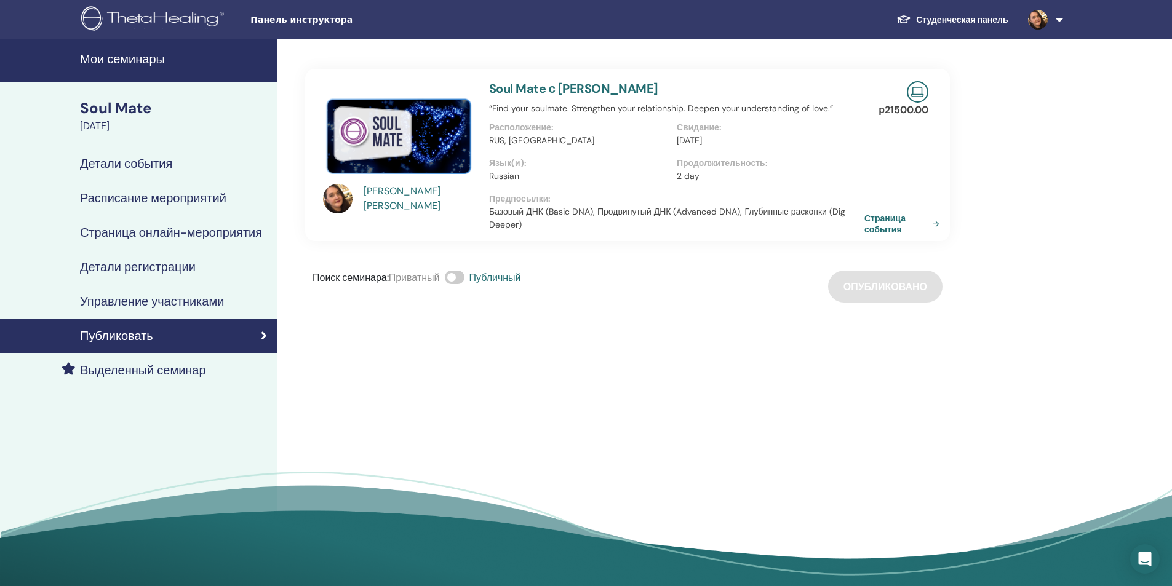
drag, startPoint x: 859, startPoint y: 302, endPoint x: 824, endPoint y: 295, distance: 35.8
click at [850, 301] on div "Поиск семинара : Приватный Публичный Опубликовано" at bounding box center [627, 287] width 645 height 32
click at [119, 105] on div "Soul Mate" at bounding box center [174, 108] width 189 height 21
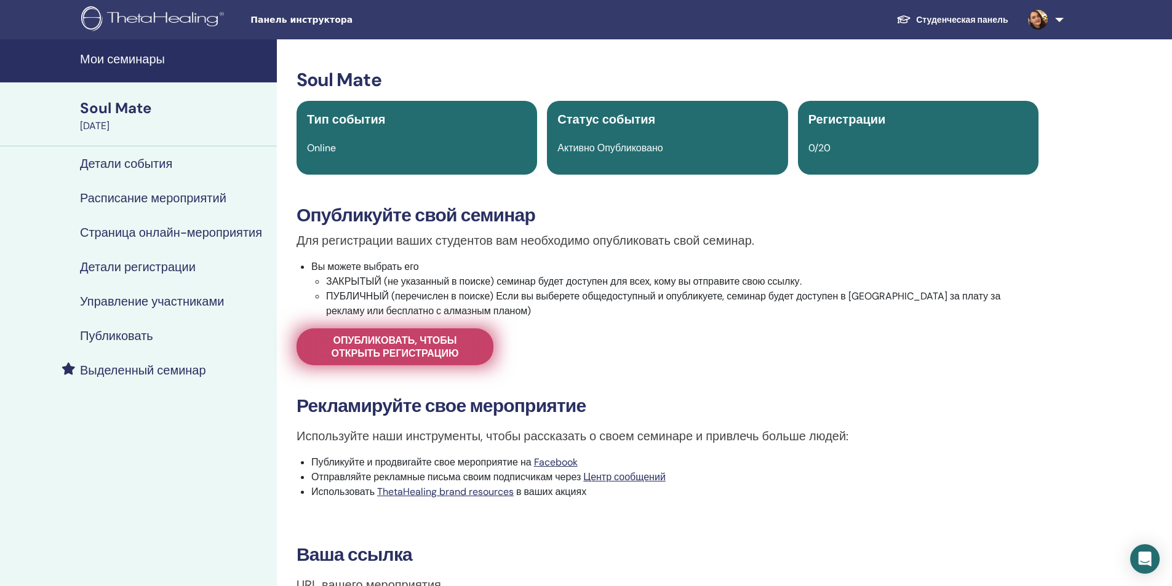
click at [376, 360] on link "Опубликовать, чтобы открыть регистрацию" at bounding box center [394, 346] width 197 height 37
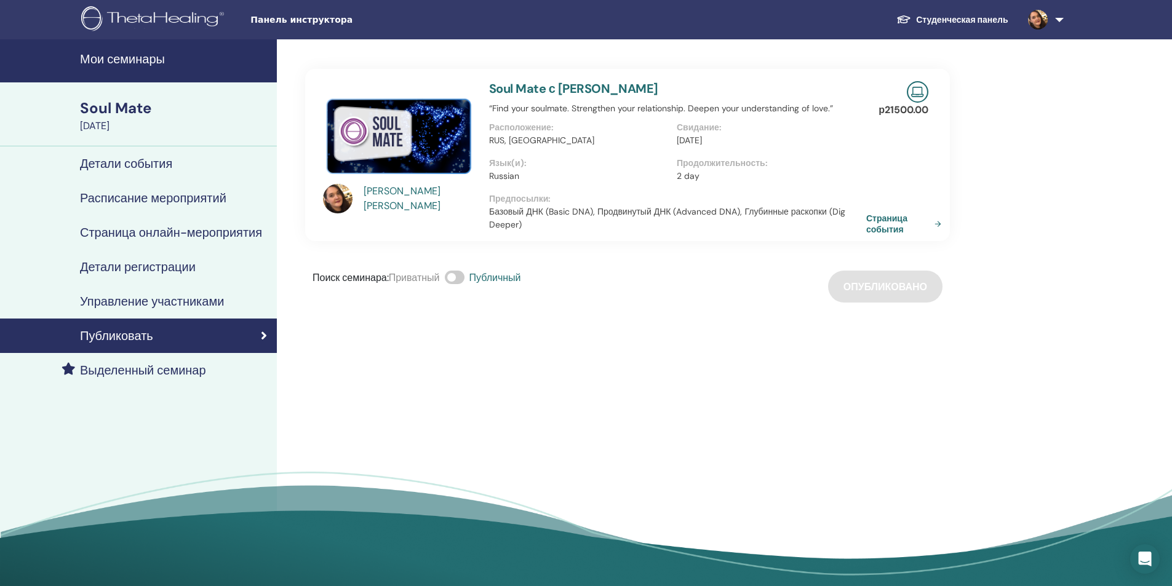
click at [884, 221] on link "Страница события" at bounding box center [906, 224] width 80 height 22
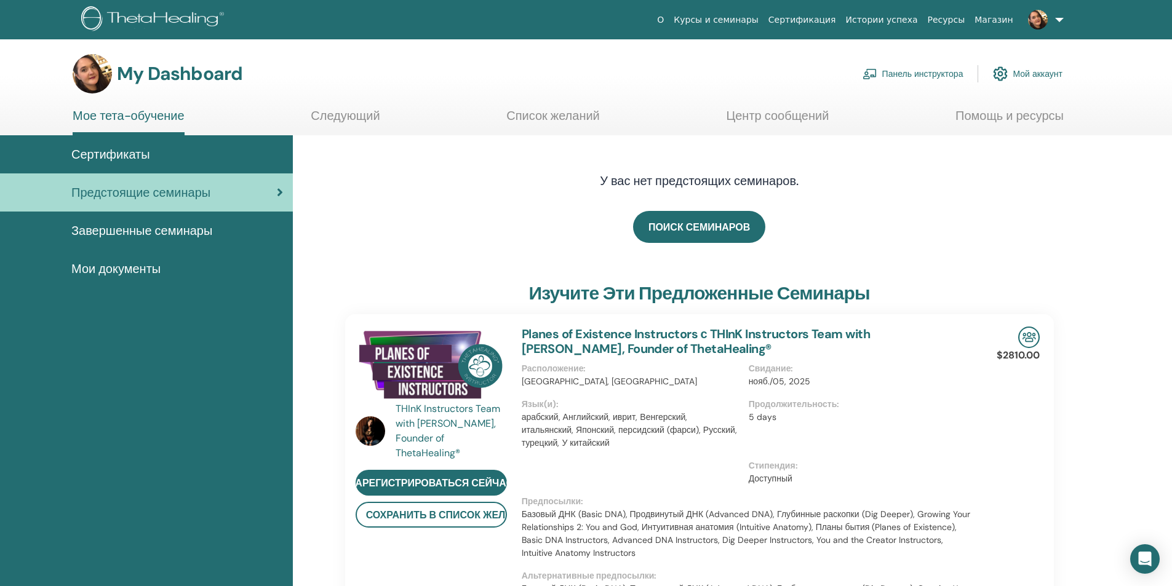
click at [933, 71] on link "Панель инструктора" at bounding box center [912, 73] width 101 height 27
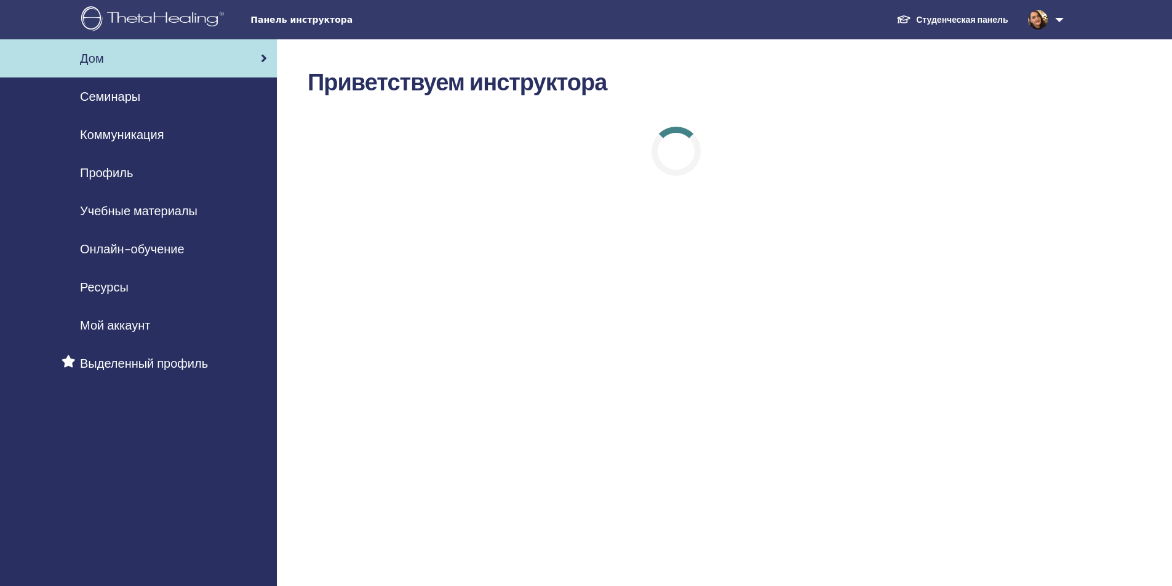
click at [123, 98] on span "Семинары" at bounding box center [110, 96] width 60 height 18
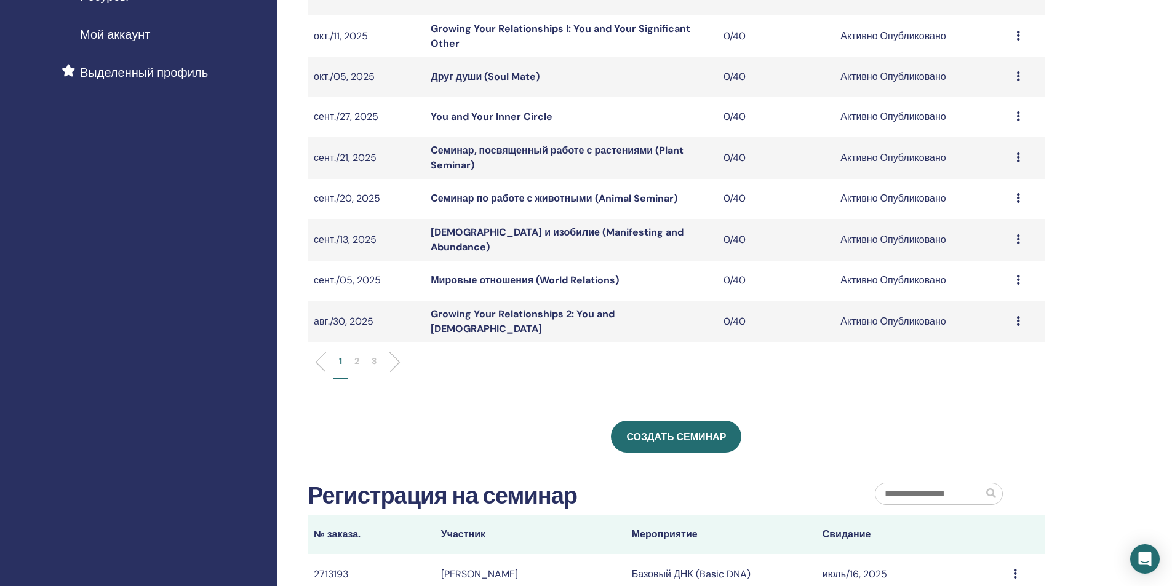
scroll to position [308, 0]
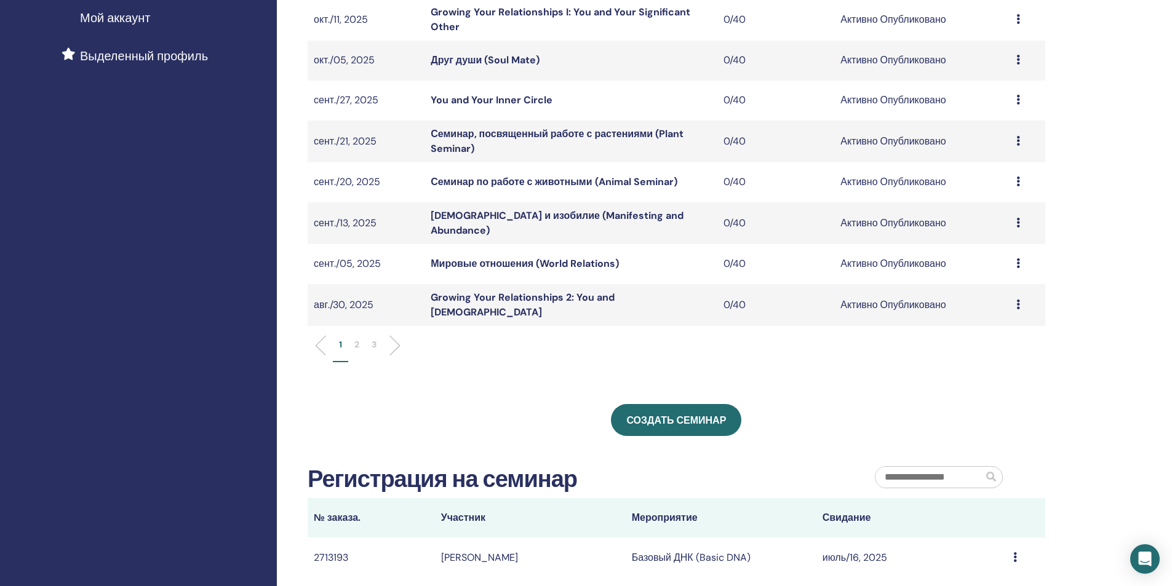
click at [359, 339] on p "2" at bounding box center [356, 344] width 5 height 13
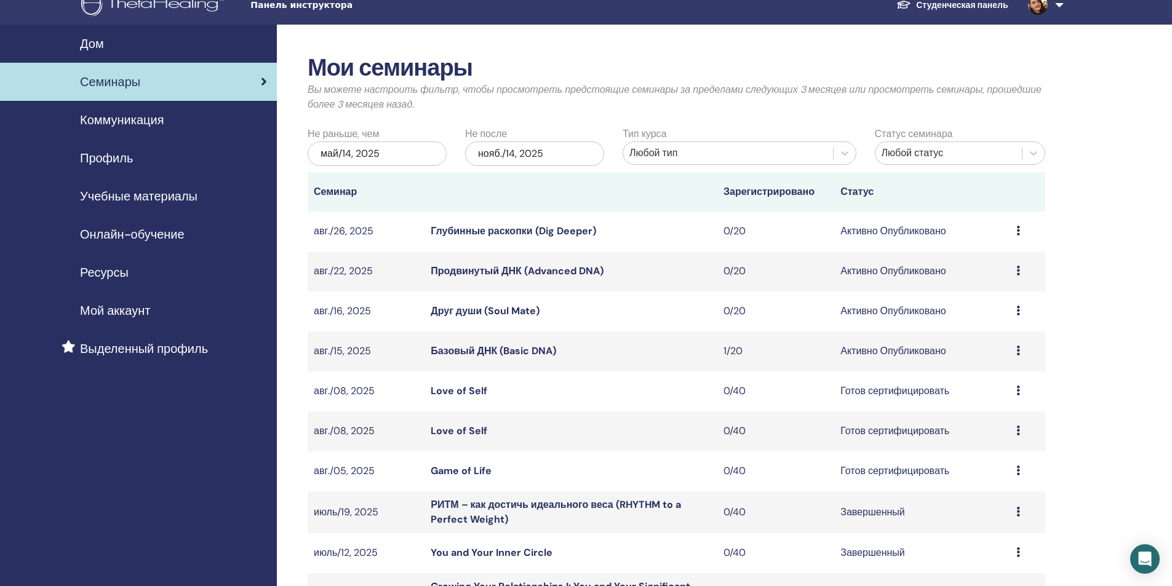
scroll to position [0, 0]
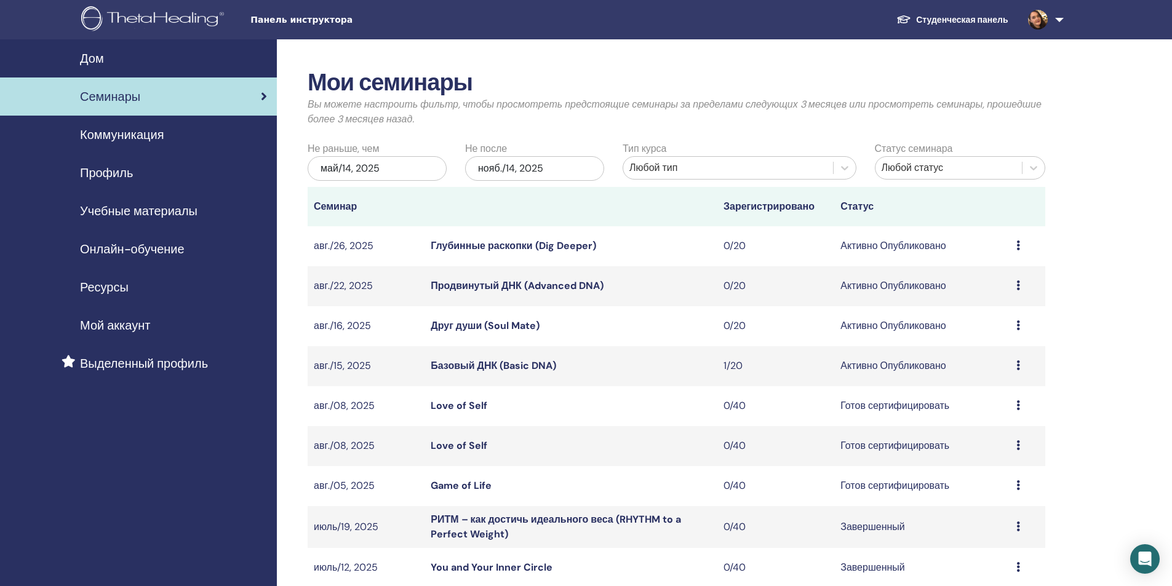
click at [511, 325] on link "Друг души (Soul Mate)" at bounding box center [485, 325] width 109 height 13
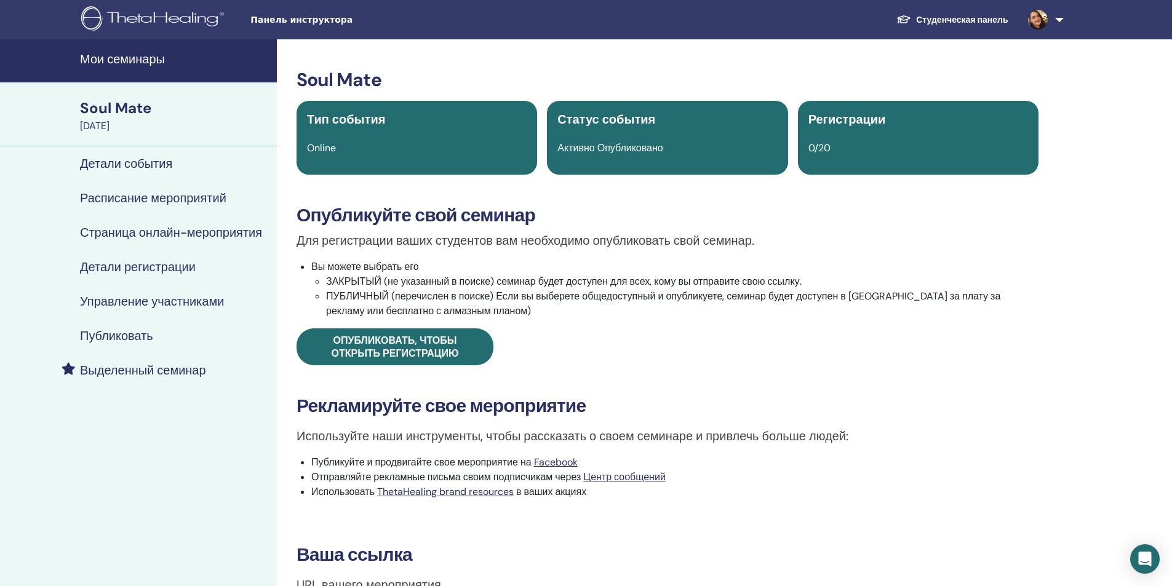
click at [162, 163] on h4 "Детали события" at bounding box center [126, 163] width 92 height 15
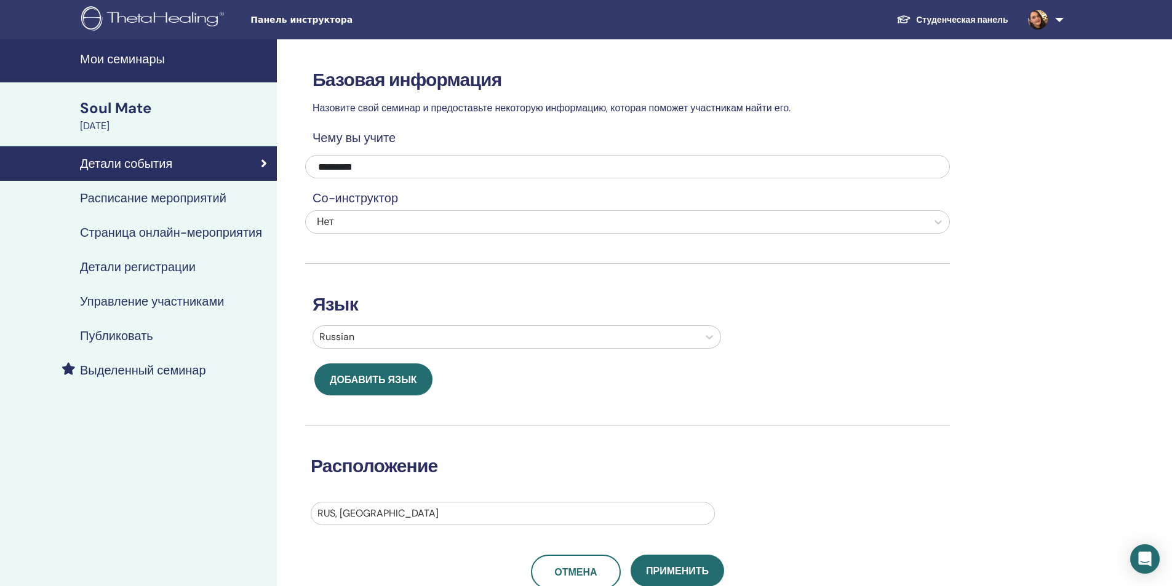
click at [146, 196] on h4 "Расписание мероприятий" at bounding box center [153, 198] width 146 height 15
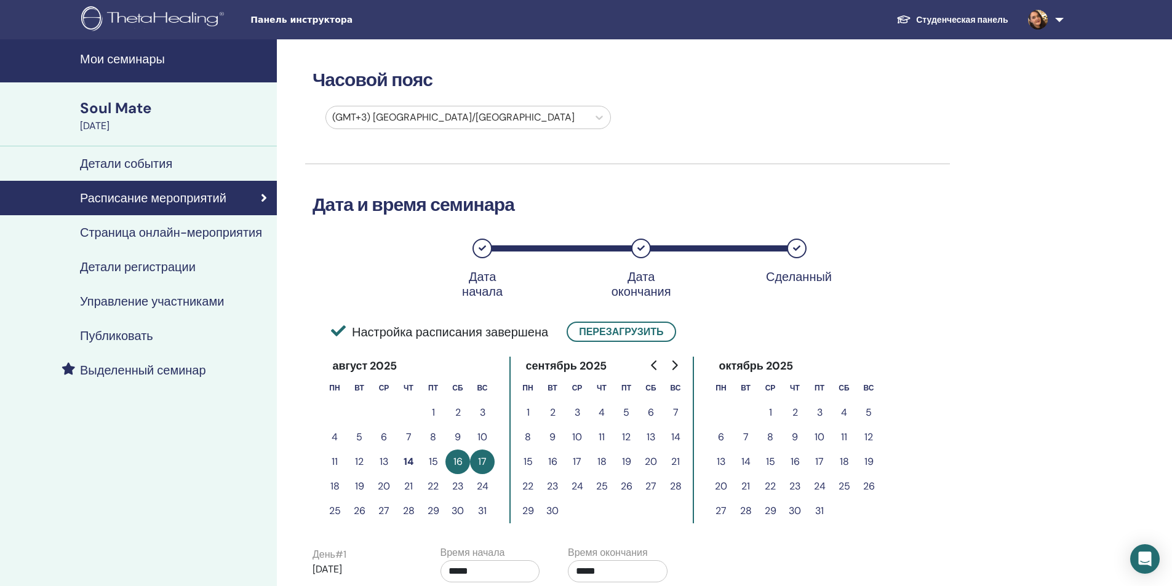
click at [128, 57] on h4 "Мои семинары" at bounding box center [174, 59] width 189 height 15
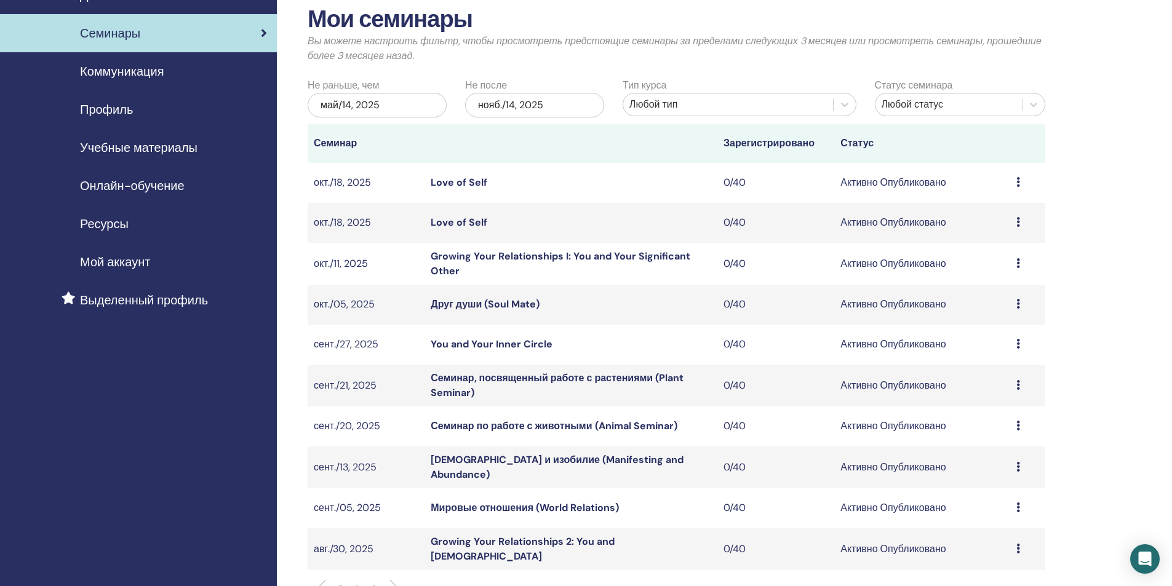
scroll to position [123, 0]
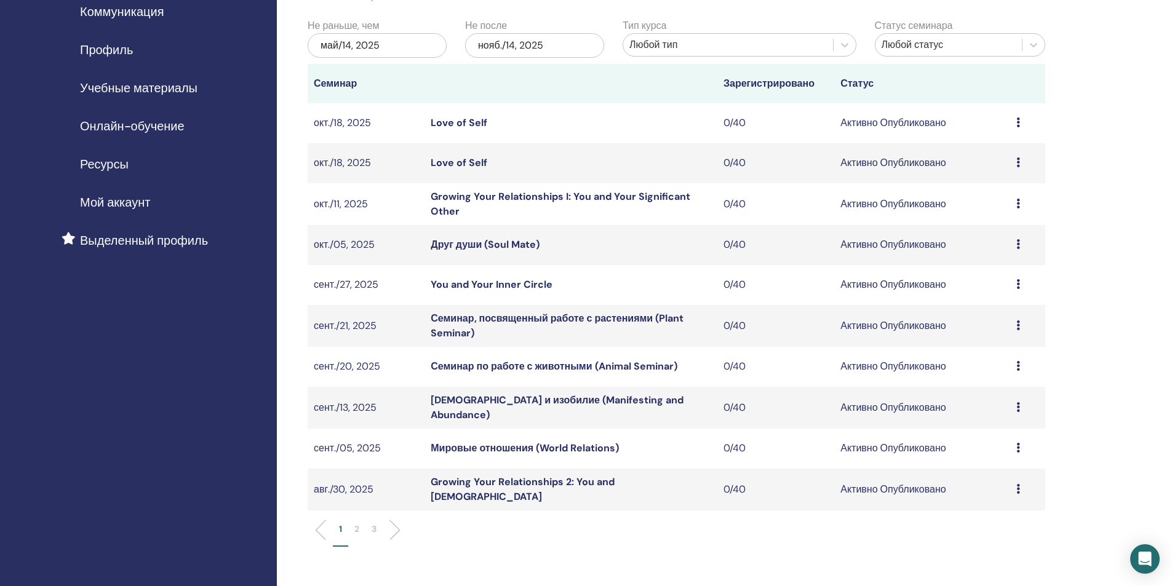
click at [355, 523] on p "2" at bounding box center [356, 529] width 5 height 13
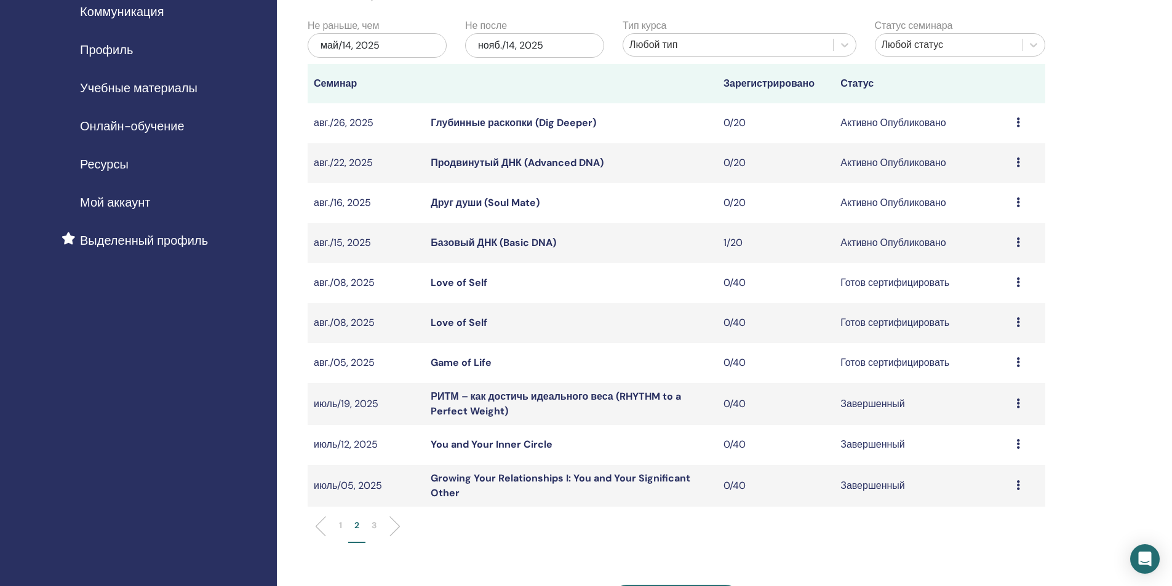
click at [1019, 201] on icon at bounding box center [1018, 202] width 4 height 10
click at [479, 203] on link "Друг души (Soul Mate)" at bounding box center [485, 202] width 109 height 13
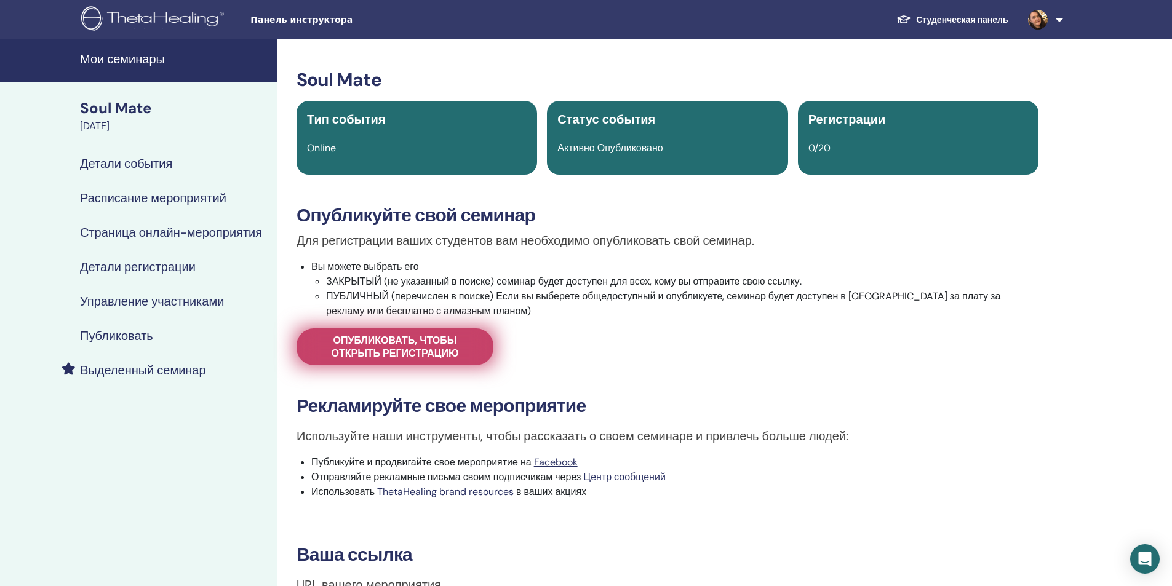
click at [413, 347] on span "Опубликовать, чтобы открыть регистрацию" at bounding box center [395, 347] width 166 height 26
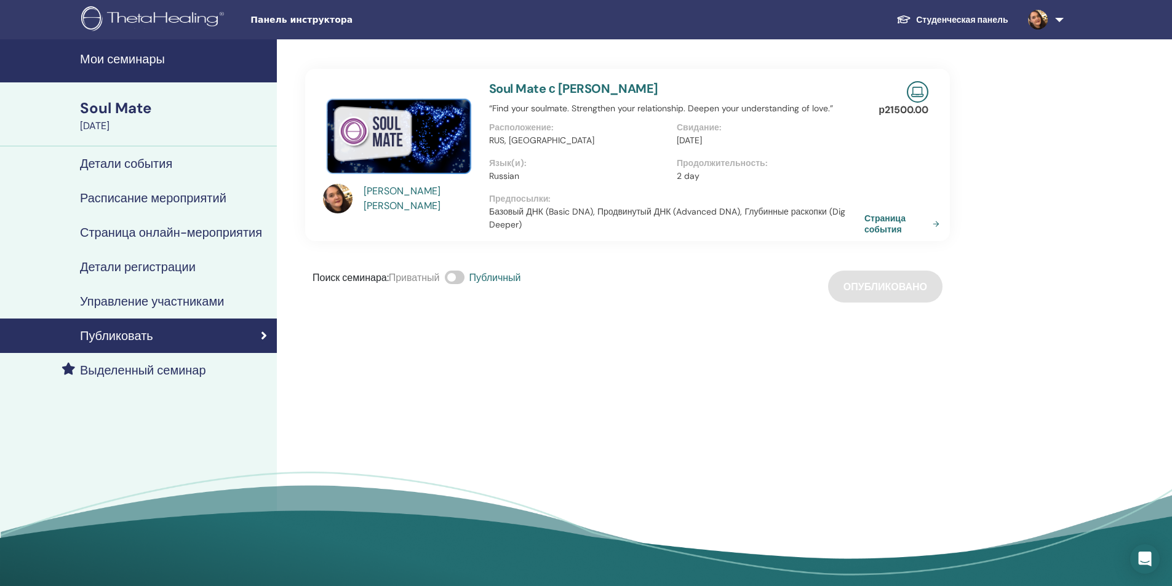
click at [882, 290] on div "Поиск семинара : Приватный Публичный Опубликовано" at bounding box center [627, 287] width 645 height 32
click at [889, 229] on link "Страница события" at bounding box center [906, 224] width 80 height 22
click at [129, 62] on h4 "Мои семинары" at bounding box center [174, 59] width 189 height 15
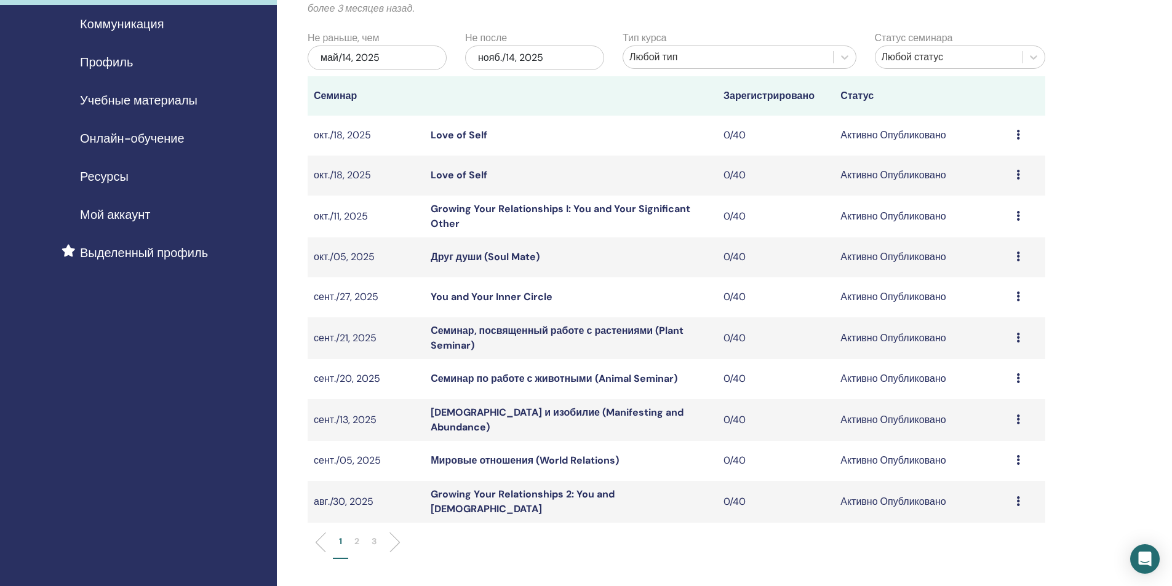
scroll to position [123, 0]
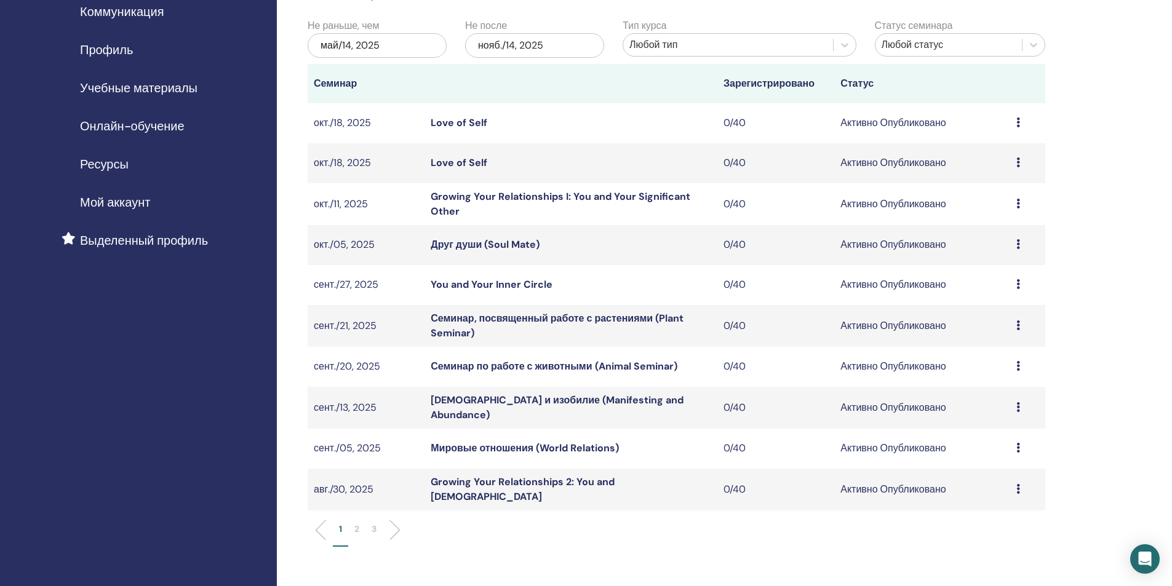
click at [358, 526] on p "2" at bounding box center [356, 529] width 5 height 13
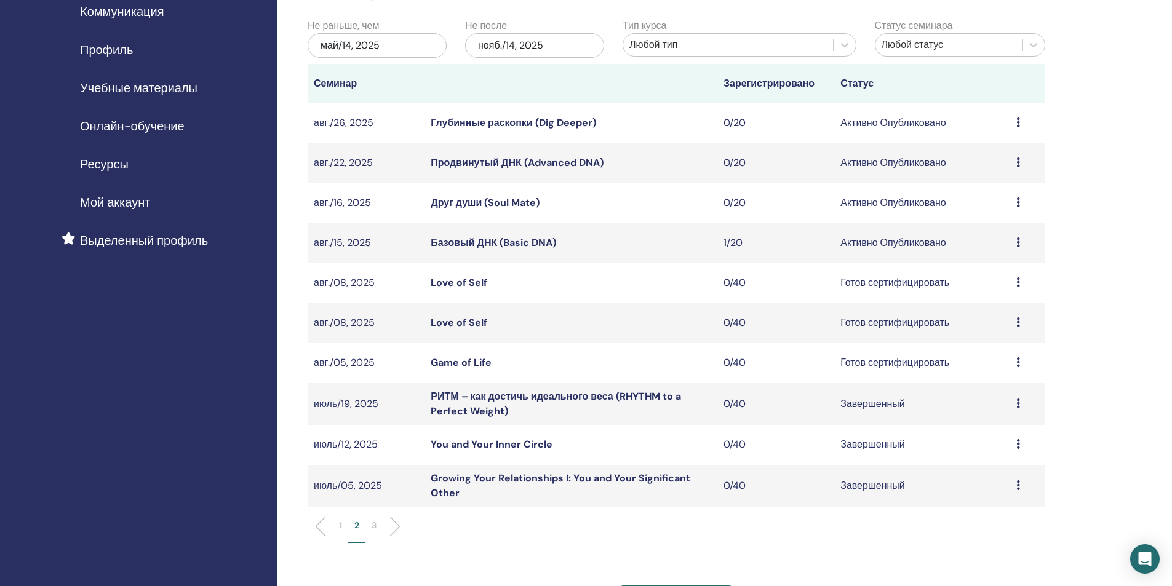
click at [1018, 203] on icon at bounding box center [1018, 202] width 4 height 10
click at [987, 266] on p "Отмена" at bounding box center [1024, 268] width 129 height 15
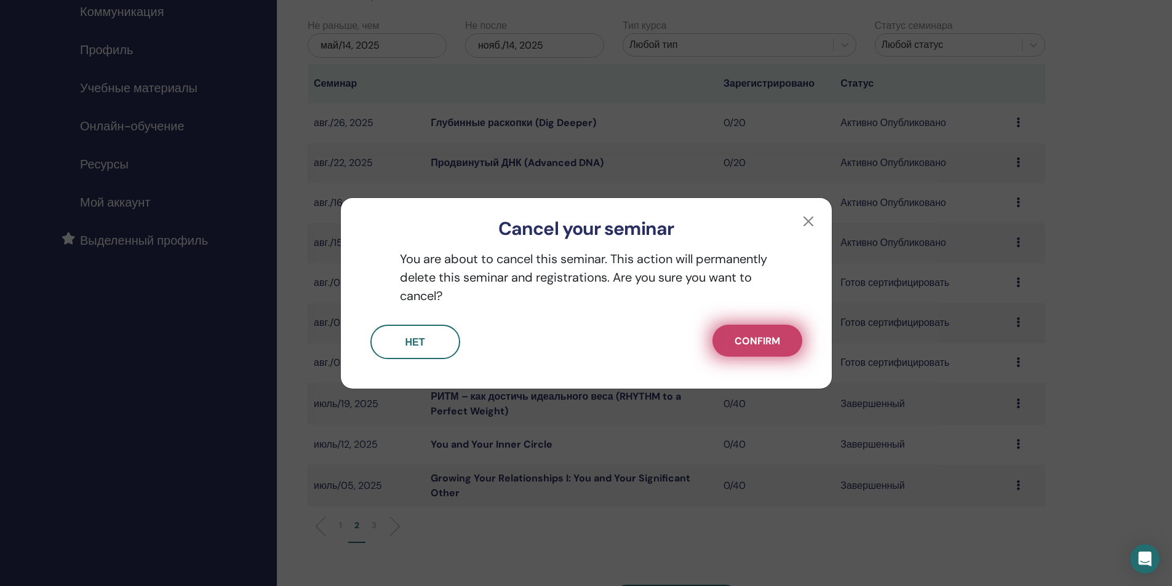
click at [749, 347] on span "Confirm" at bounding box center [757, 341] width 46 height 13
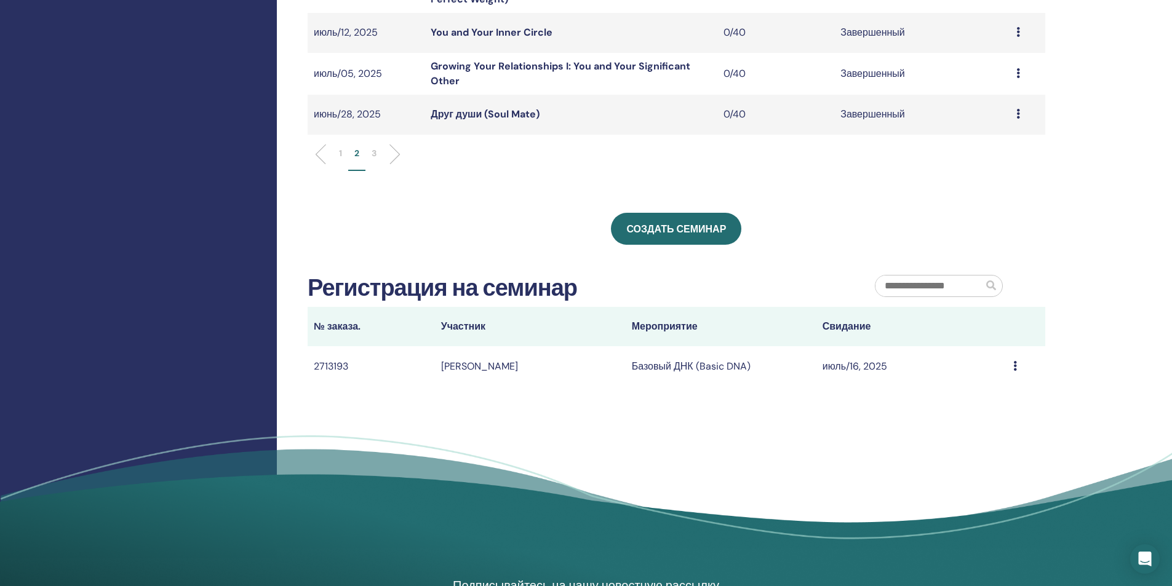
scroll to position [615, 0]
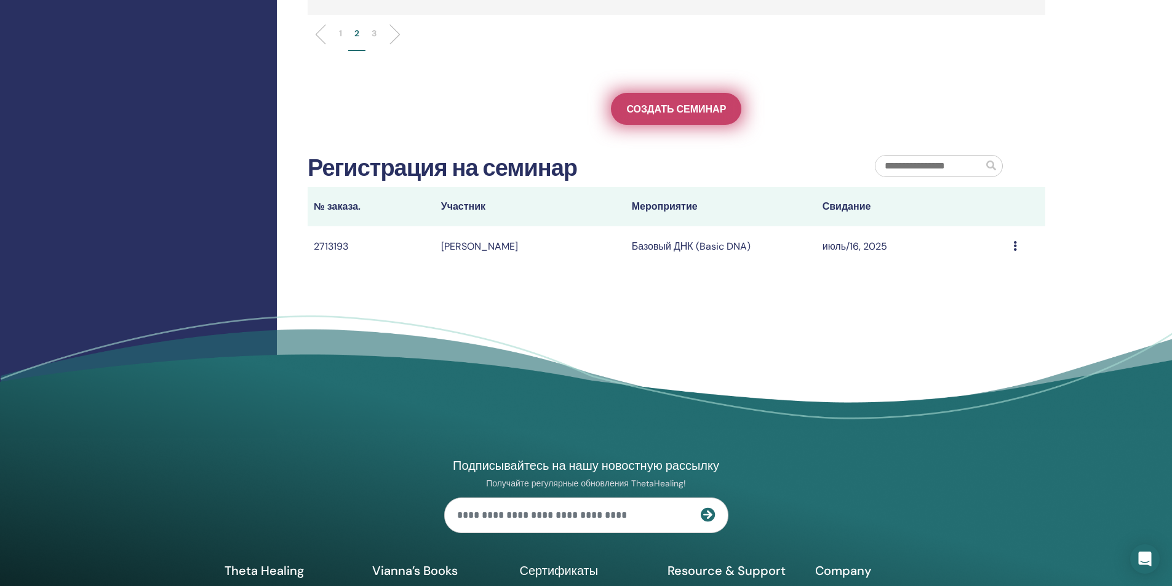
click at [685, 108] on span "Создать семинар" at bounding box center [676, 109] width 100 height 13
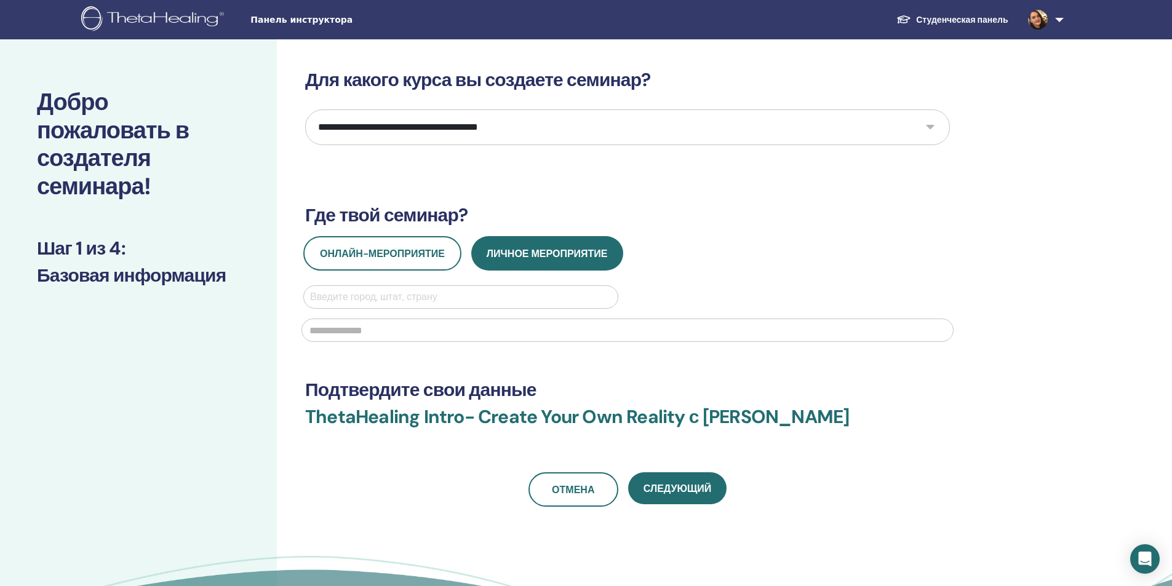
click at [509, 126] on select "**********" at bounding box center [627, 127] width 645 height 36
select select "**"
click at [305, 109] on select "**********" at bounding box center [627, 127] width 645 height 36
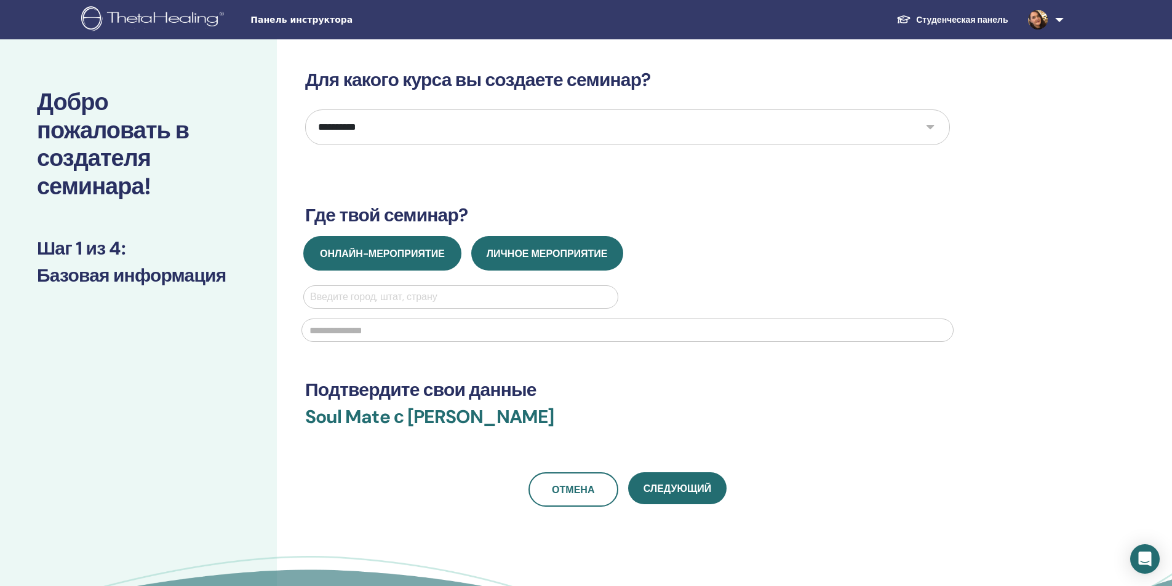
click at [415, 257] on span "Онлайн-мероприятие" at bounding box center [382, 253] width 125 height 13
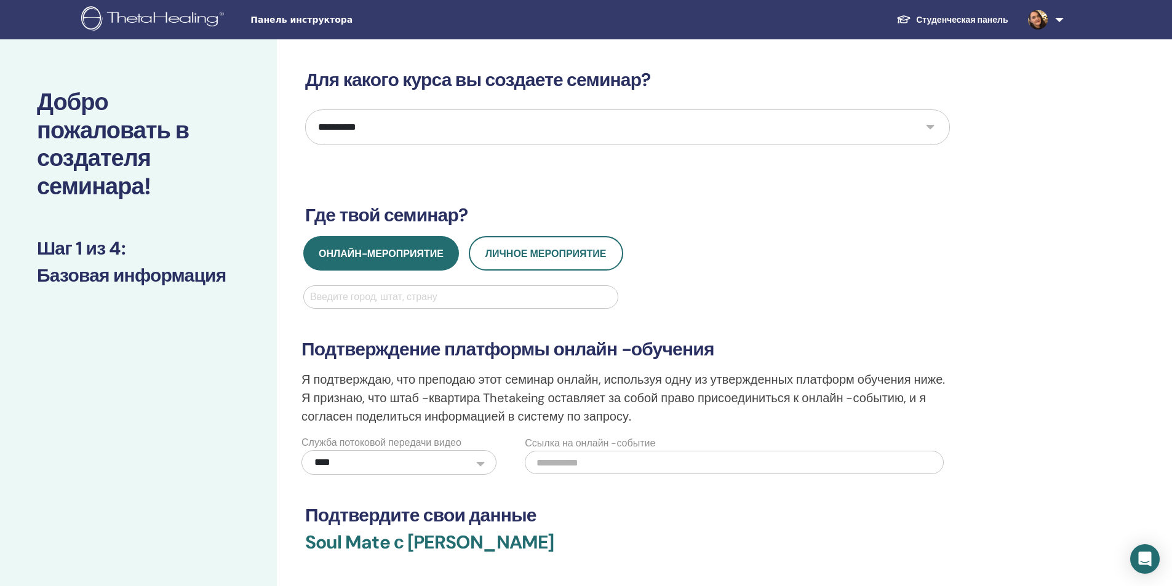
click at [373, 298] on div at bounding box center [460, 296] width 301 height 17
type input "*****"
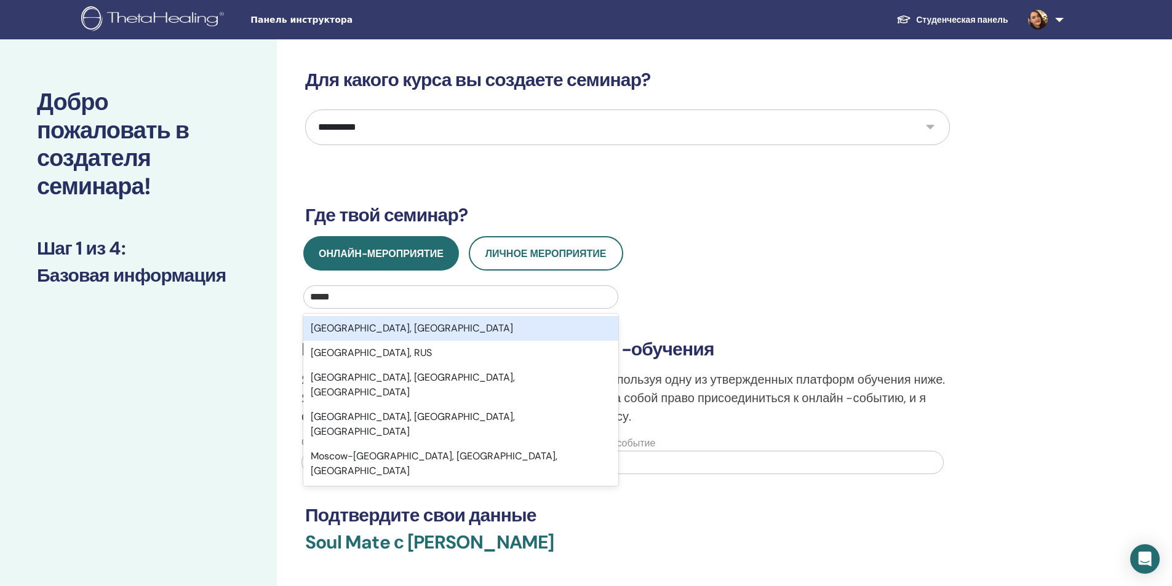
click at [407, 328] on div "Moscow, RUS" at bounding box center [460, 328] width 315 height 25
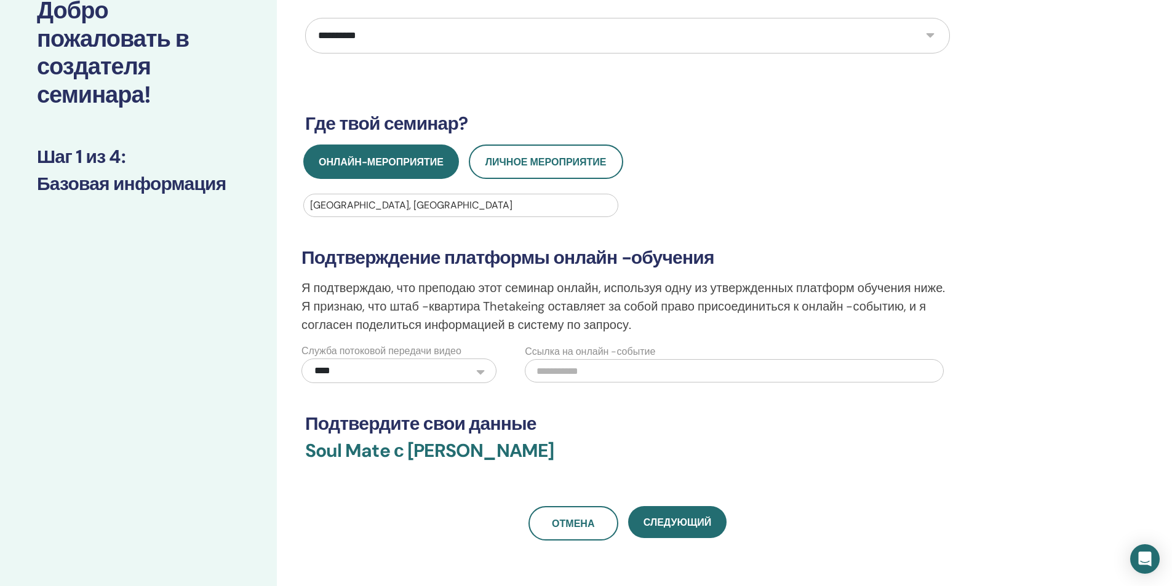
scroll to position [246, 0]
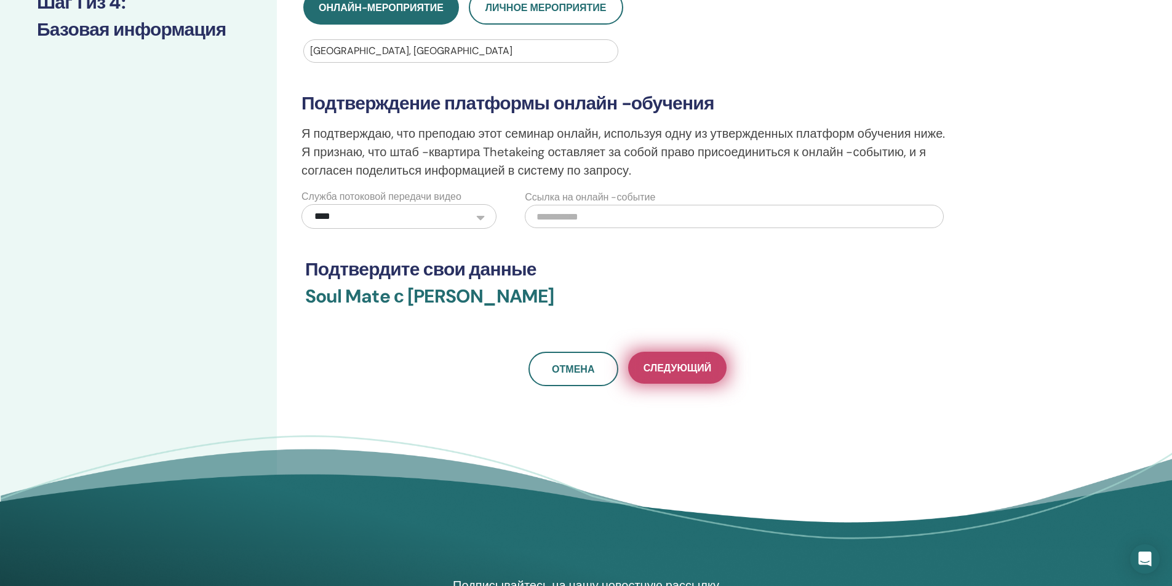
click at [686, 373] on span "Следующий" at bounding box center [677, 368] width 68 height 13
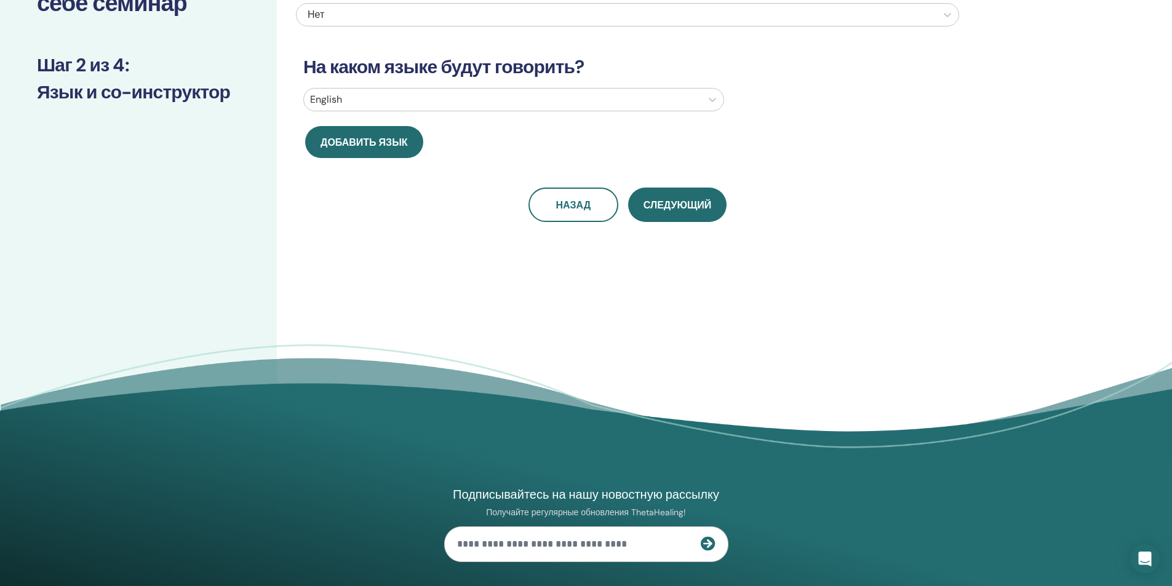
scroll to position [0, 0]
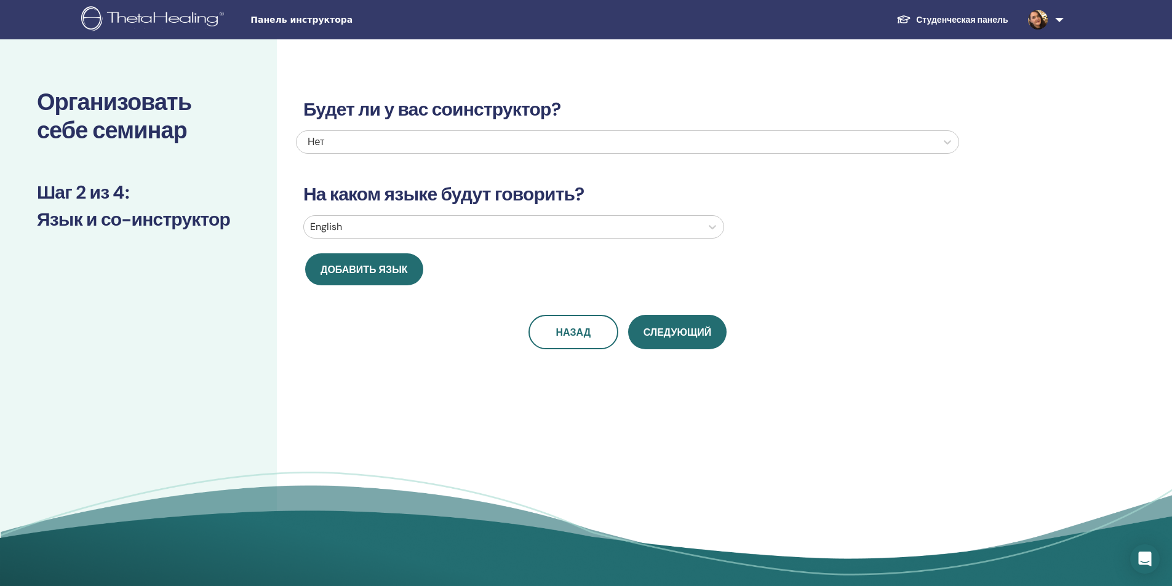
click at [419, 227] on div at bounding box center [502, 226] width 385 height 17
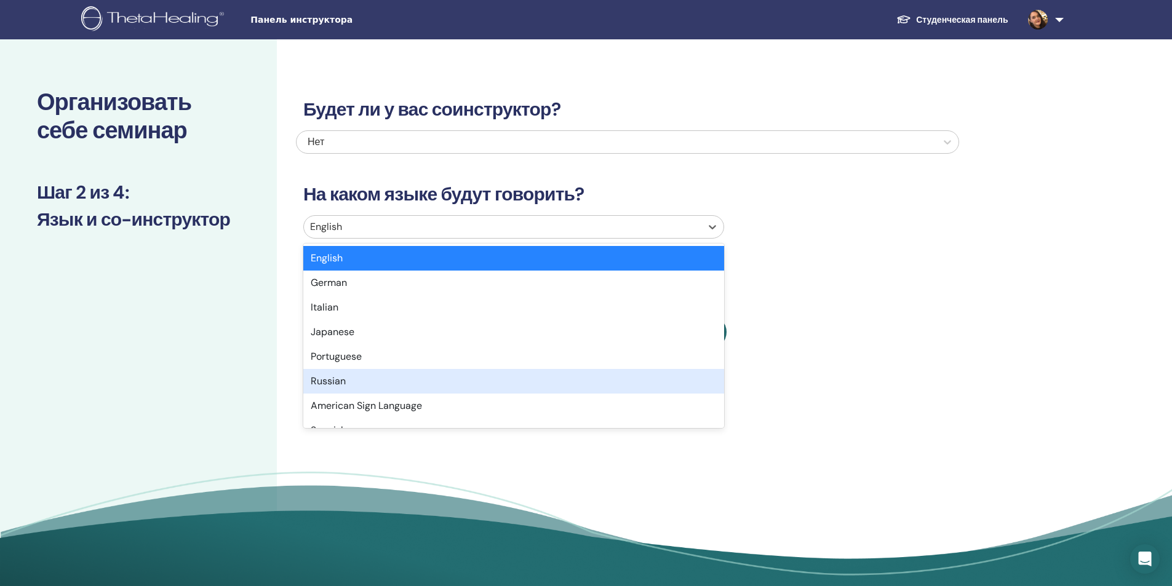
click at [410, 387] on div "Russian" at bounding box center [513, 381] width 421 height 25
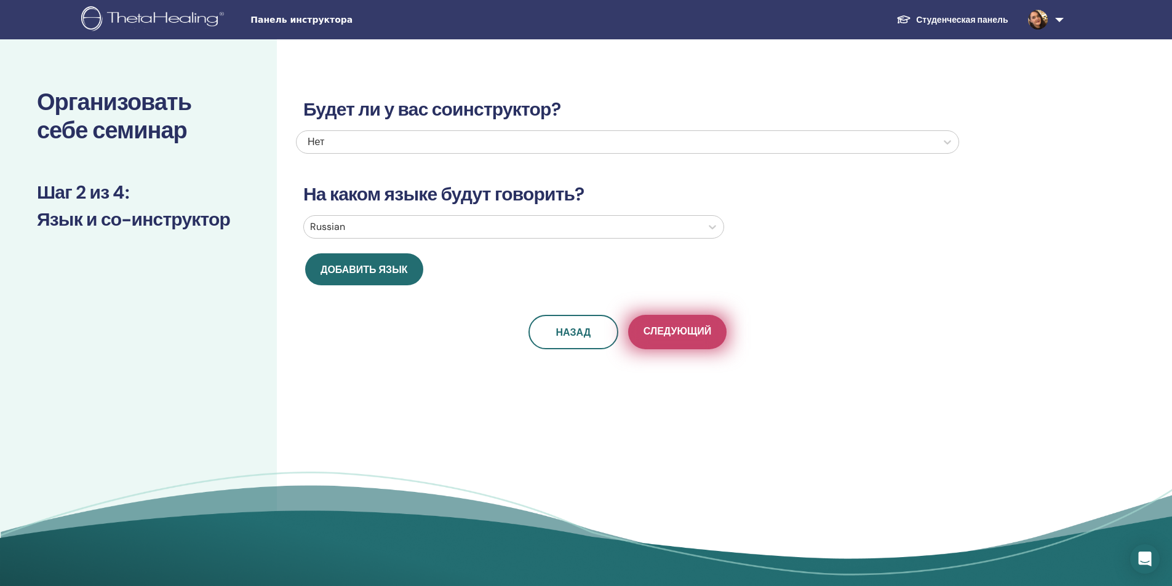
click at [691, 341] on button "Следующий" at bounding box center [677, 332] width 98 height 34
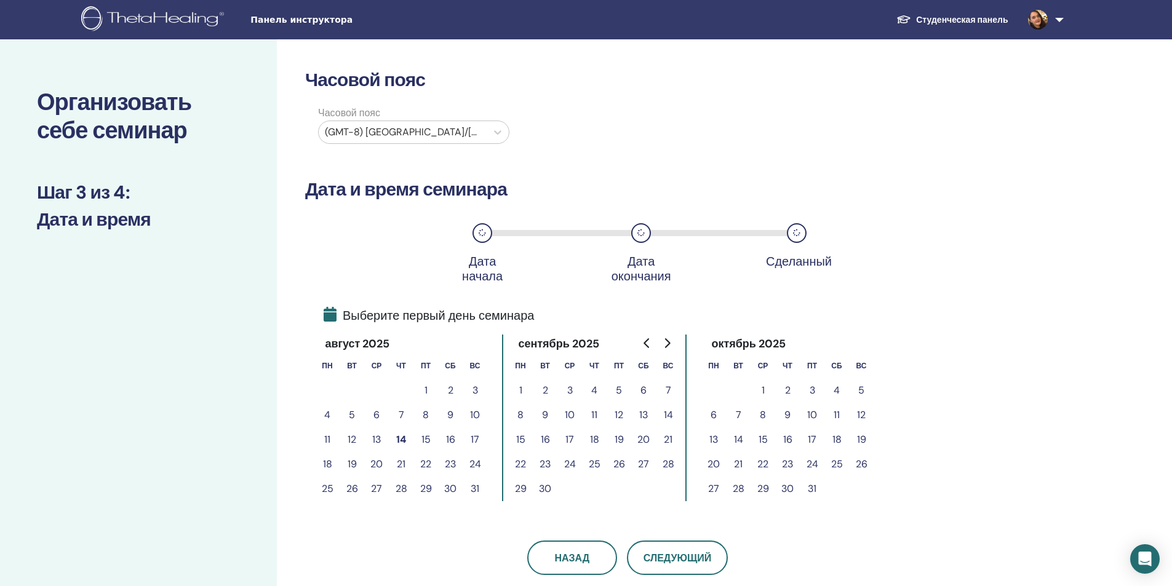
click at [454, 130] on div at bounding box center [403, 132] width 156 height 17
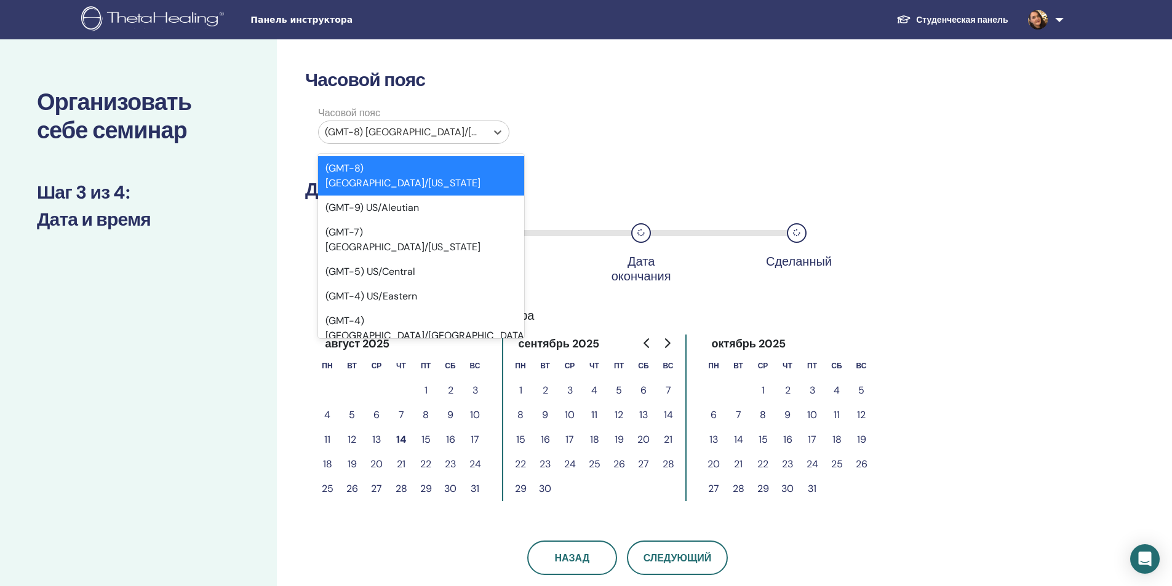
type input "*"
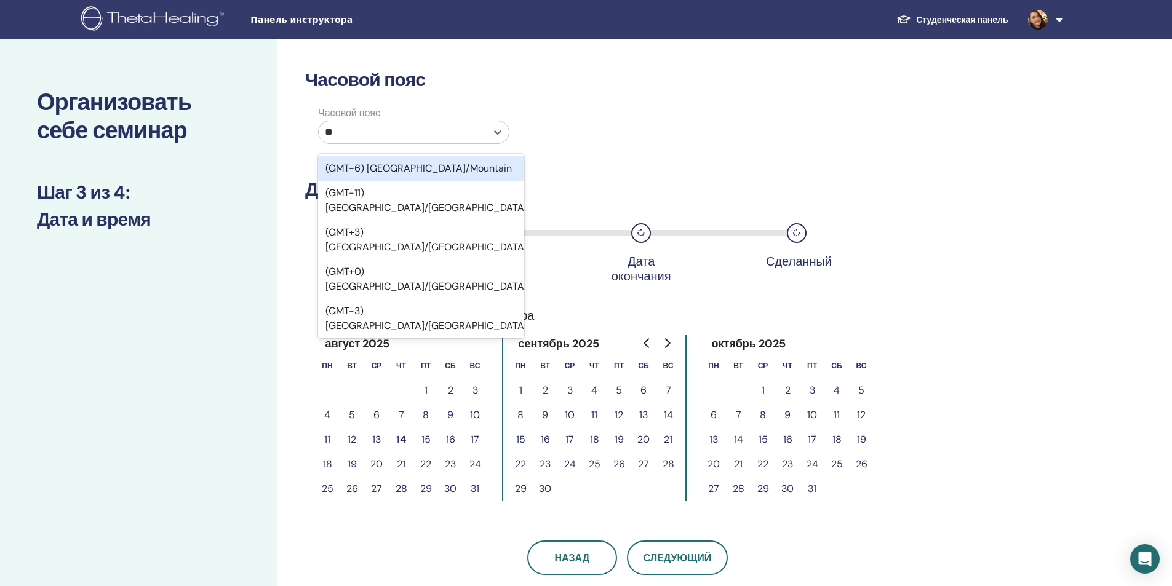
type input "***"
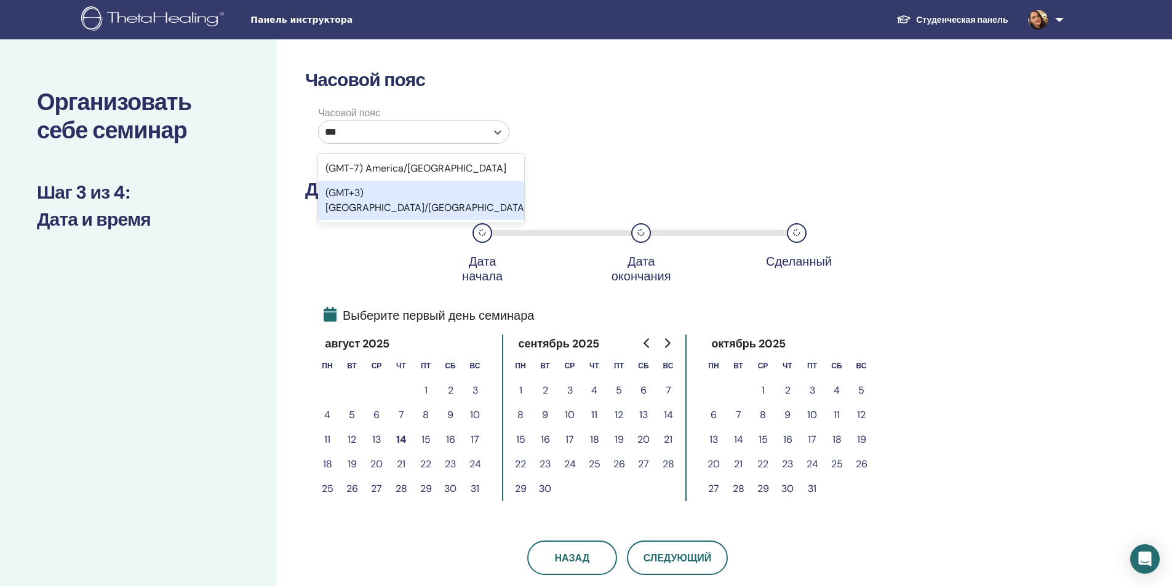
click at [442, 191] on div "(GMT+3) Europe/Moscow" at bounding box center [421, 200] width 206 height 39
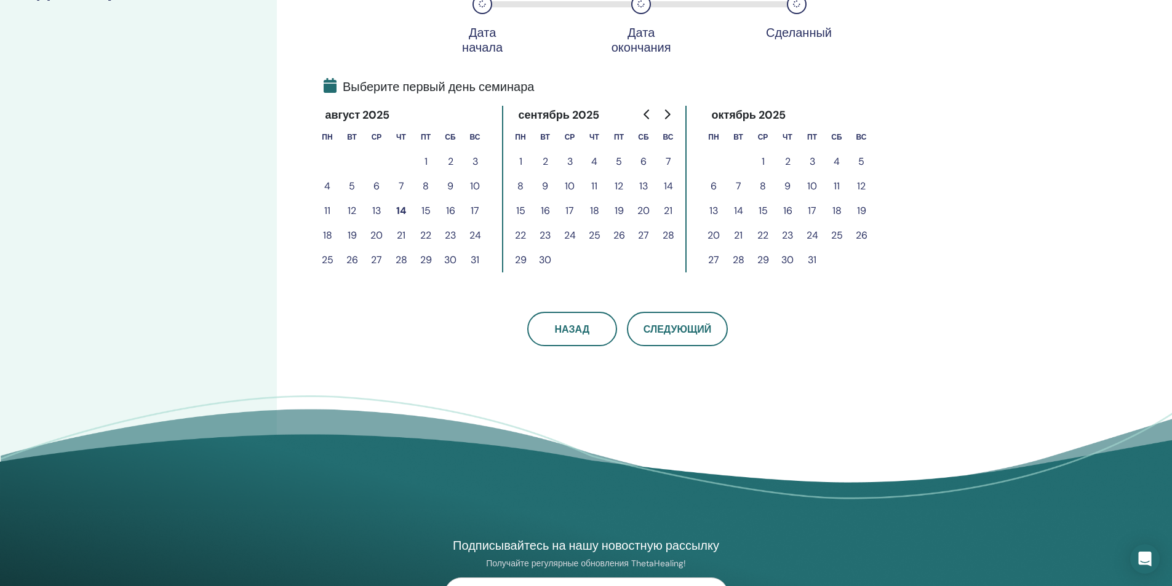
scroll to position [246, 0]
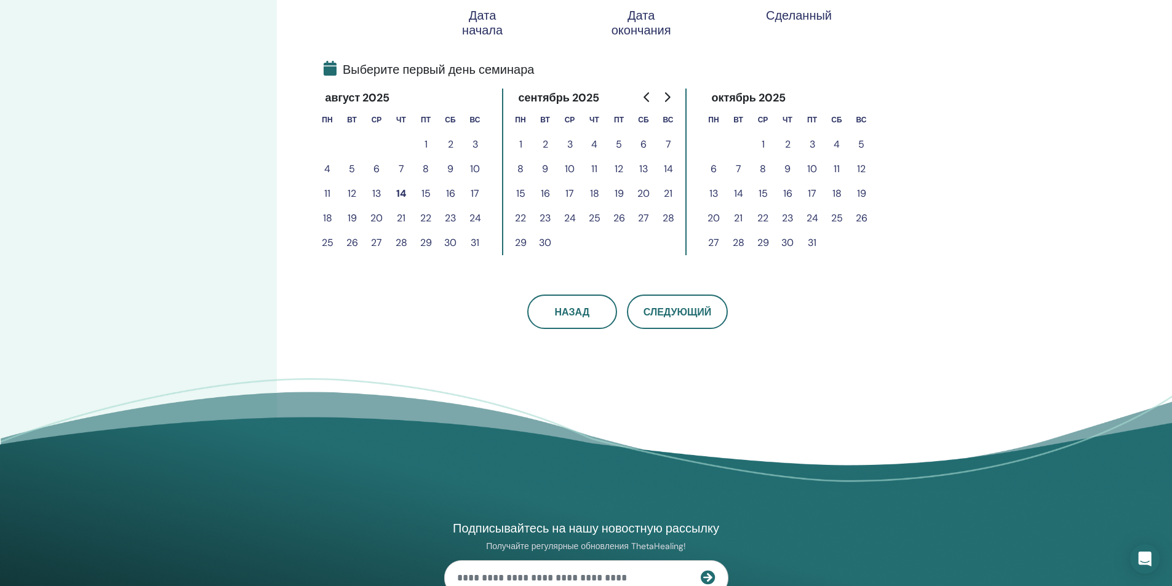
click at [446, 197] on button "16" at bounding box center [450, 193] width 25 height 25
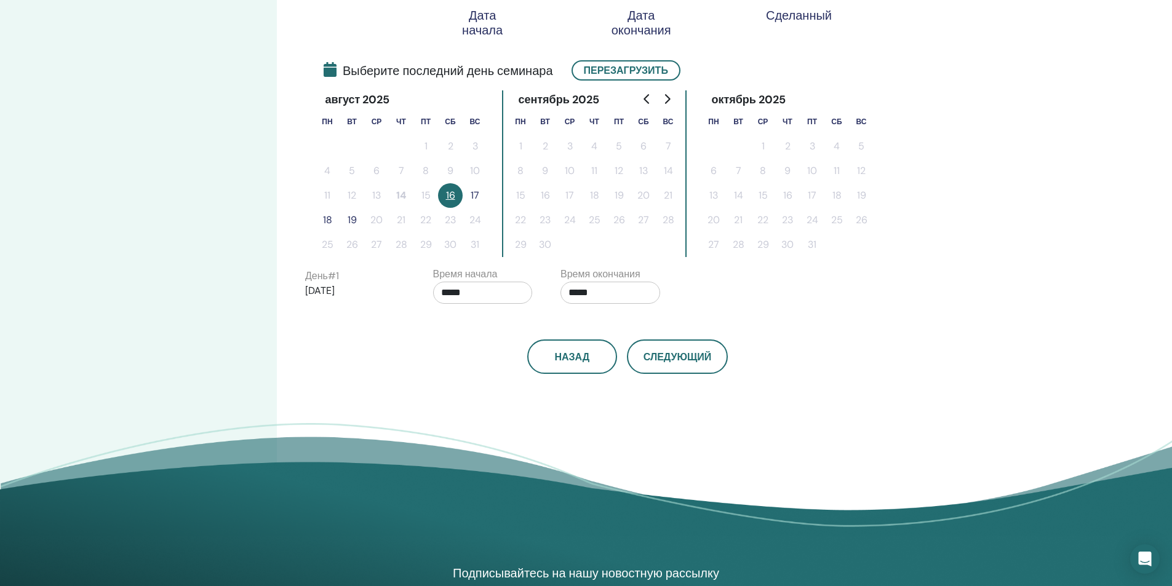
click at [477, 194] on button "17" at bounding box center [475, 195] width 25 height 25
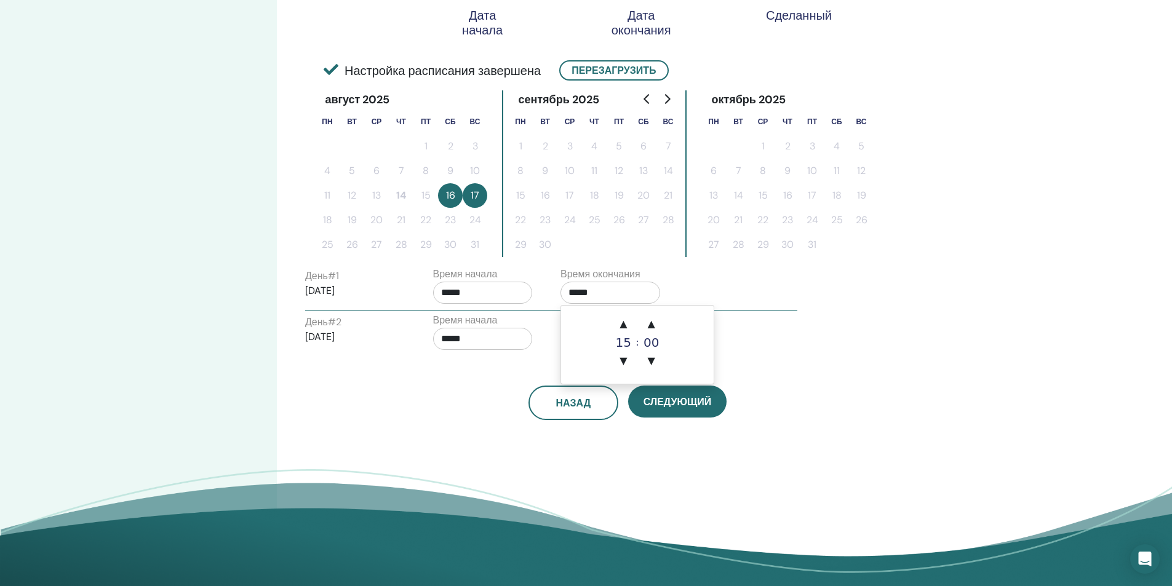
click at [586, 288] on input "*****" at bounding box center [610, 293] width 100 height 22
click at [627, 320] on span "▲" at bounding box center [623, 324] width 25 height 25
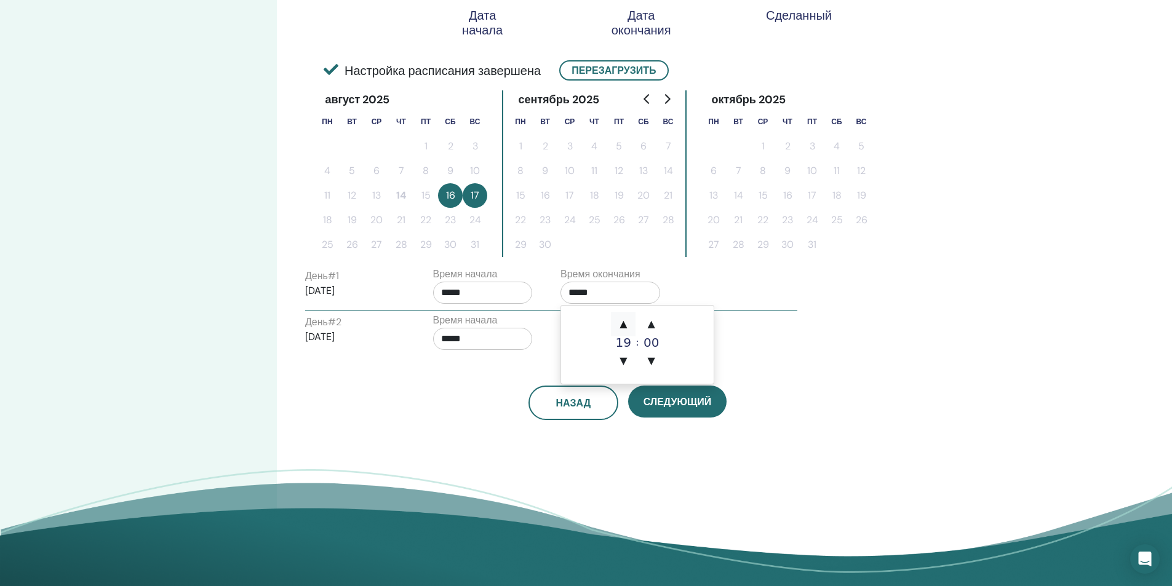
click at [627, 320] on span "▲" at bounding box center [623, 324] width 25 height 25
type input "*****"
click at [533, 322] on div "Время начала *****" at bounding box center [488, 334] width 128 height 43
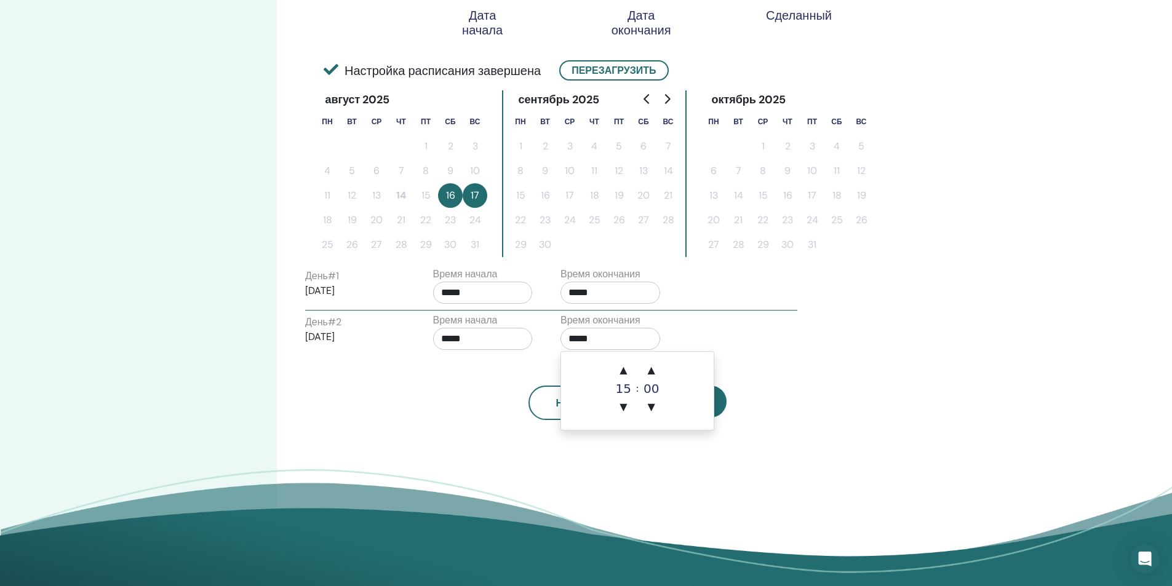
click at [589, 336] on input "*****" at bounding box center [610, 339] width 100 height 22
click at [624, 363] on span "▲" at bounding box center [623, 370] width 25 height 25
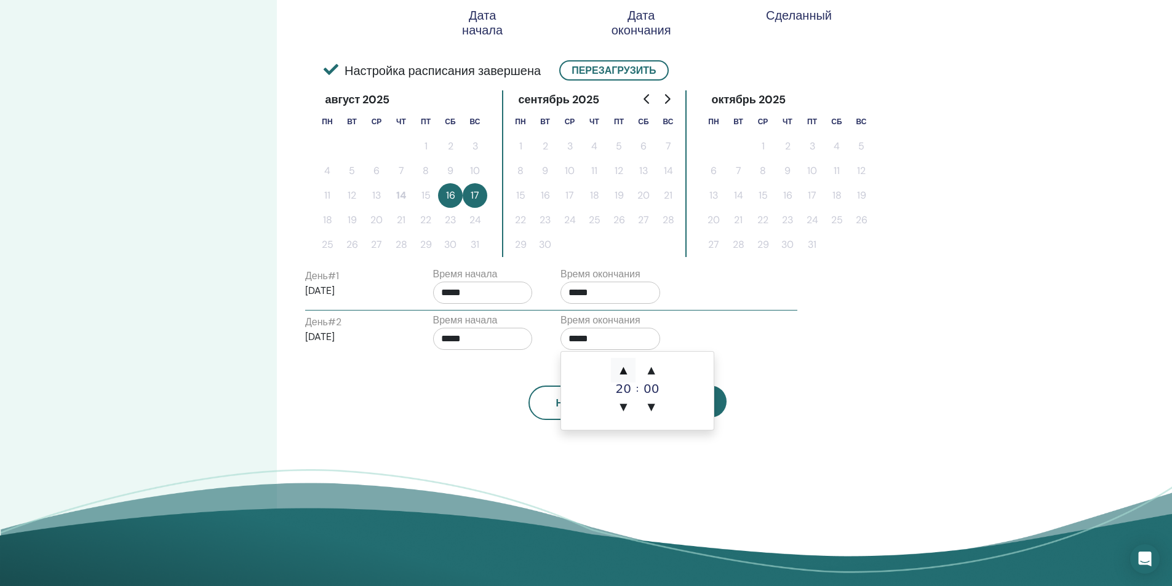
click at [624, 363] on span "▲" at bounding box center [623, 370] width 25 height 25
click at [620, 366] on span "▲" at bounding box center [623, 370] width 25 height 25
type input "*****"
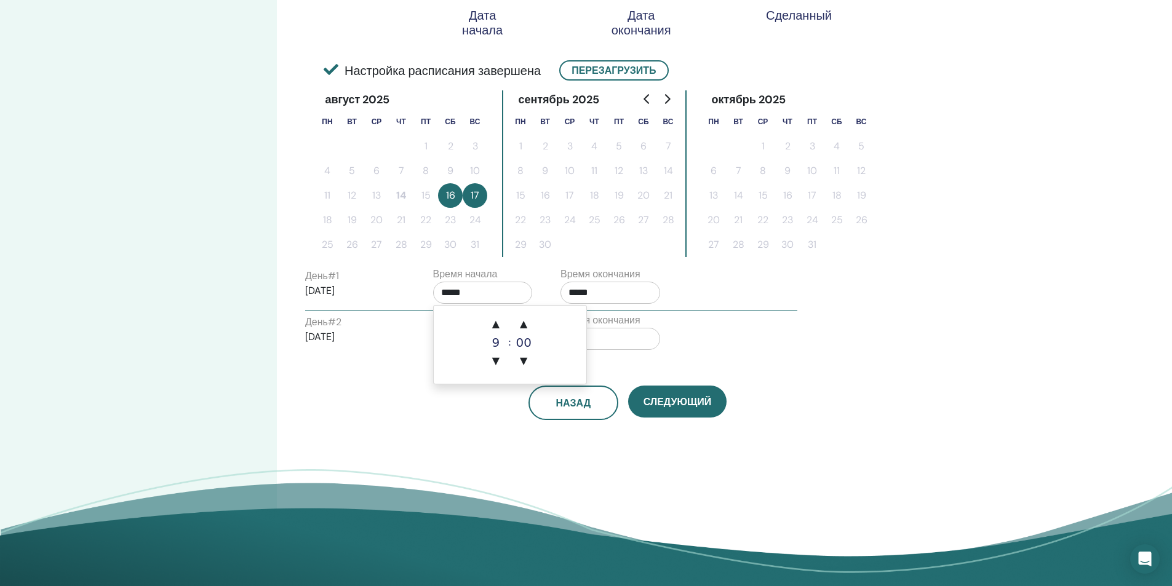
click at [473, 290] on input "*****" at bounding box center [483, 293] width 100 height 22
click at [490, 319] on span "▲" at bounding box center [495, 324] width 25 height 25
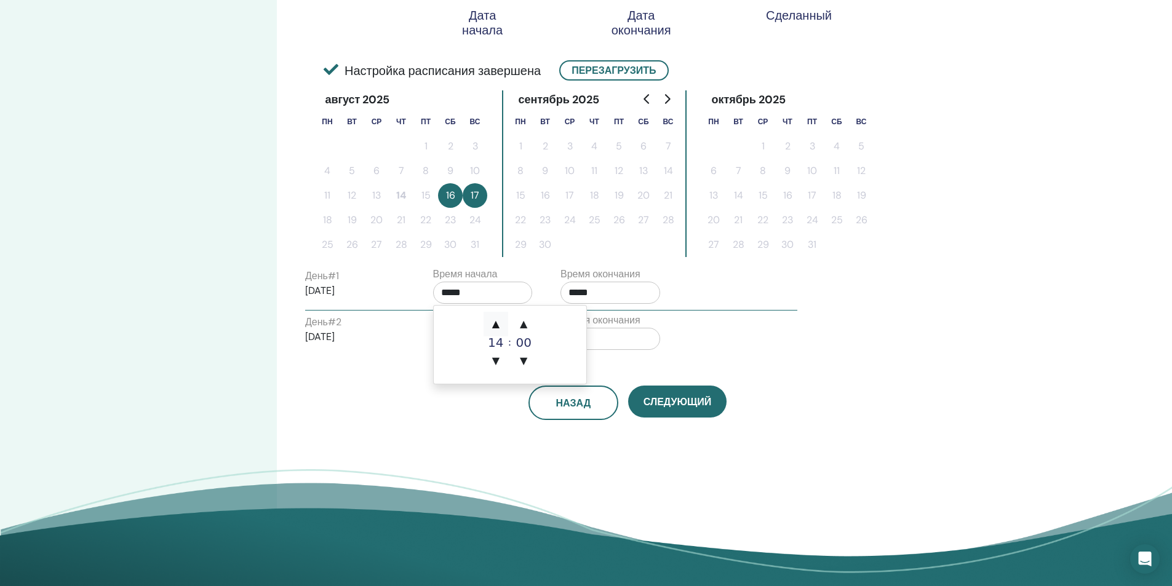
click at [490, 319] on span "▲" at bounding box center [495, 324] width 25 height 25
type input "*****"
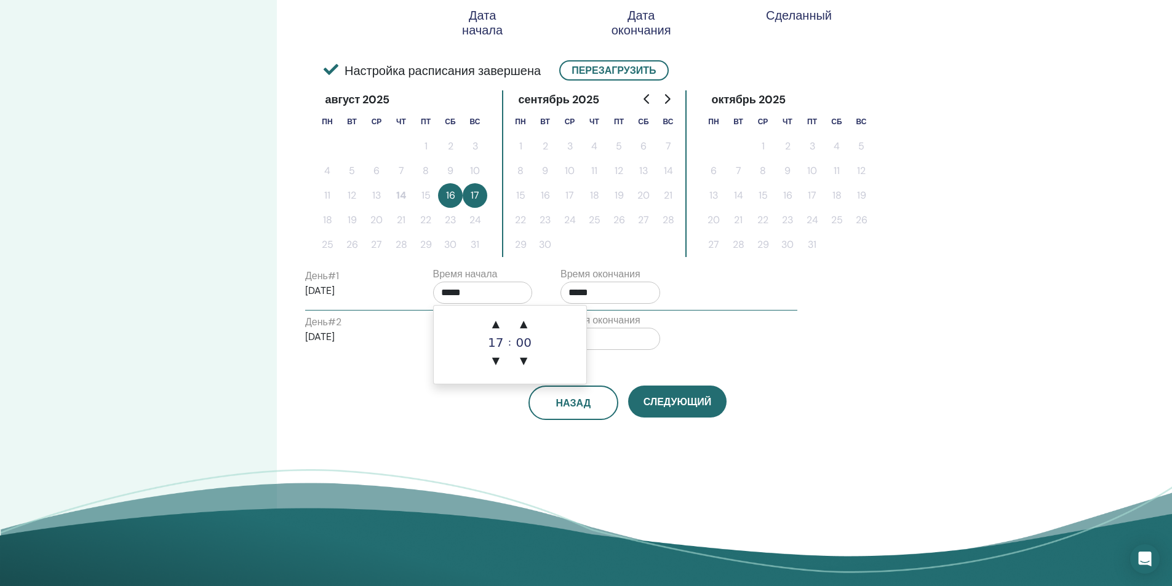
click at [401, 338] on p "2025/08/17" at bounding box center [355, 337] width 100 height 15
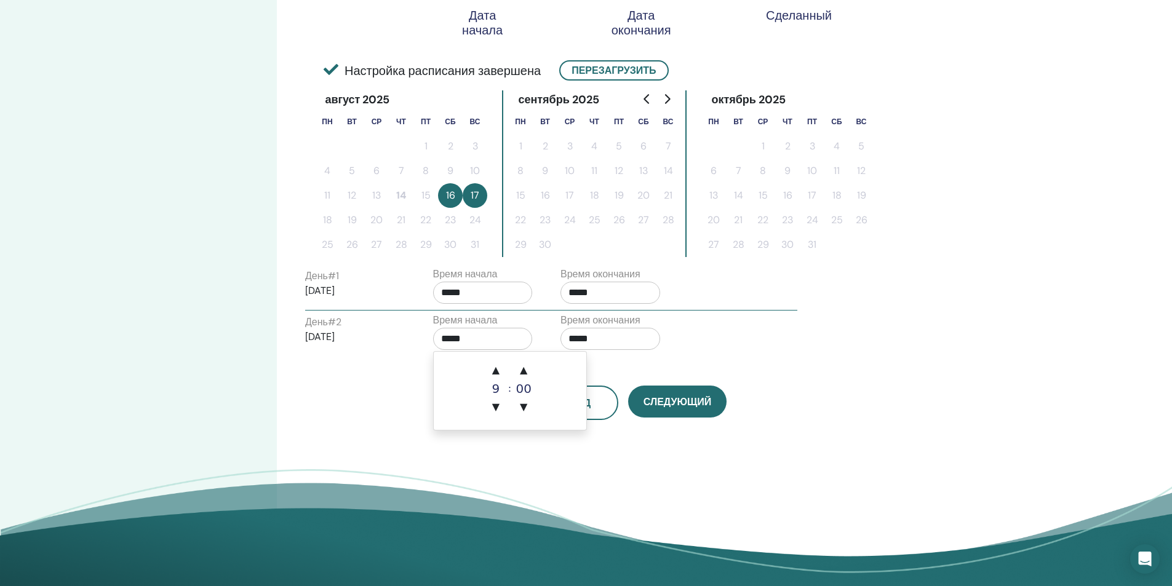
click at [473, 341] on input "*****" at bounding box center [483, 339] width 100 height 22
click at [496, 367] on span "▲" at bounding box center [495, 370] width 25 height 25
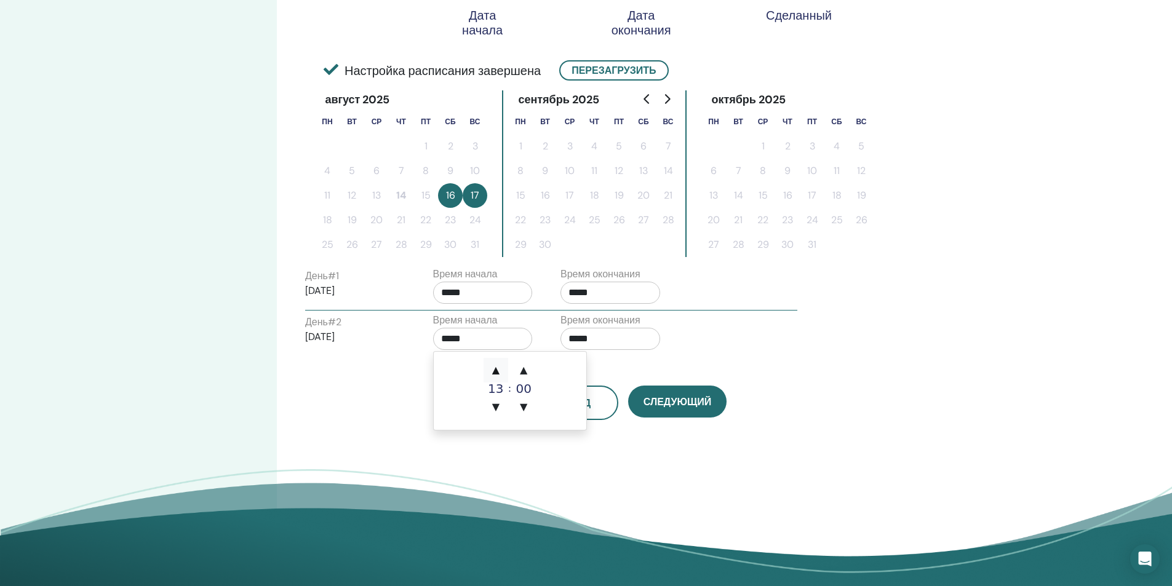
click at [496, 367] on span "▲" at bounding box center [495, 370] width 25 height 25
type input "*****"
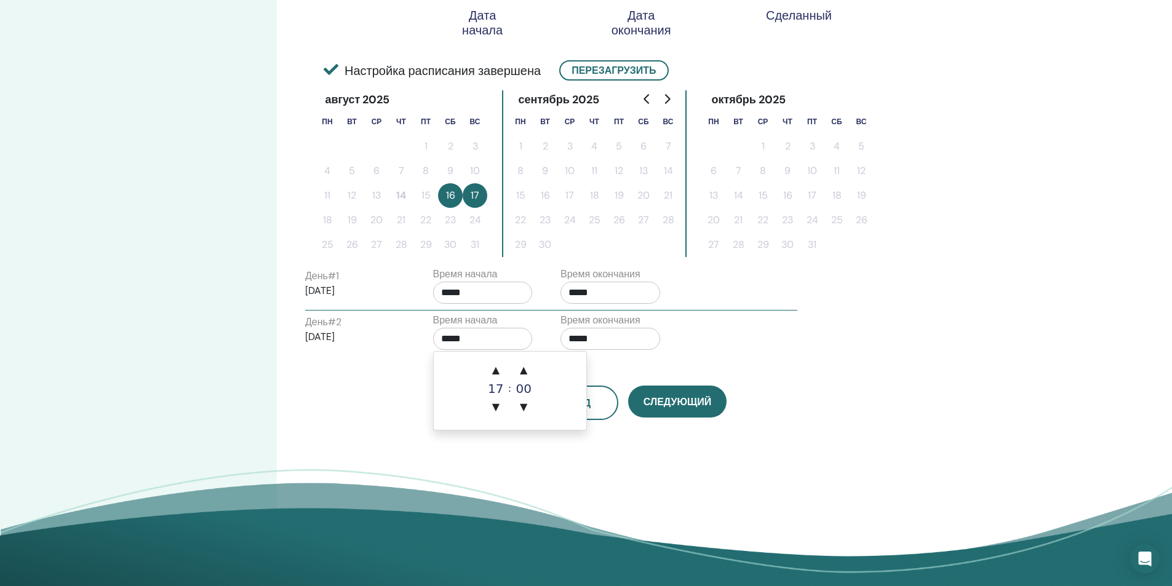
click at [424, 377] on div "Назад Следующий" at bounding box center [627, 388] width 663 height 64
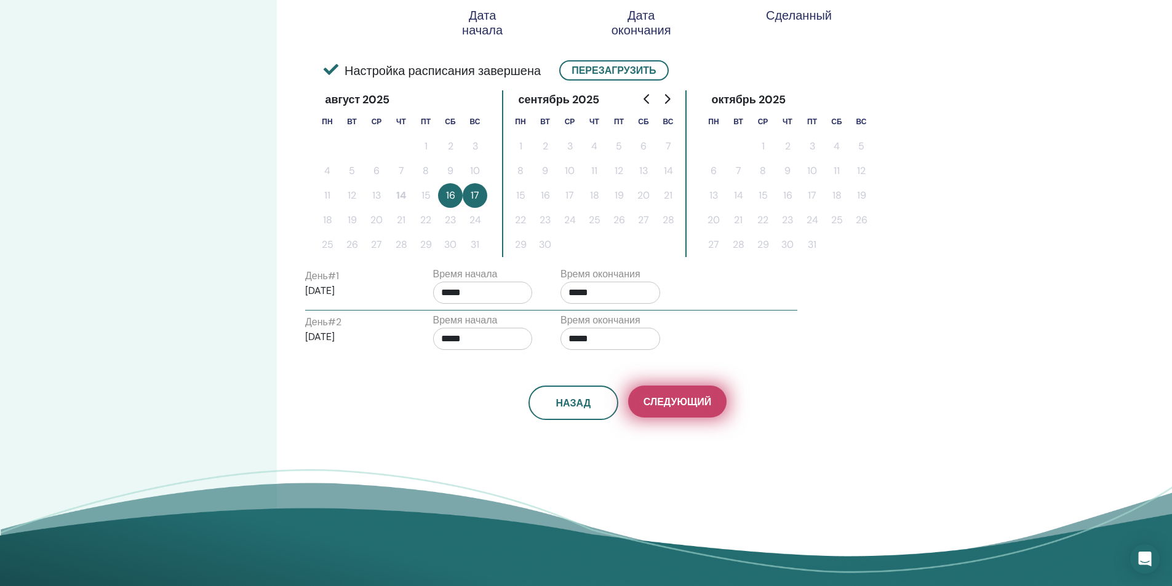
click at [685, 407] on span "Следующий" at bounding box center [677, 401] width 68 height 13
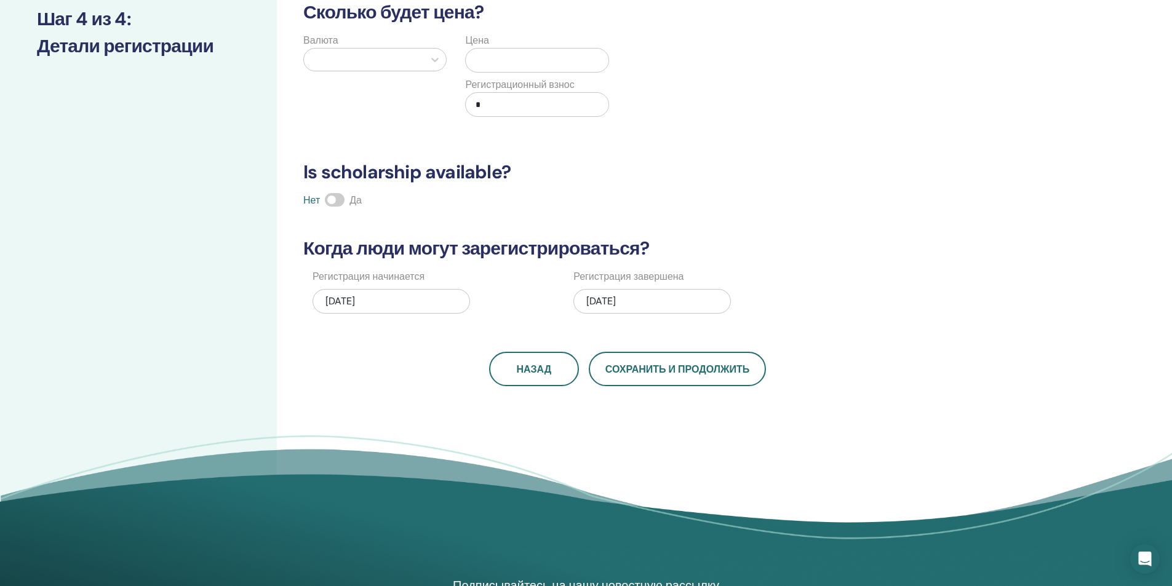
scroll to position [0, 0]
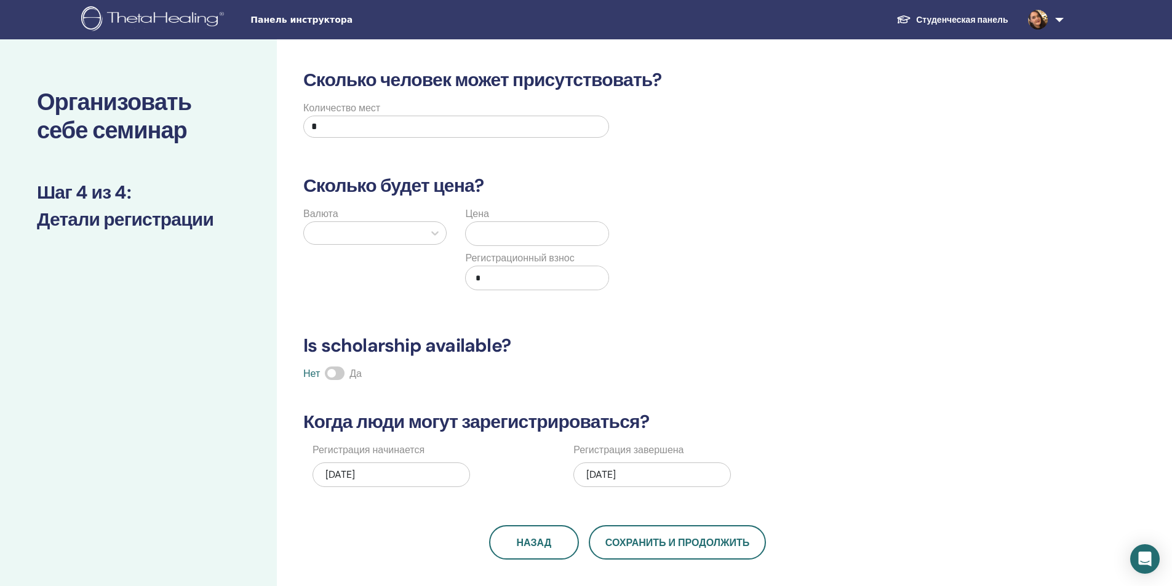
drag, startPoint x: 361, startPoint y: 121, endPoint x: 282, endPoint y: 133, distance: 79.7
click at [282, 133] on div "Сколько человек может присутствовать? Количество мест * Сколько будет цена? Вал…" at bounding box center [667, 385] width 781 height 693
type input "**"
click at [335, 236] on div at bounding box center [364, 233] width 108 height 17
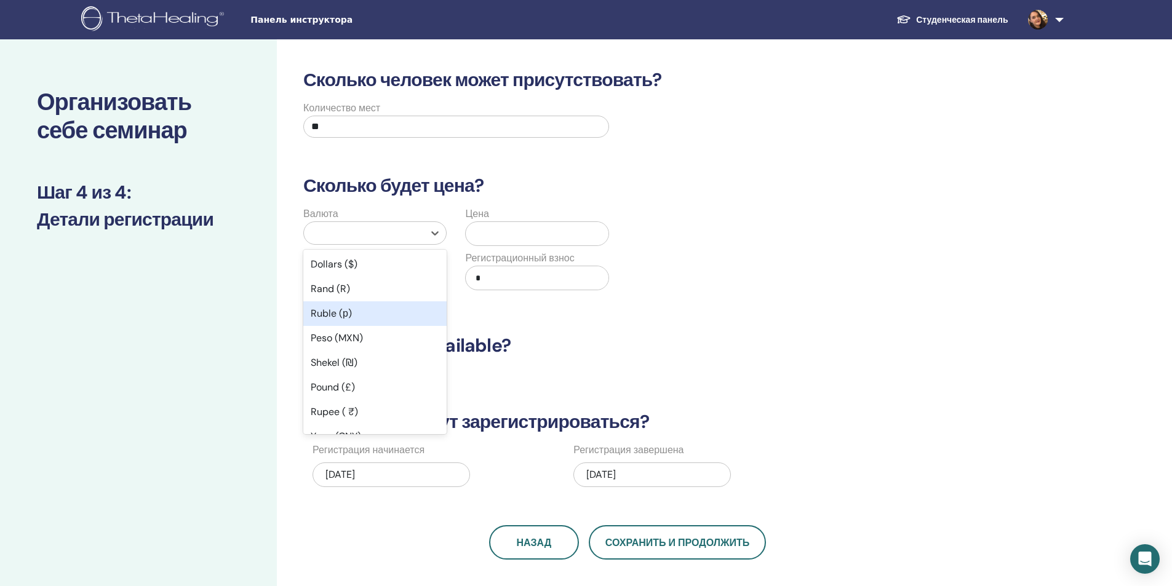
click at [338, 314] on div "Ruble (р)" at bounding box center [374, 313] width 143 height 25
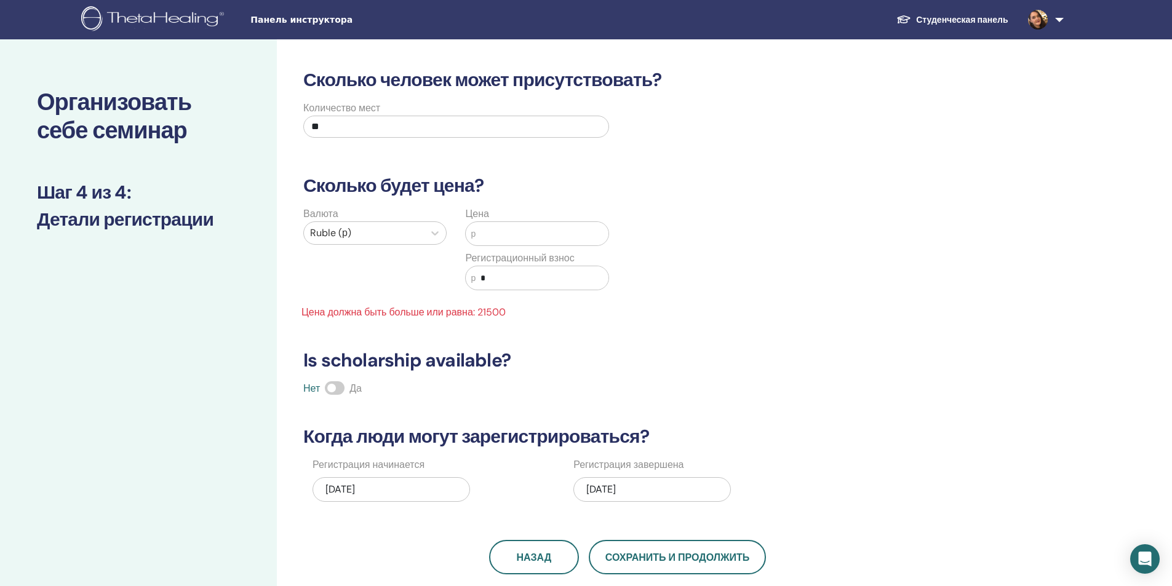
click at [503, 232] on input "text" at bounding box center [541, 233] width 133 height 23
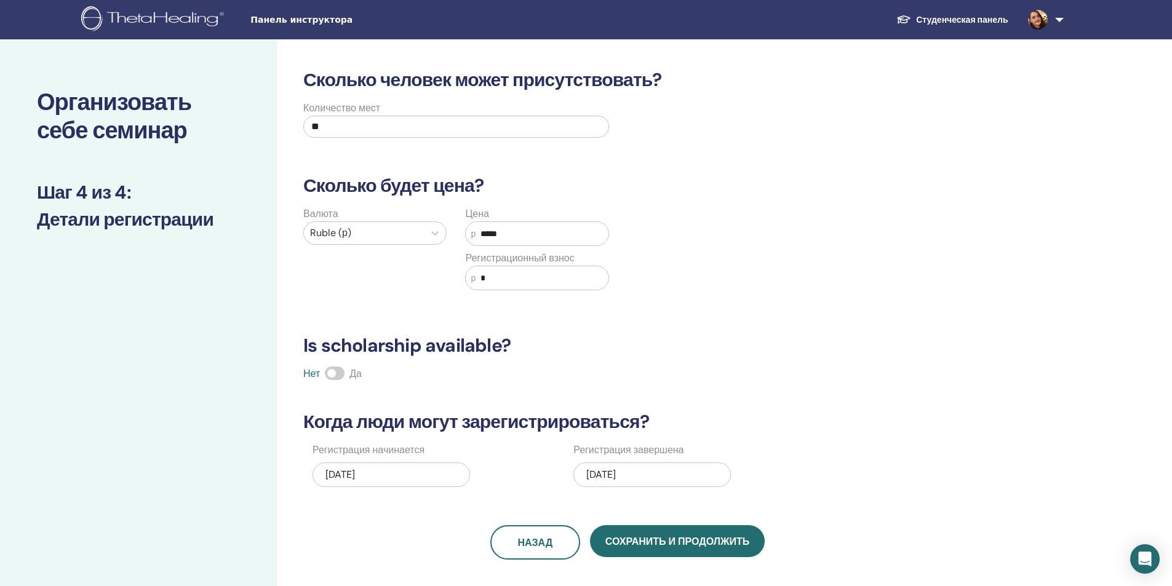
type input "*****"
click at [680, 295] on div "Валюта Ruble (р) Цена р ***** Регистрационный взнос р *" at bounding box center [618, 256] width 663 height 98
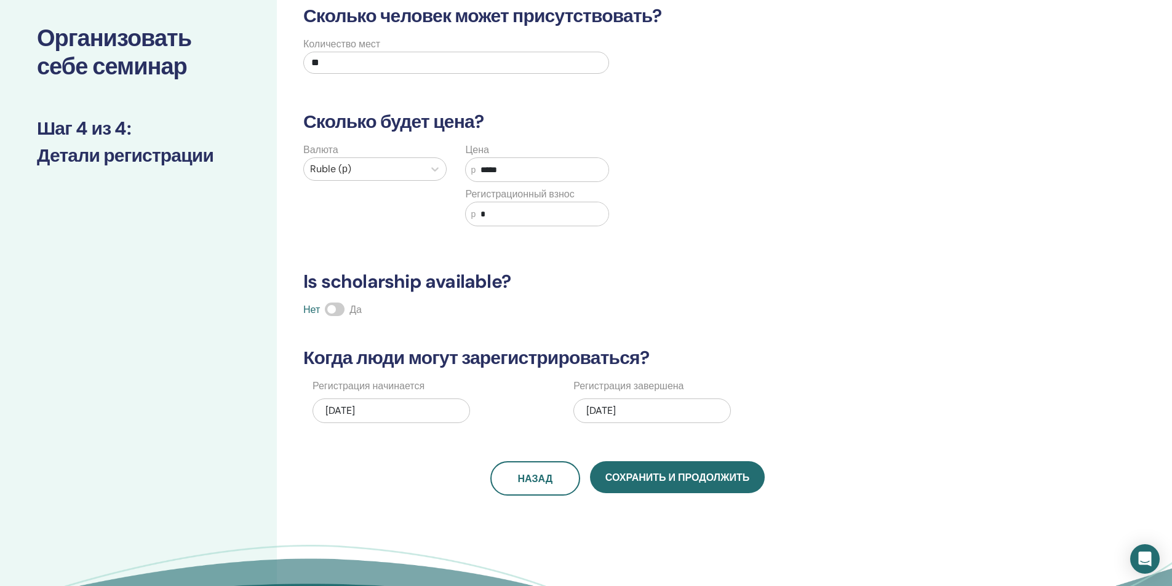
scroll to position [123, 0]
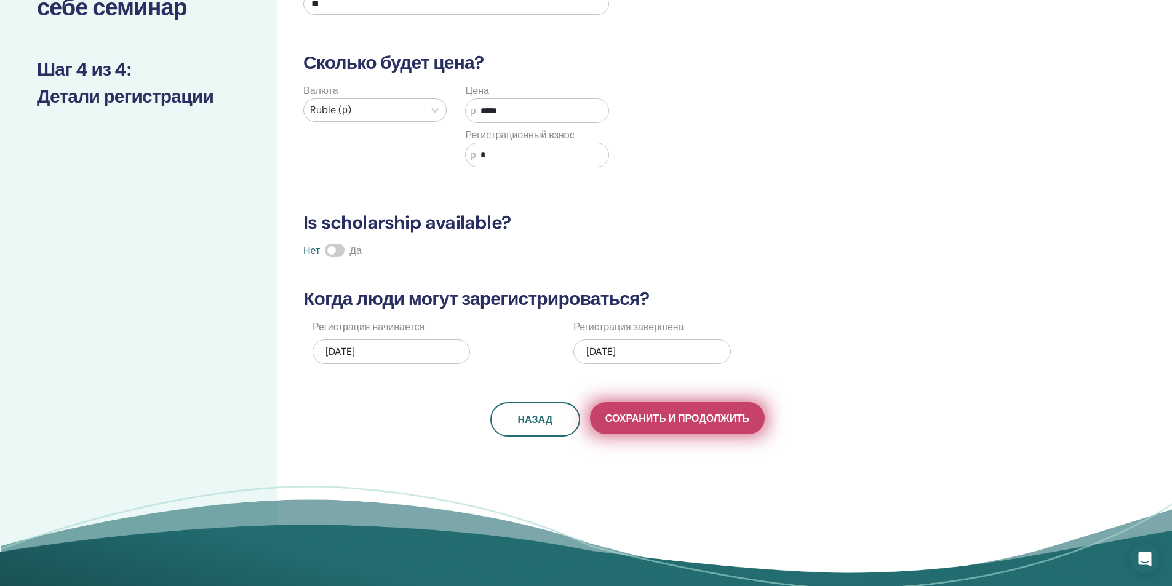
click at [644, 415] on span "Сохранить и продолжить" at bounding box center [677, 418] width 144 height 13
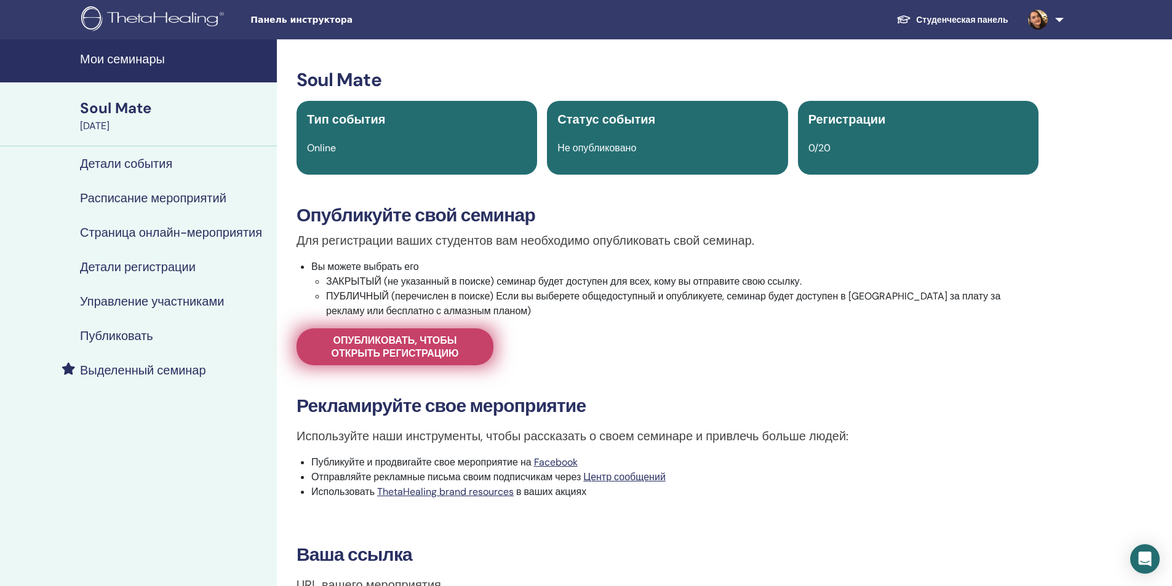
click at [444, 348] on span "Опубликовать, чтобы открыть регистрацию" at bounding box center [395, 347] width 166 height 26
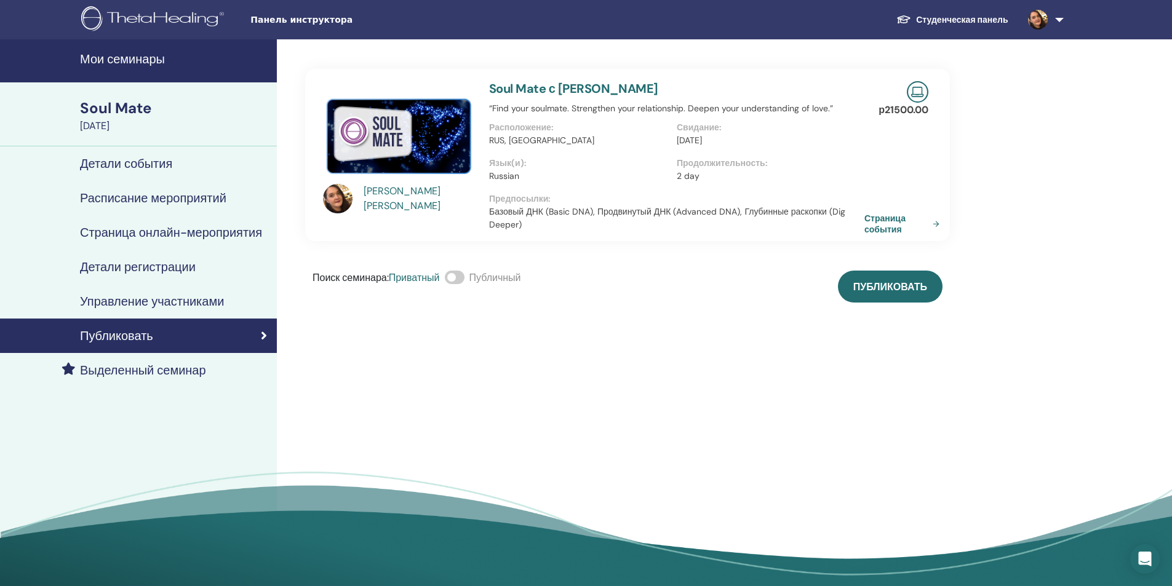
click at [454, 279] on span at bounding box center [455, 278] width 20 height 14
click at [885, 288] on span "Публиковать" at bounding box center [890, 286] width 74 height 13
click at [888, 224] on link "Страница события" at bounding box center [906, 224] width 80 height 22
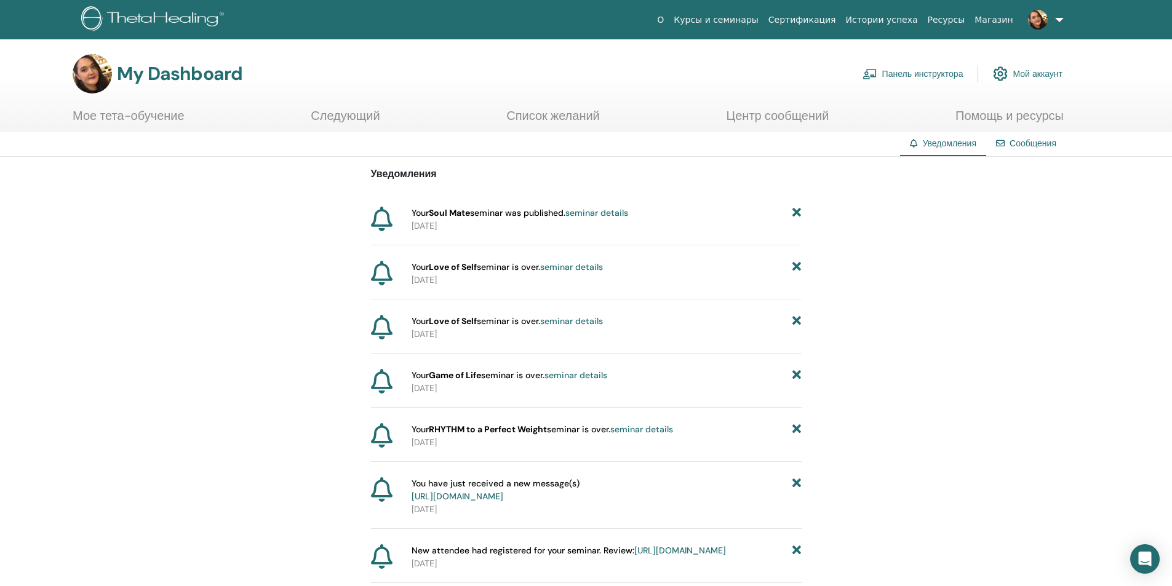
click at [598, 226] on p "[DATE]" at bounding box center [606, 226] width 390 height 13
click at [602, 214] on link "seminar details" at bounding box center [596, 212] width 63 height 11
click at [1042, 23] on img at bounding box center [1038, 20] width 20 height 20
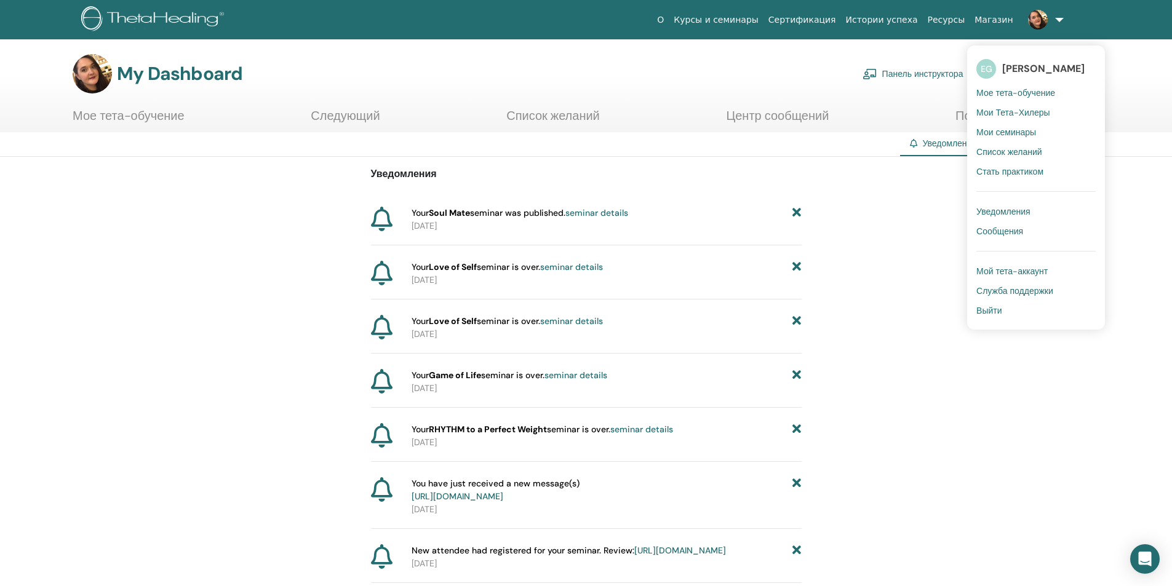
click at [929, 76] on link "Панель инструктора" at bounding box center [912, 73] width 101 height 27
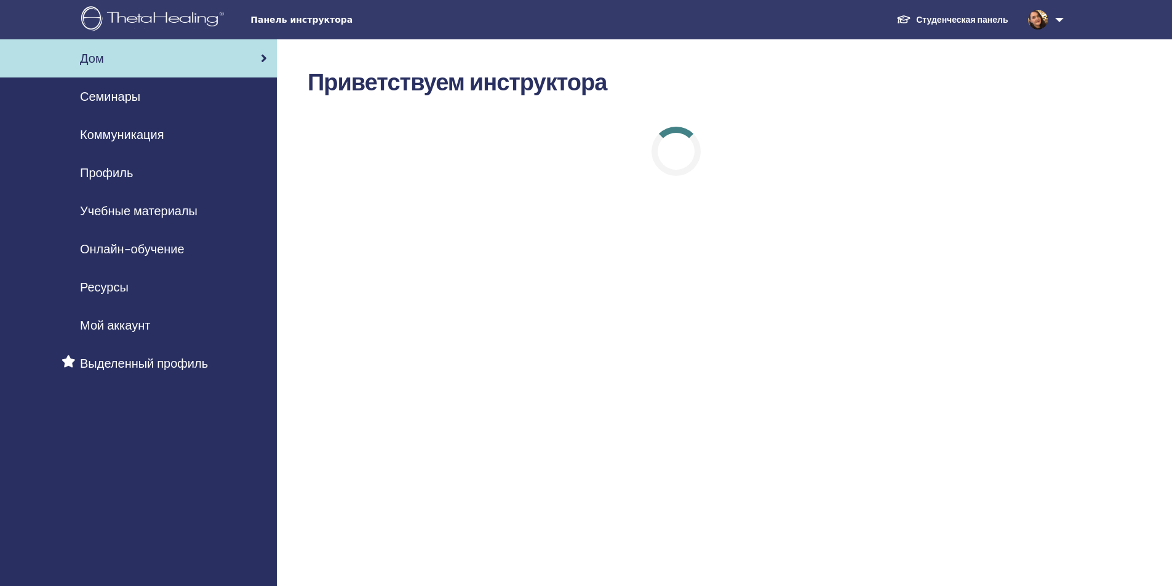
click at [178, 213] on span "Учебные материалы" at bounding box center [138, 211] width 117 height 18
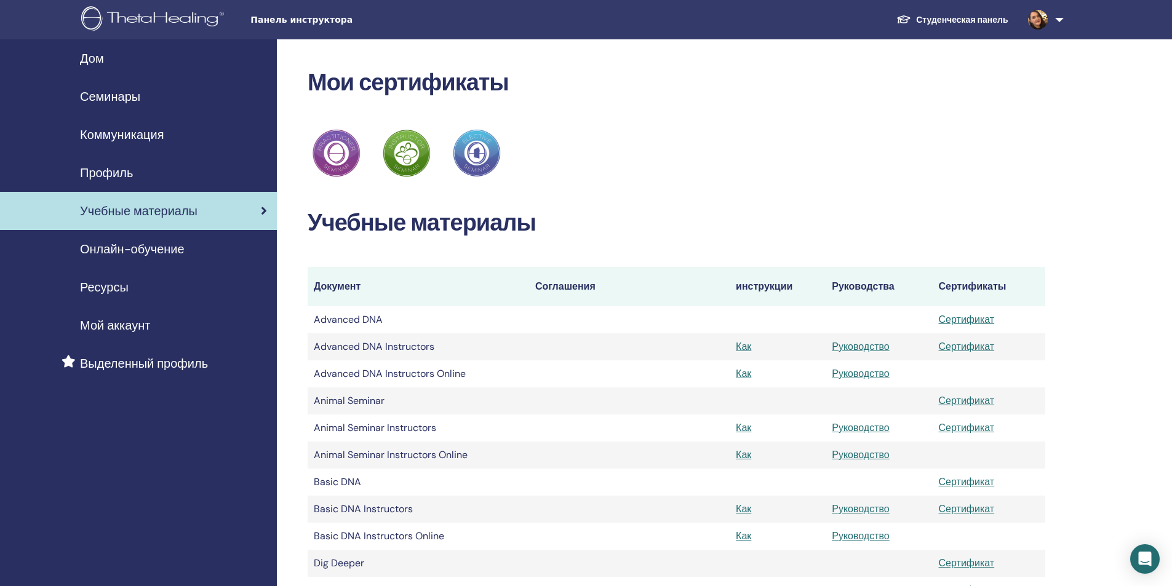
click at [143, 172] on div "Профиль" at bounding box center [138, 173] width 257 height 18
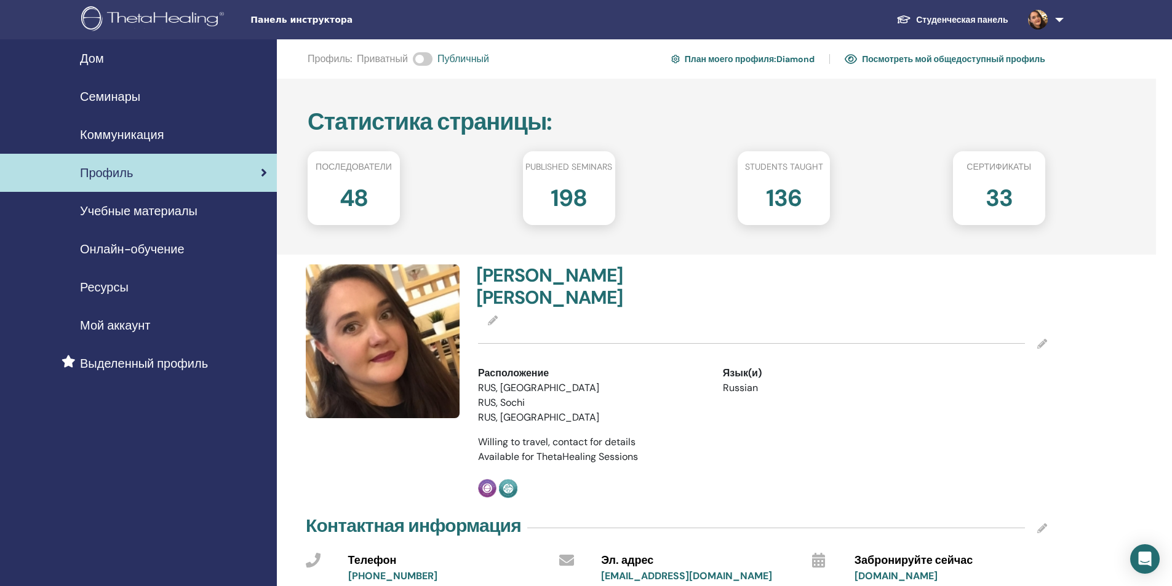
click at [151, 253] on span "Онлайн-обучение" at bounding box center [132, 249] width 105 height 18
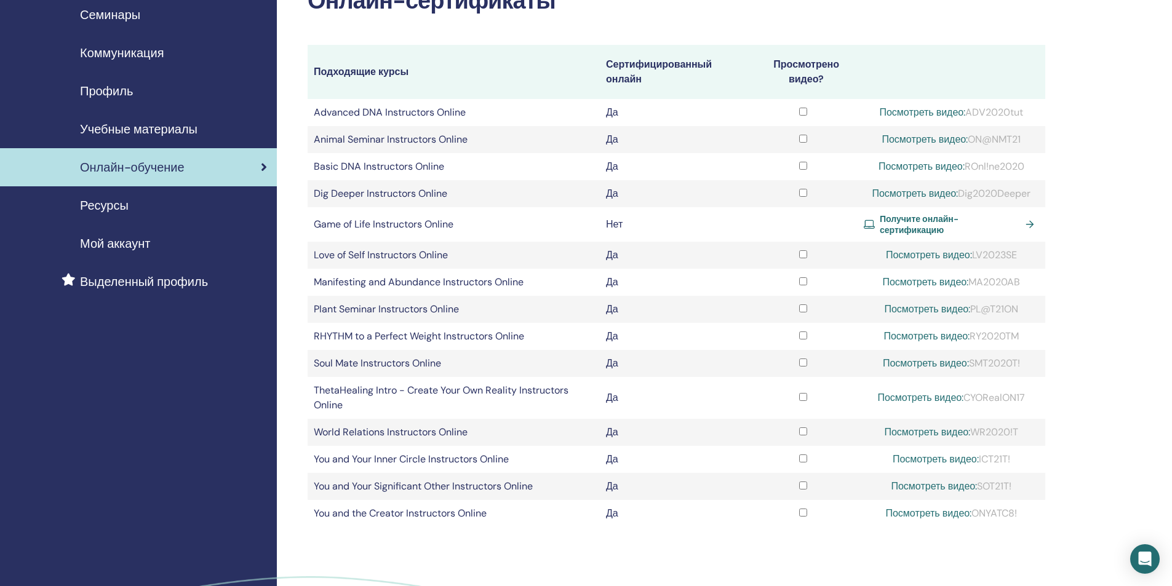
scroll to position [62, 0]
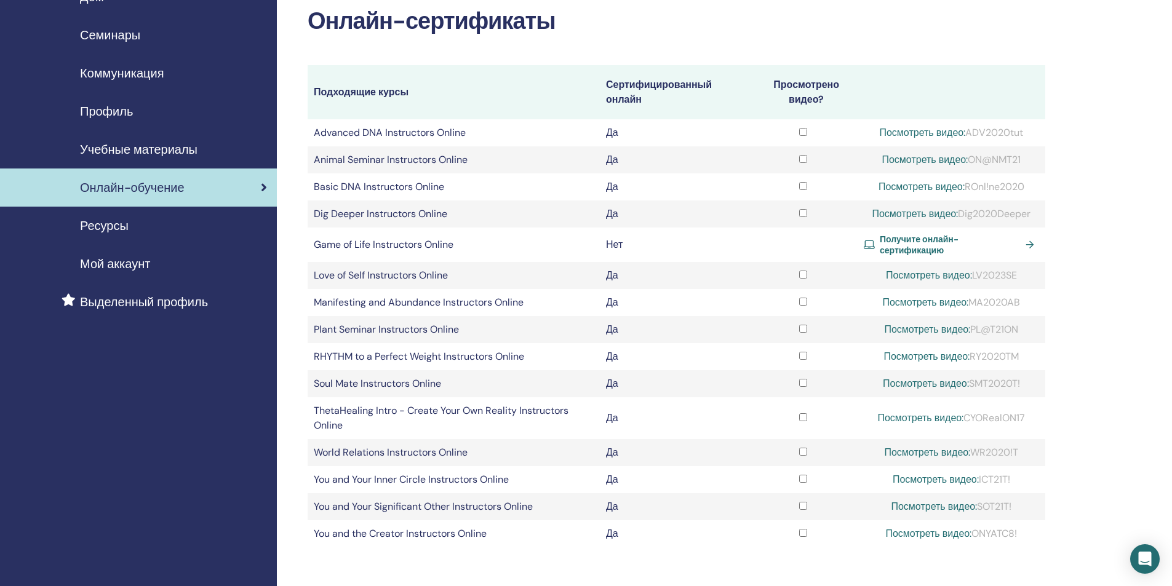
click at [911, 241] on span "Получите онлайн-сертификацию" at bounding box center [950, 245] width 141 height 22
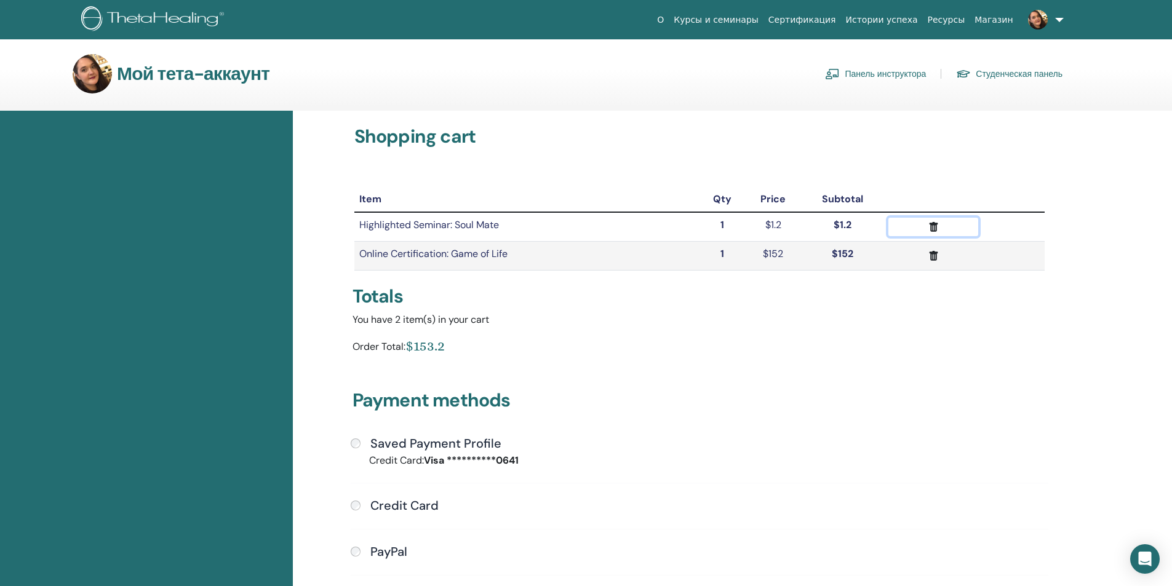
click at [934, 225] on icon "submit" at bounding box center [933, 227] width 9 height 10
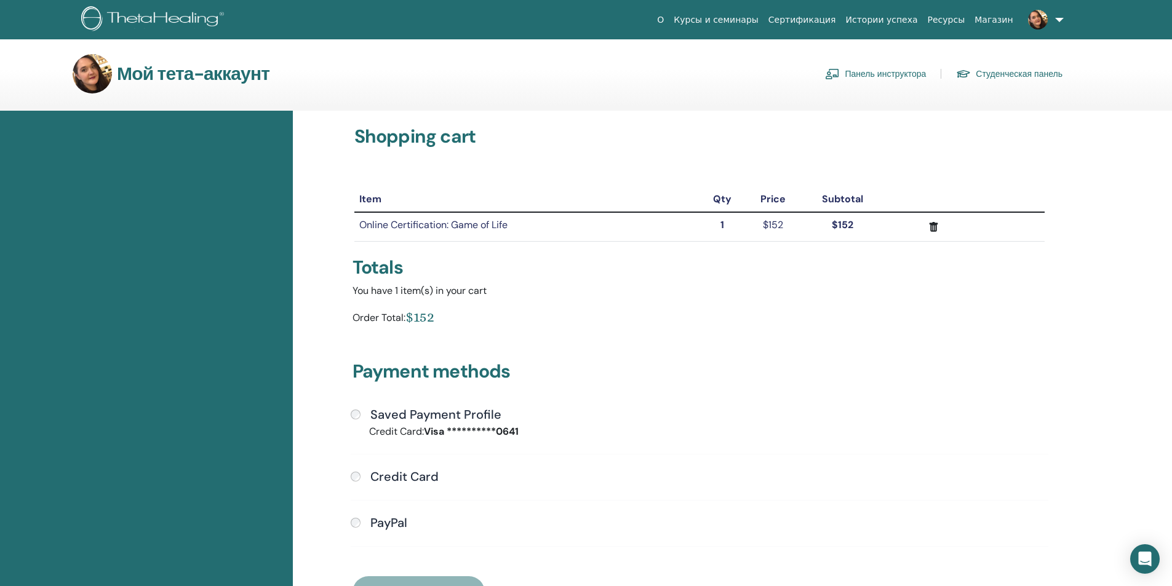
click at [162, 23] on img at bounding box center [154, 20] width 147 height 28
